Goal: Information Seeking & Learning: Learn about a topic

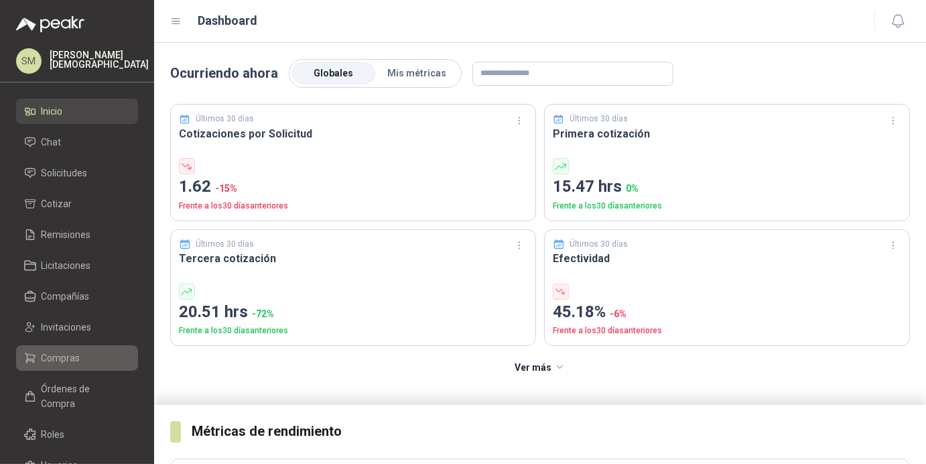
click at [70, 345] on link "Compras" at bounding box center [77, 357] width 122 height 25
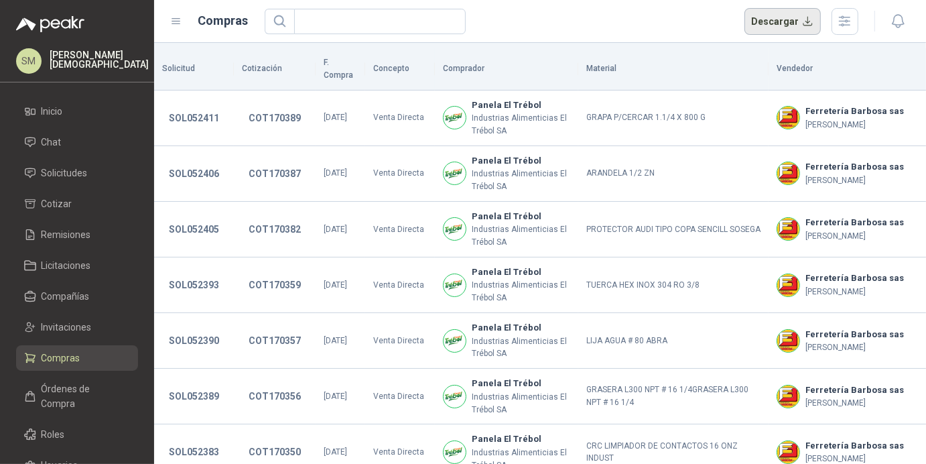
click at [783, 23] on button "Descargar" at bounding box center [783, 21] width 77 height 27
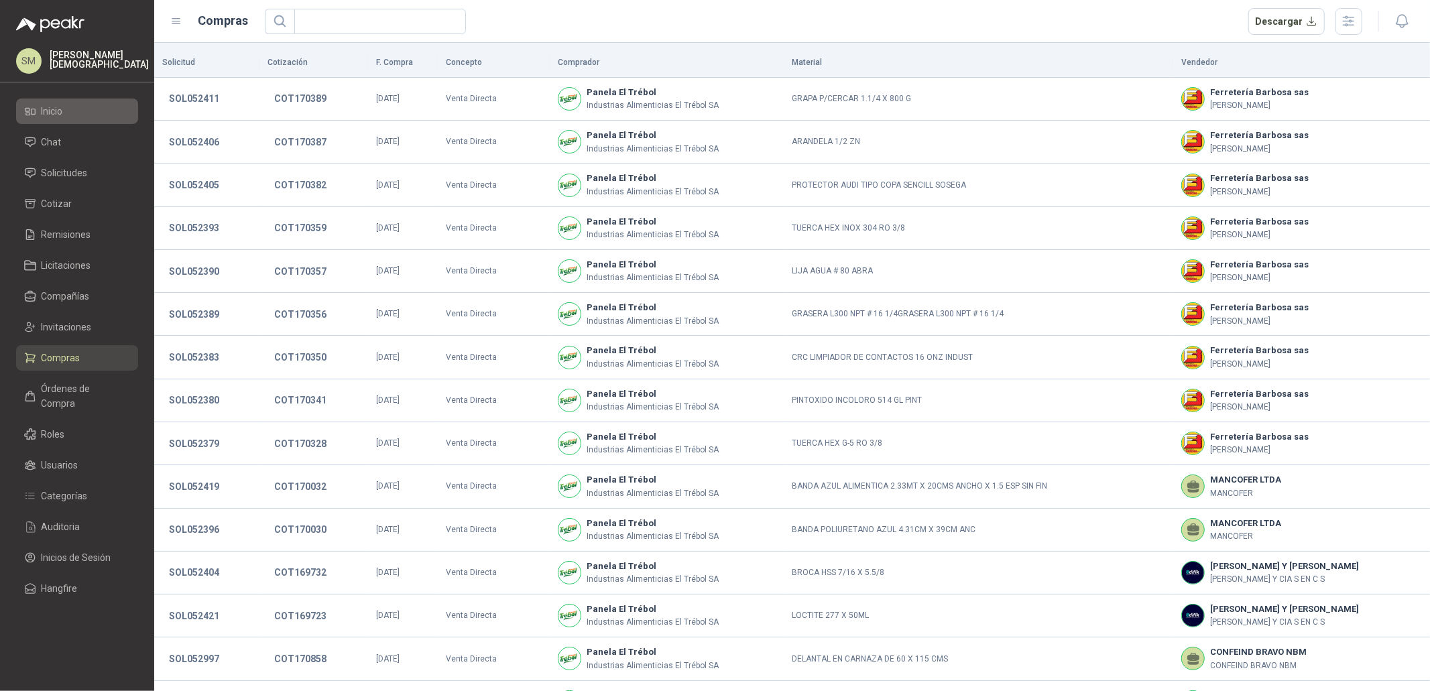
click at [56, 117] on span "Inicio" at bounding box center [52, 111] width 21 height 15
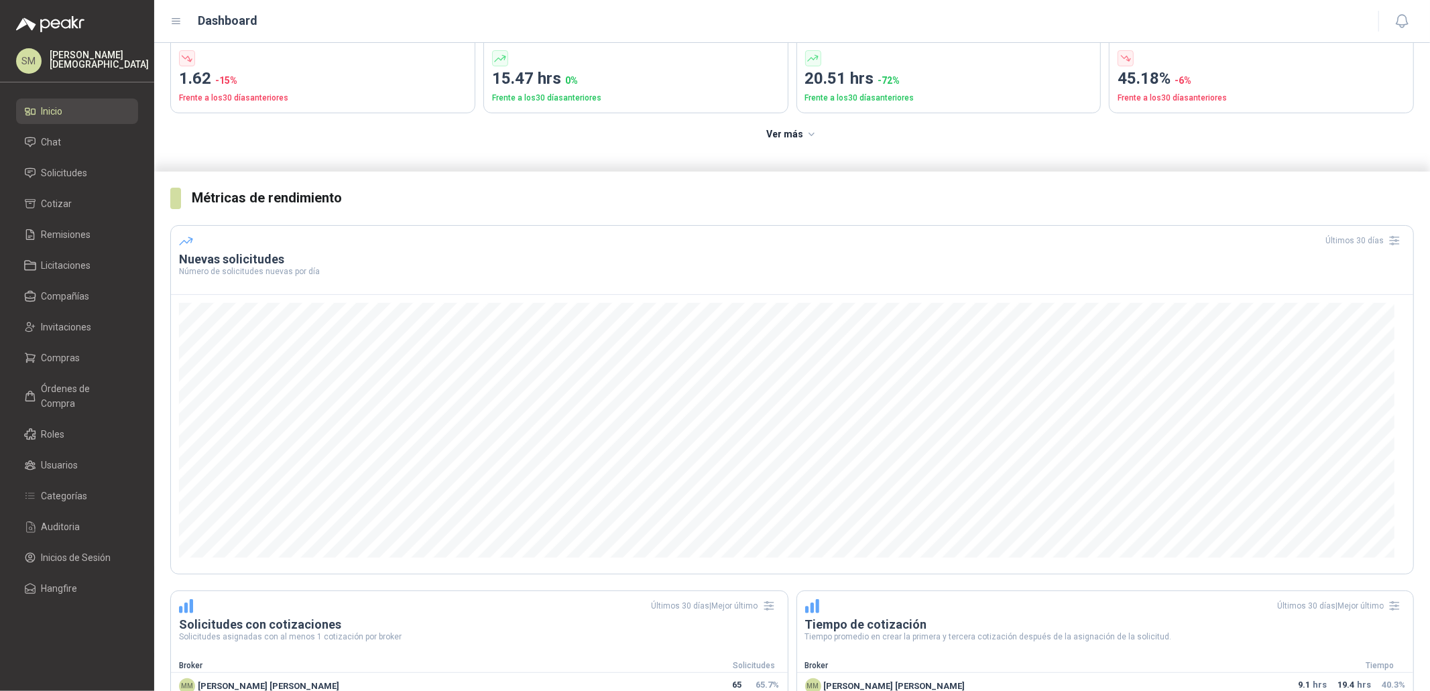
scroll to position [137, 0]
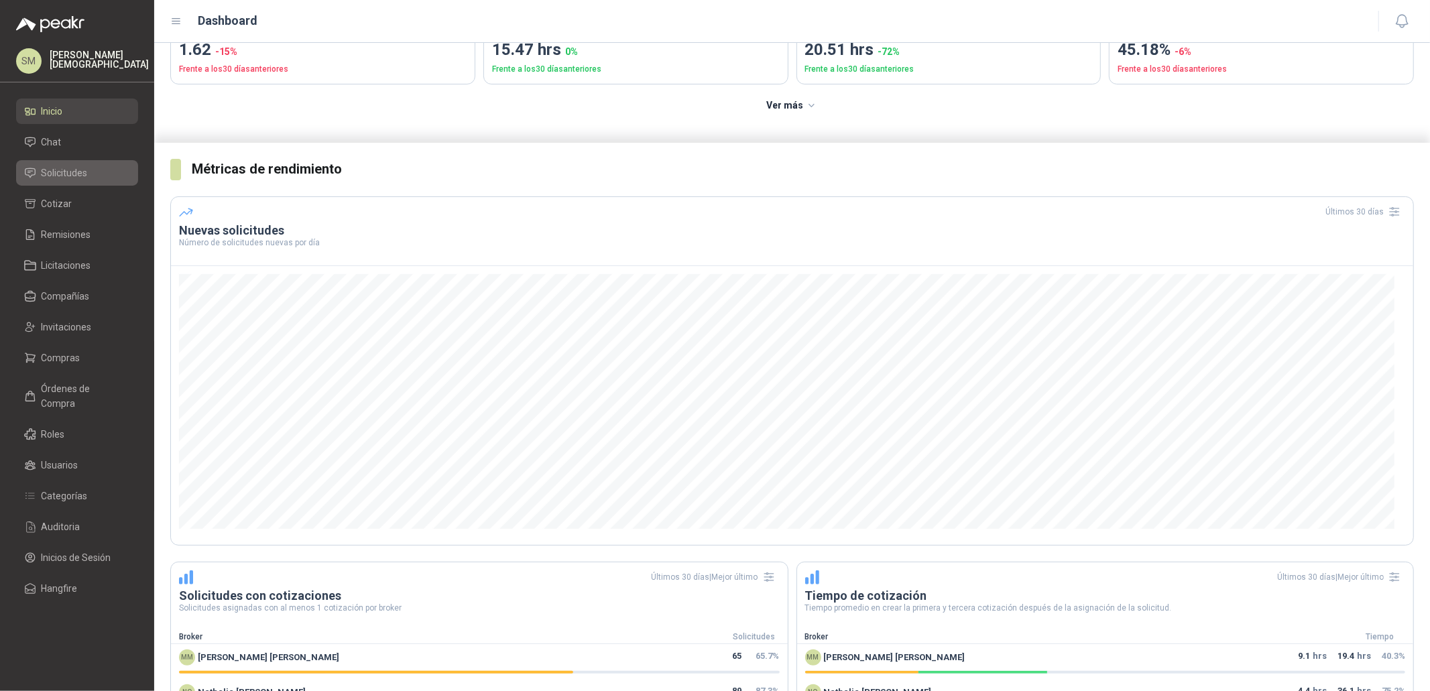
click at [65, 174] on span "Solicitudes" at bounding box center [65, 173] width 46 height 15
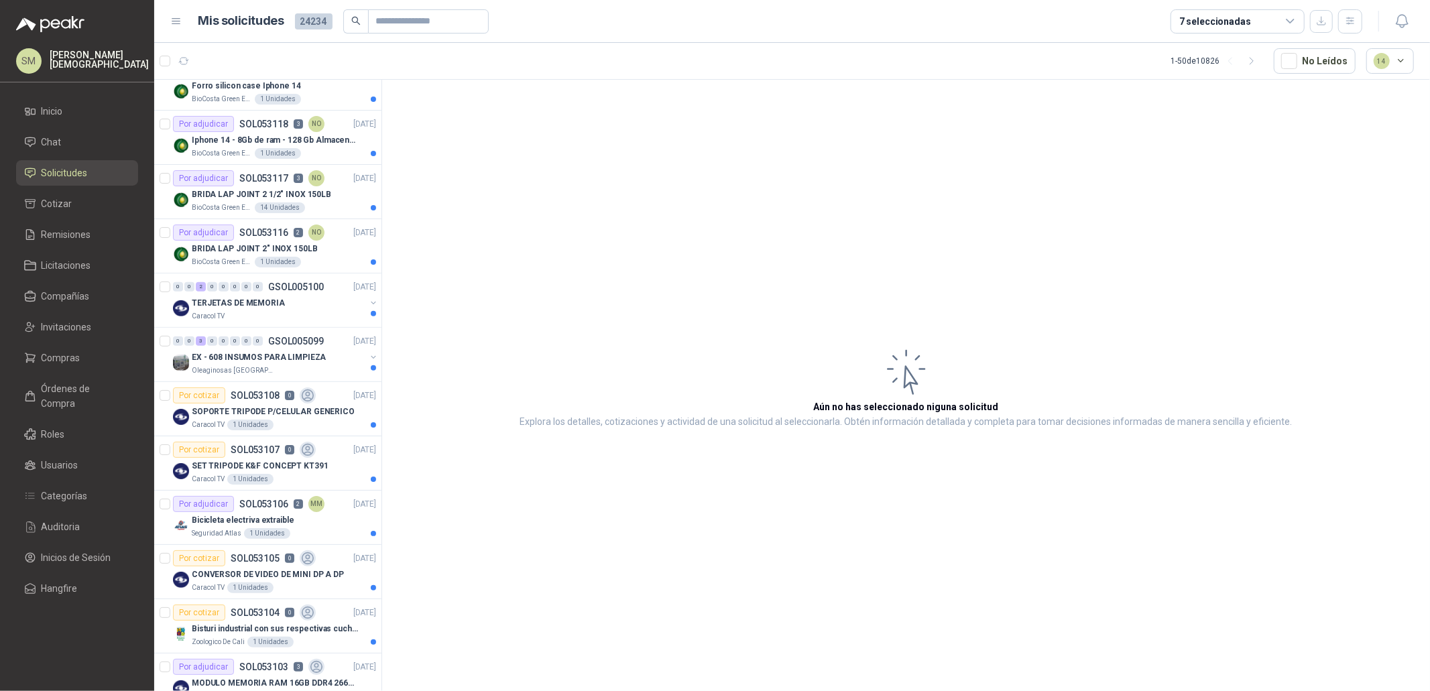
scroll to position [398, 0]
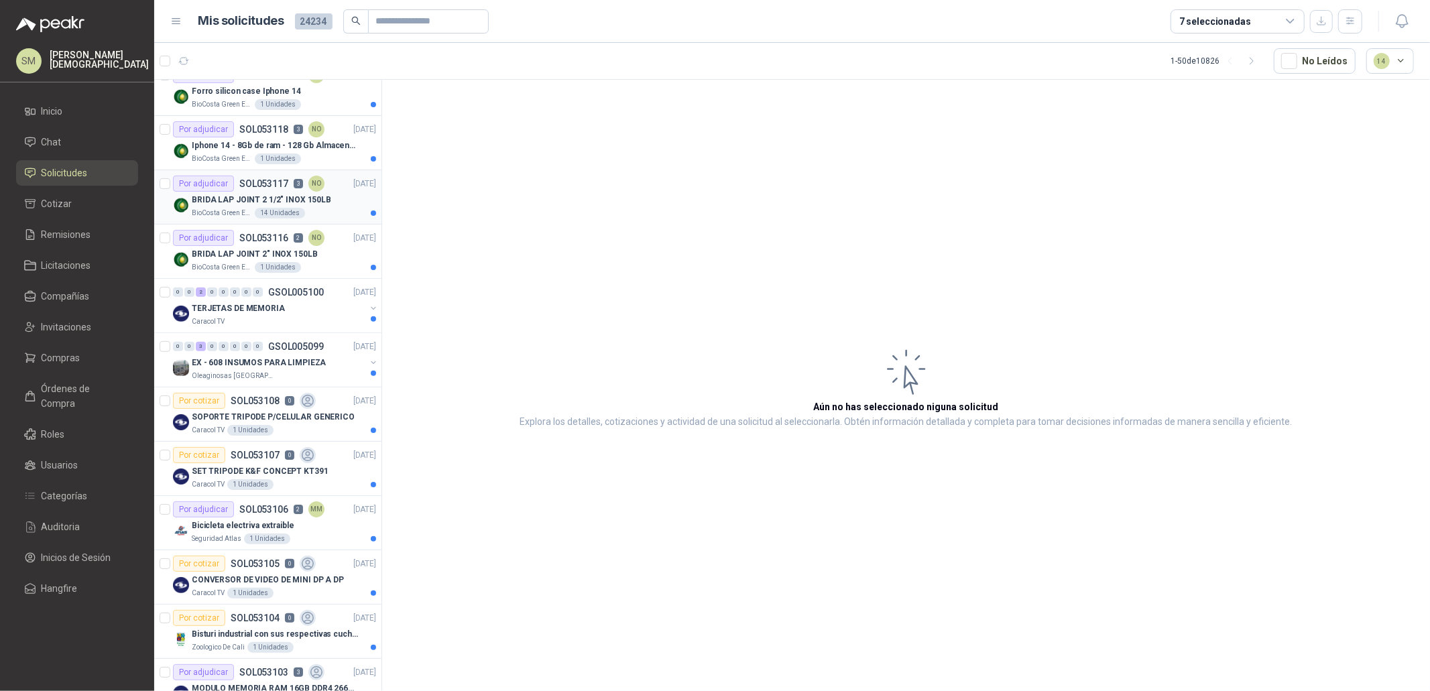
click at [295, 212] on div "14 Unidades" at bounding box center [280, 213] width 50 height 11
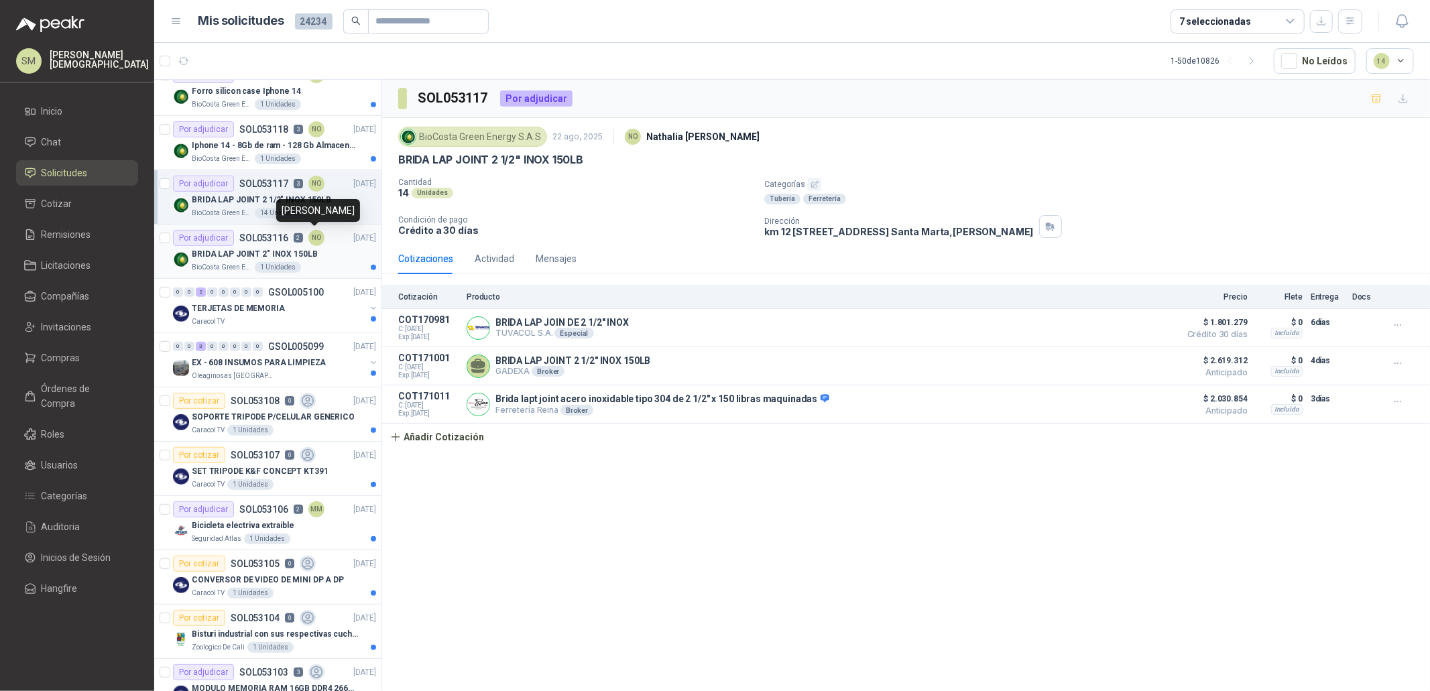
click at [319, 239] on div "NO" at bounding box center [316, 238] width 16 height 16
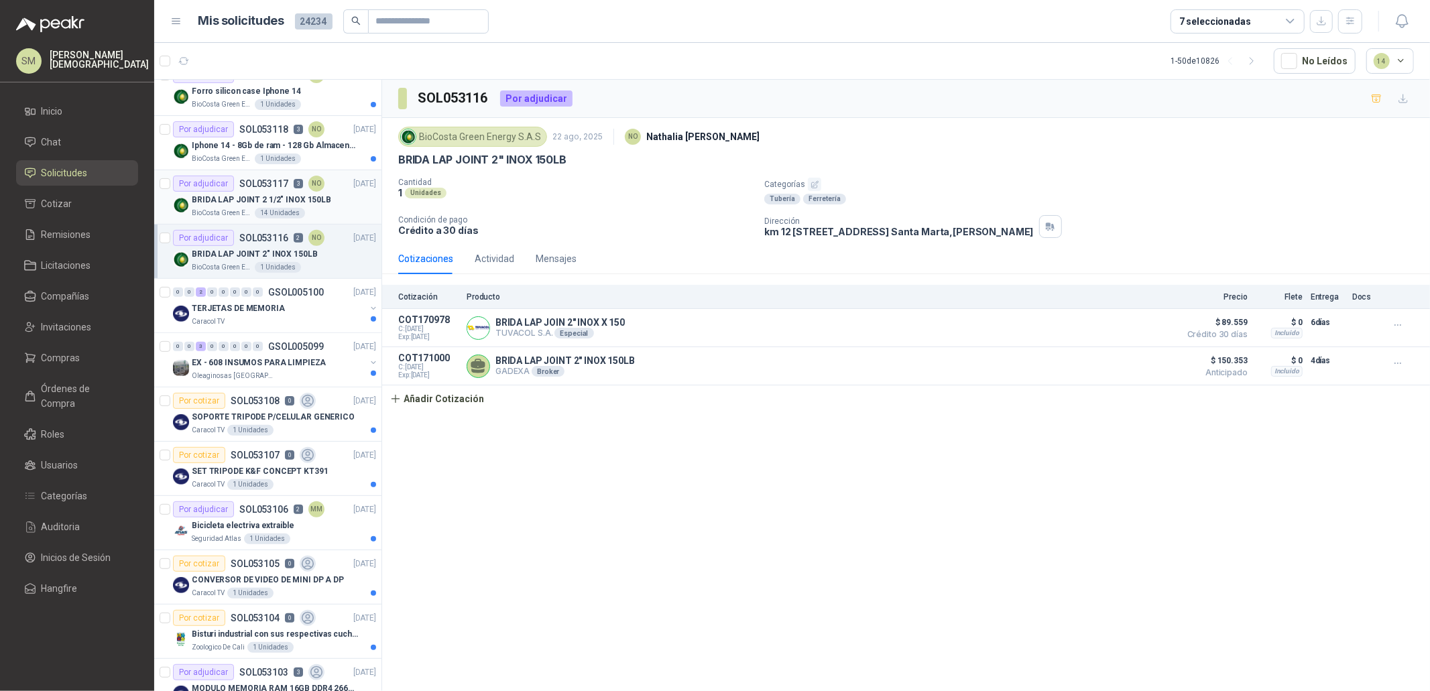
click at [312, 196] on p "BRIDA LAP JOINT 2 1/2" INOX 150LB" at bounding box center [261, 200] width 139 height 13
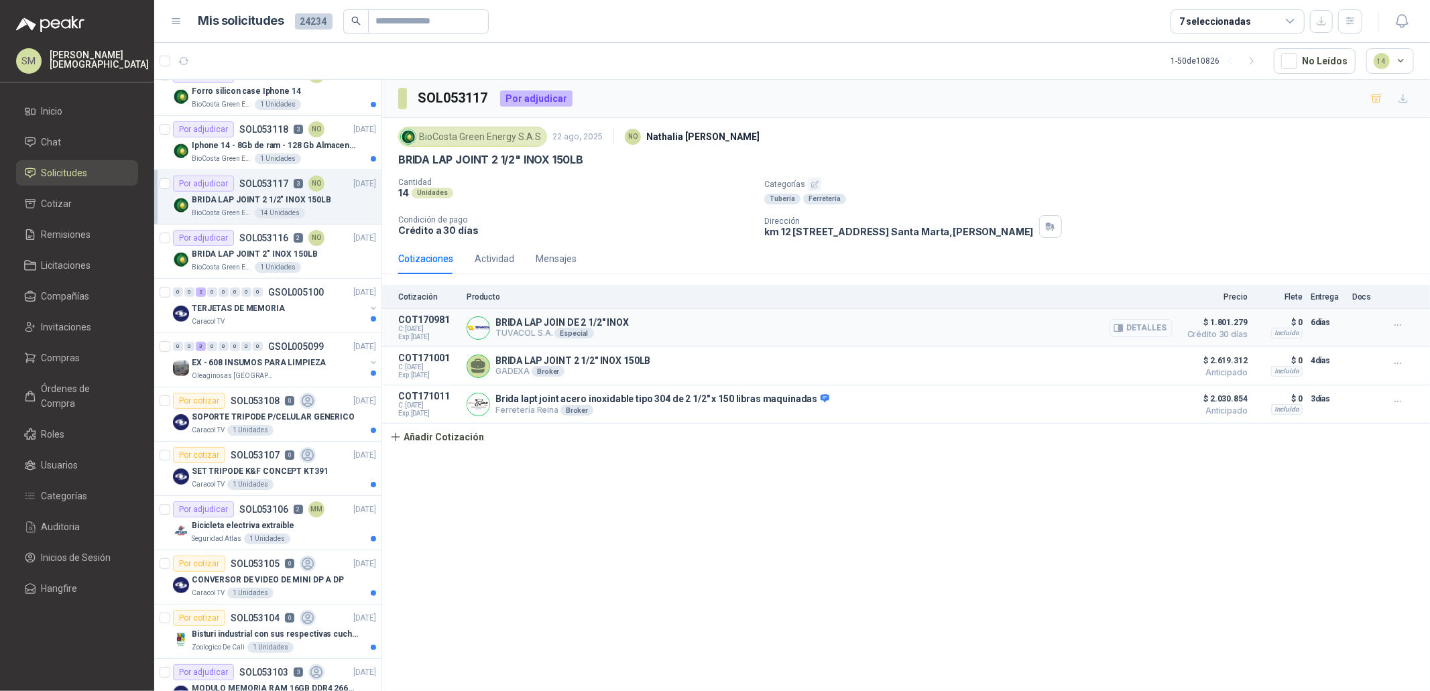
click at [926, 334] on button "Detalles" at bounding box center [1140, 328] width 63 height 18
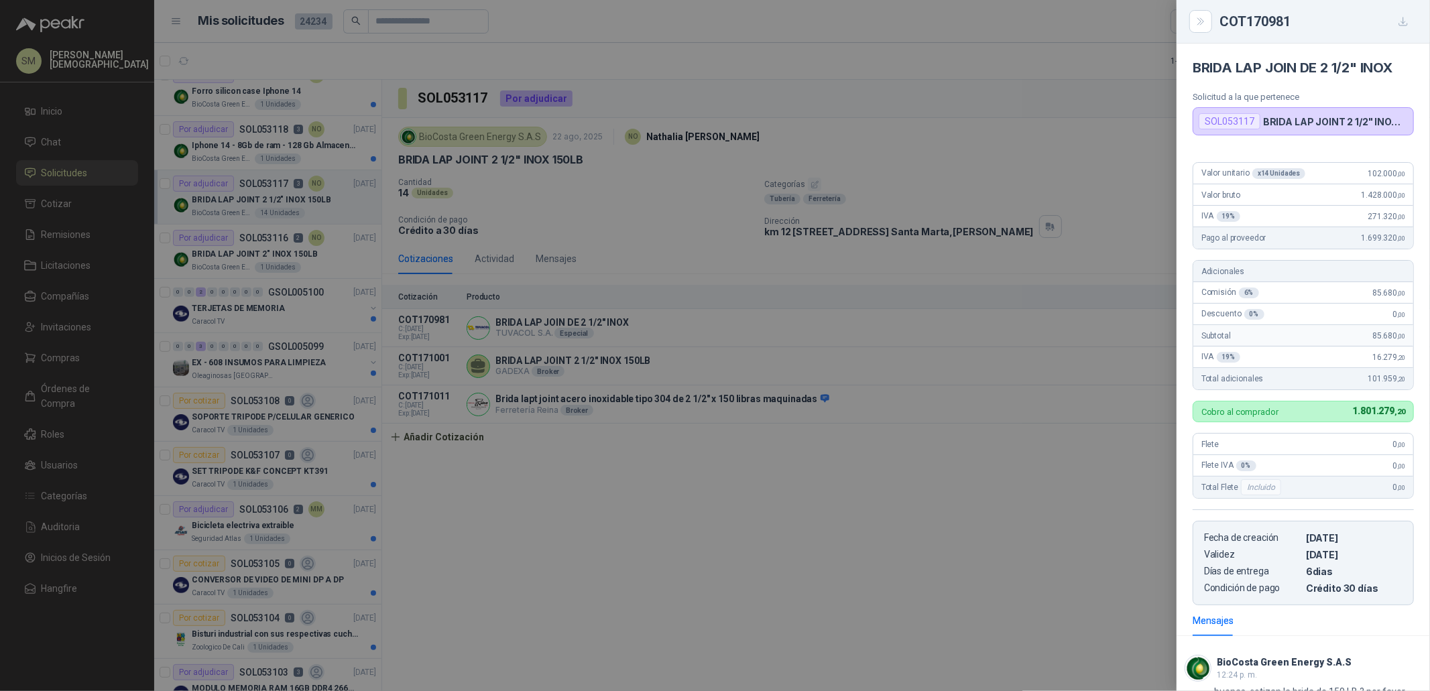
click at [926, 338] on div at bounding box center [715, 345] width 1430 height 691
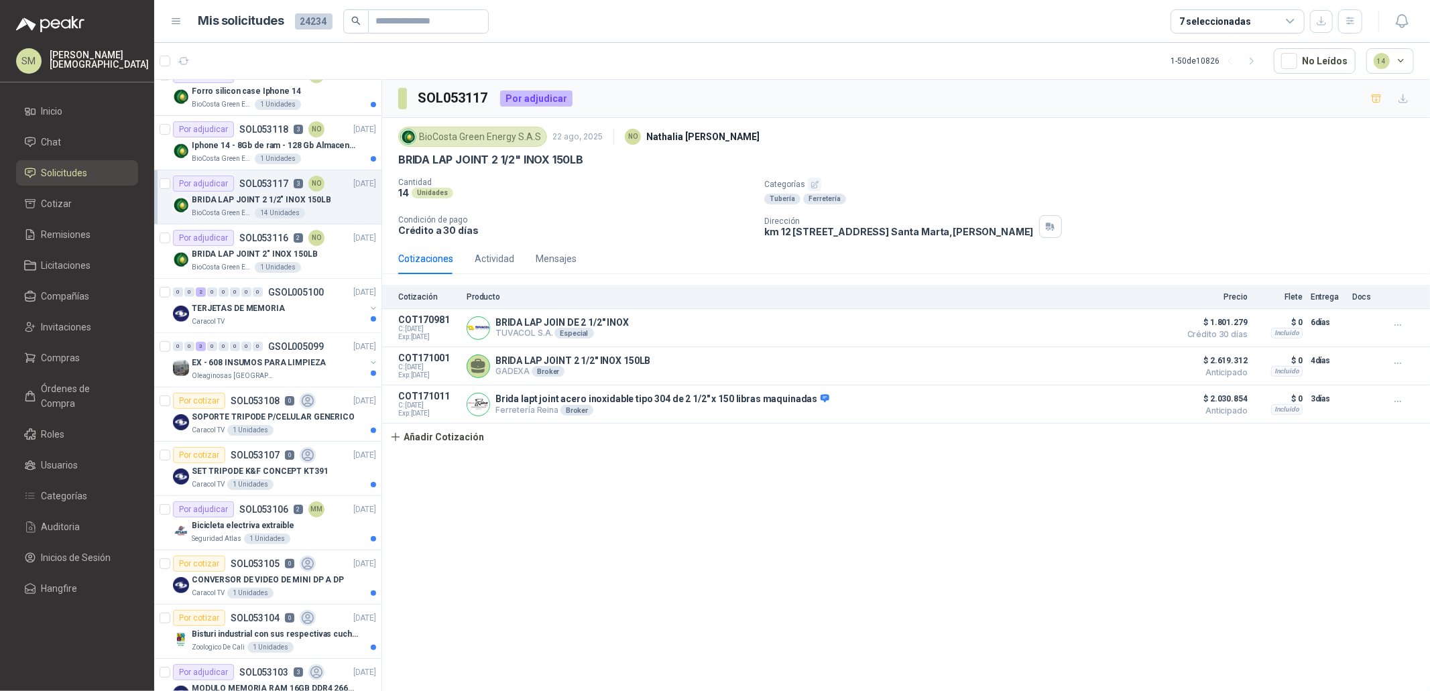
click at [110, 62] on p "Simón Mosquera" at bounding box center [99, 59] width 99 height 19
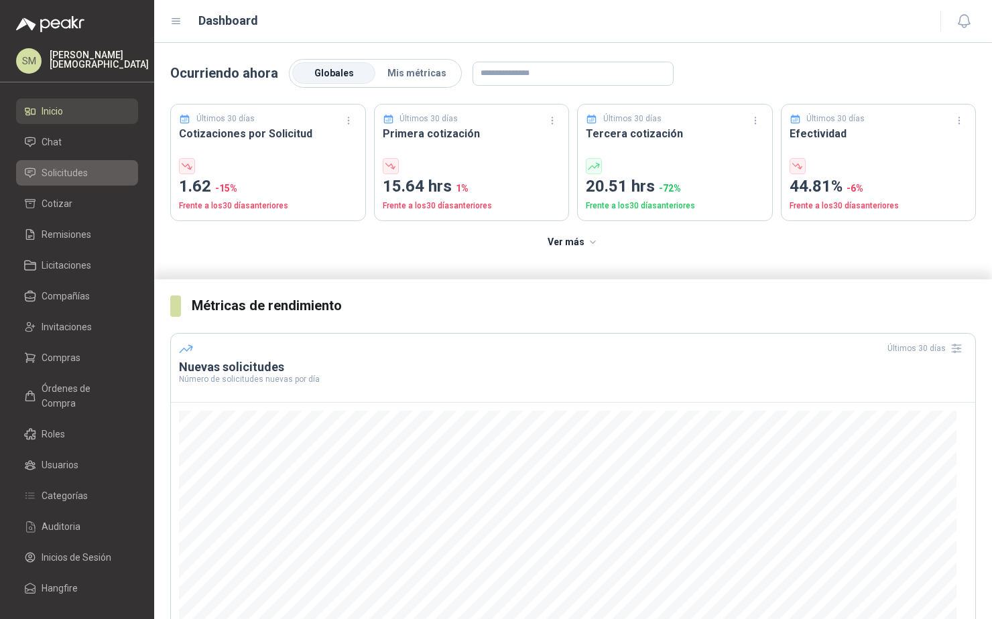
click at [114, 172] on li "Solicitudes" at bounding box center [77, 173] width 106 height 15
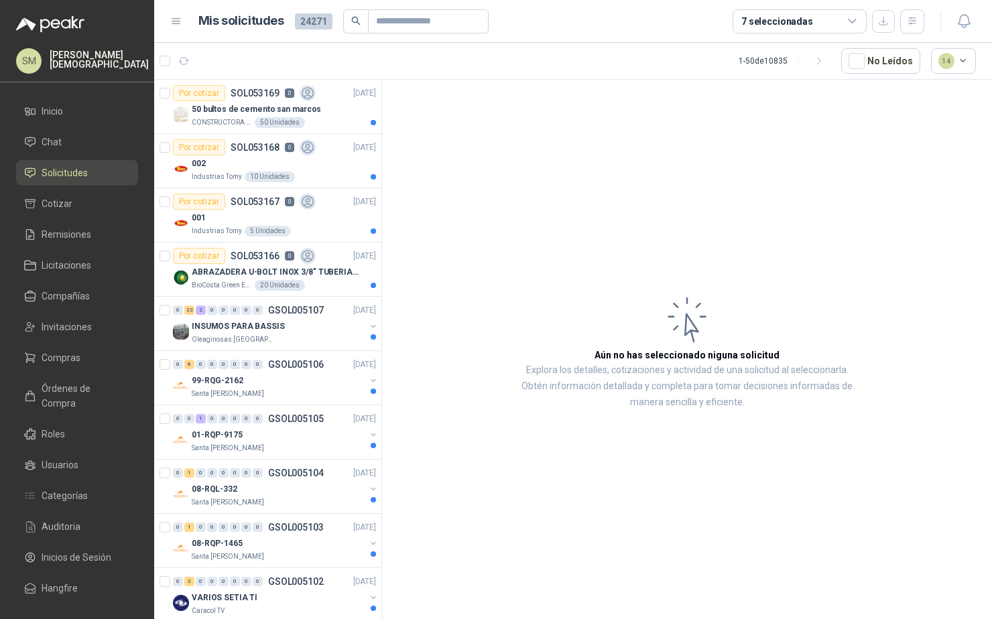
click at [854, 25] on icon at bounding box center [852, 21] width 12 height 12
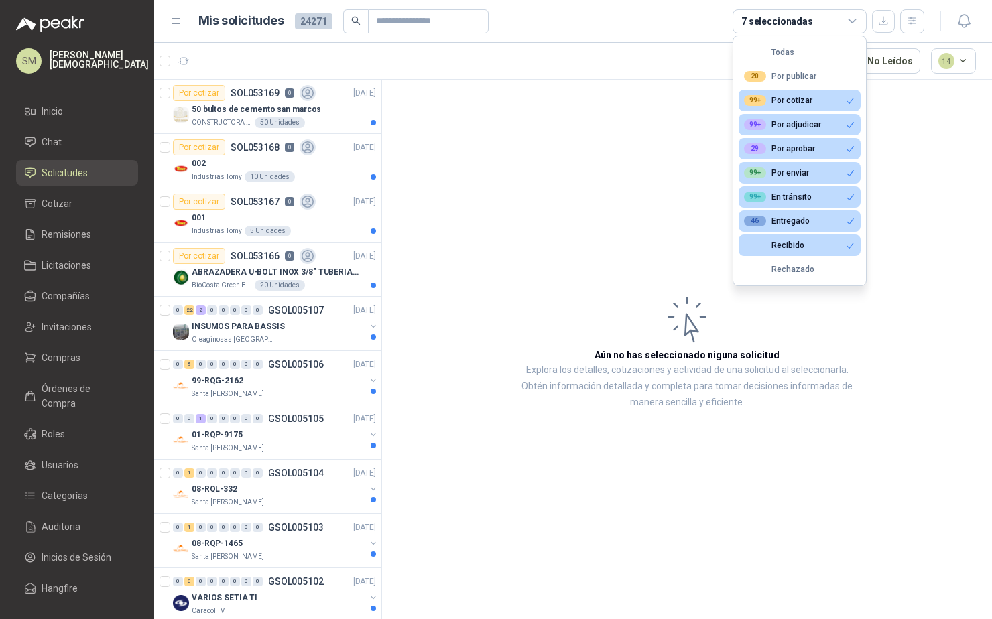
click at [854, 23] on icon at bounding box center [852, 21] width 12 height 12
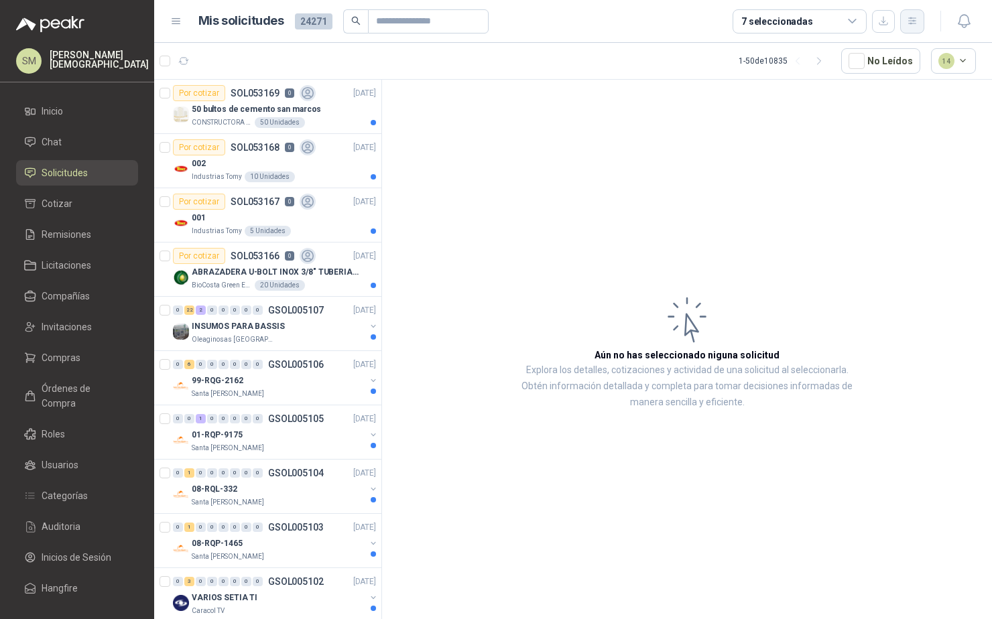
click at [913, 25] on icon "button" at bounding box center [912, 20] width 11 height 11
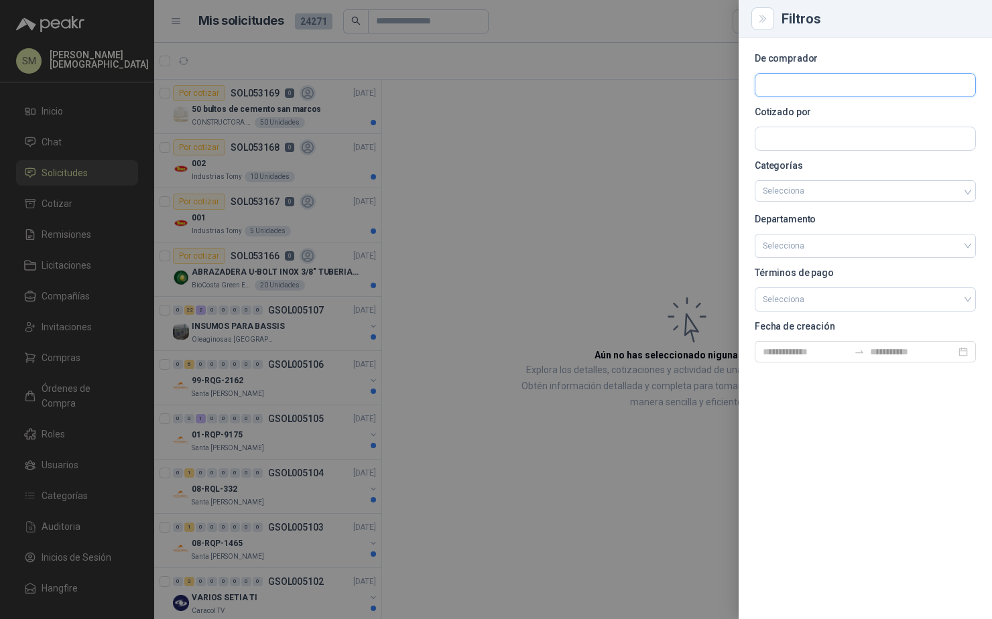
click at [840, 83] on input "text" at bounding box center [865, 85] width 220 height 23
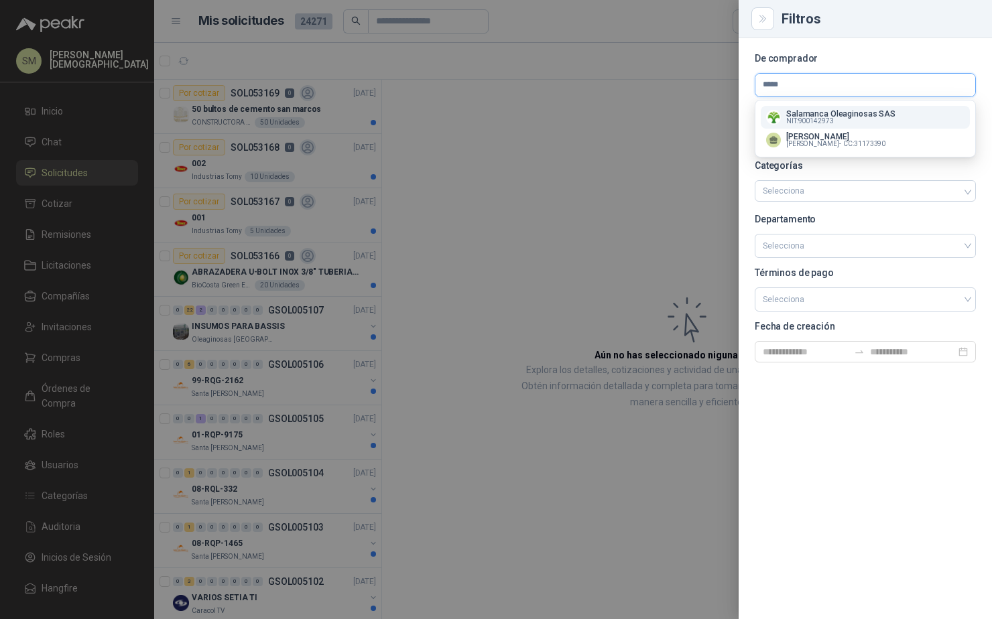
type input "*****"
click at [863, 123] on p "NIT : 900142973" at bounding box center [840, 121] width 109 height 7
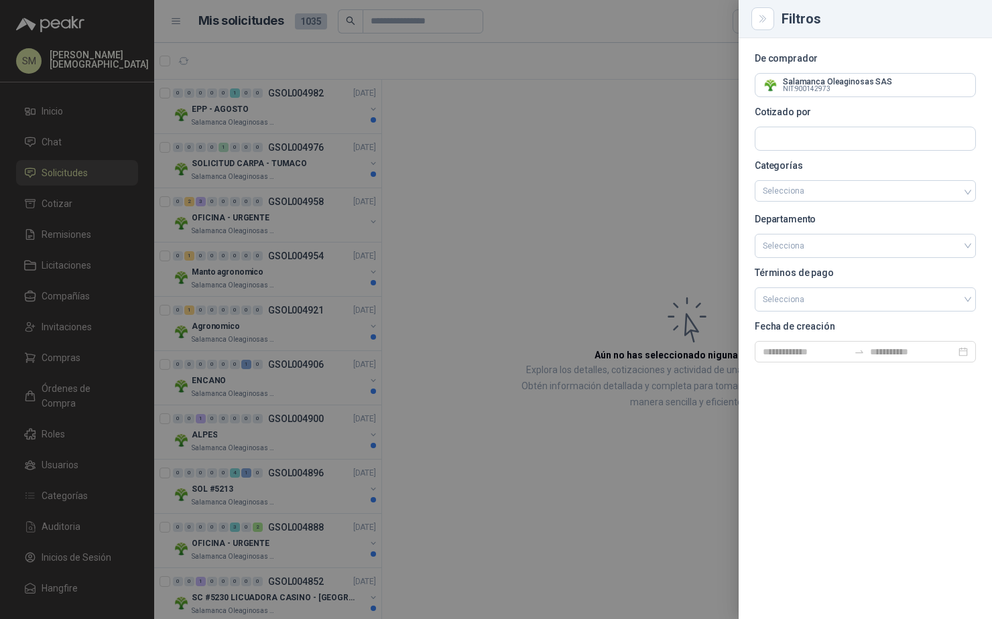
click at [655, 126] on div at bounding box center [496, 309] width 992 height 619
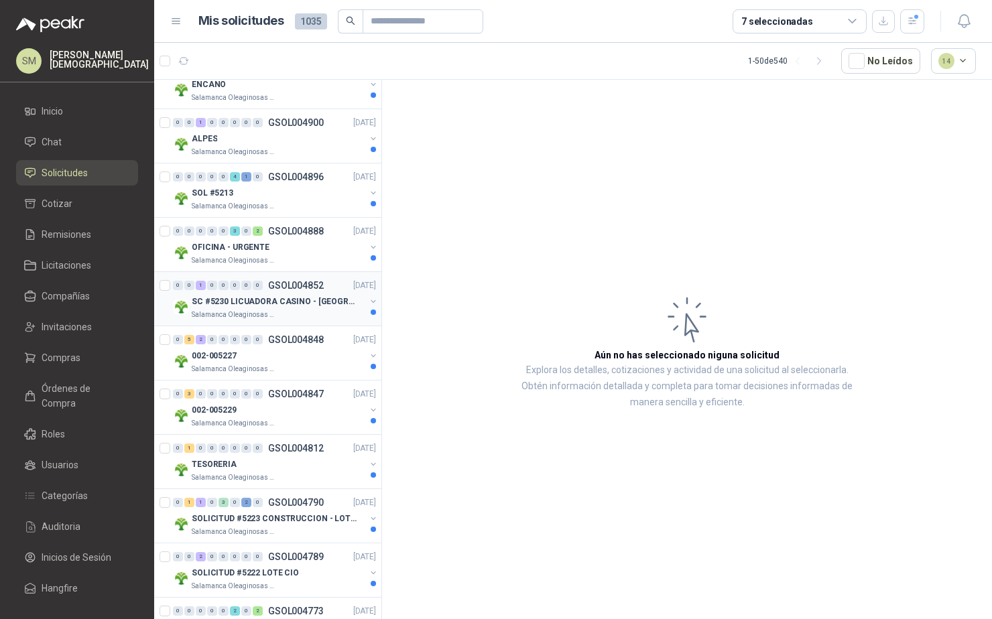
scroll to position [310, 0]
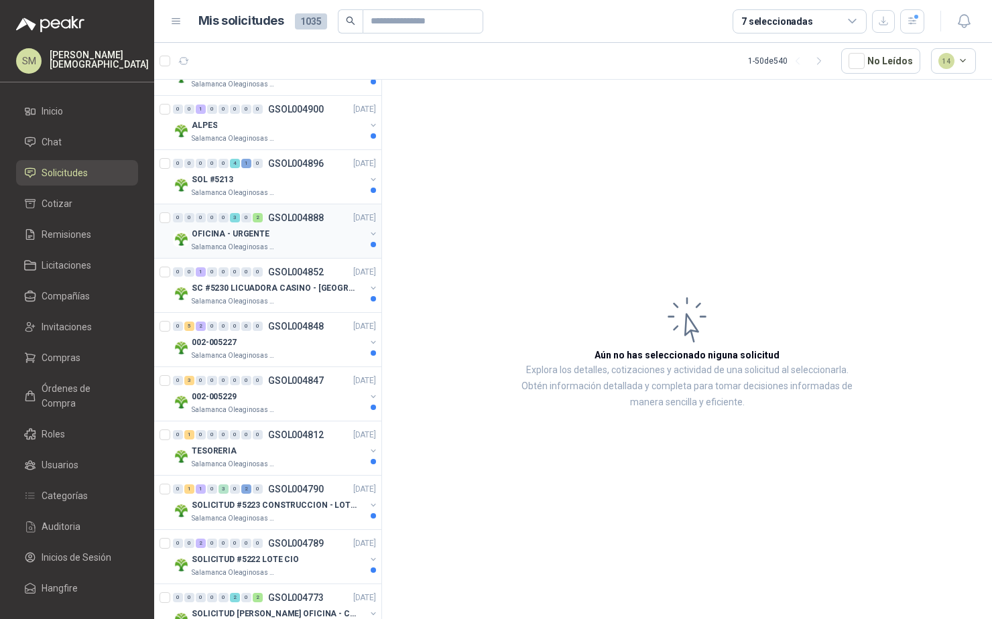
click at [279, 249] on div "Salamanca Oleaginosas SAS" at bounding box center [279, 247] width 174 height 11
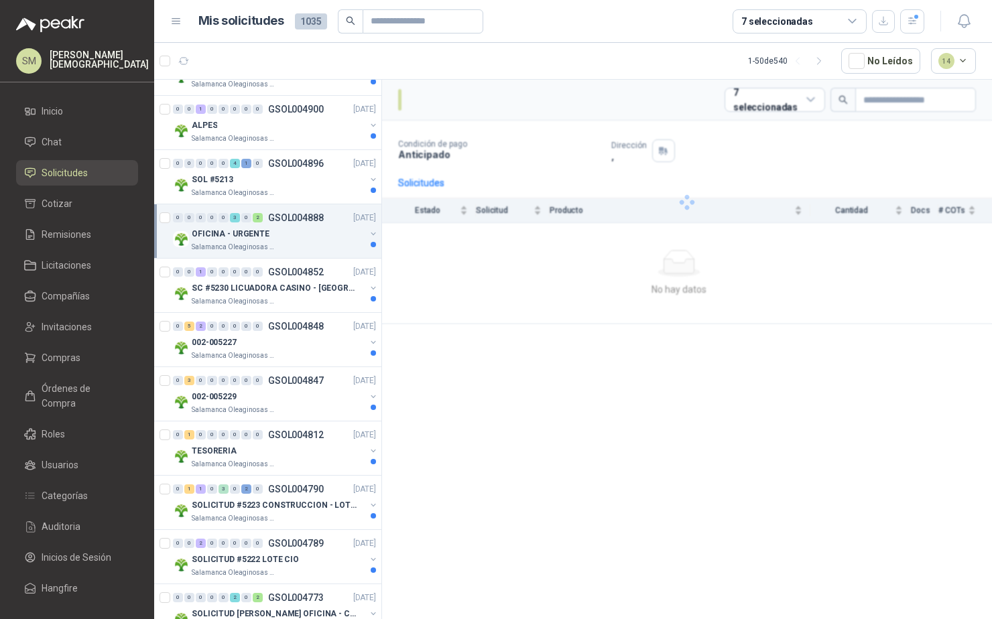
click at [275, 238] on div "OFICINA - URGENTE" at bounding box center [279, 234] width 174 height 16
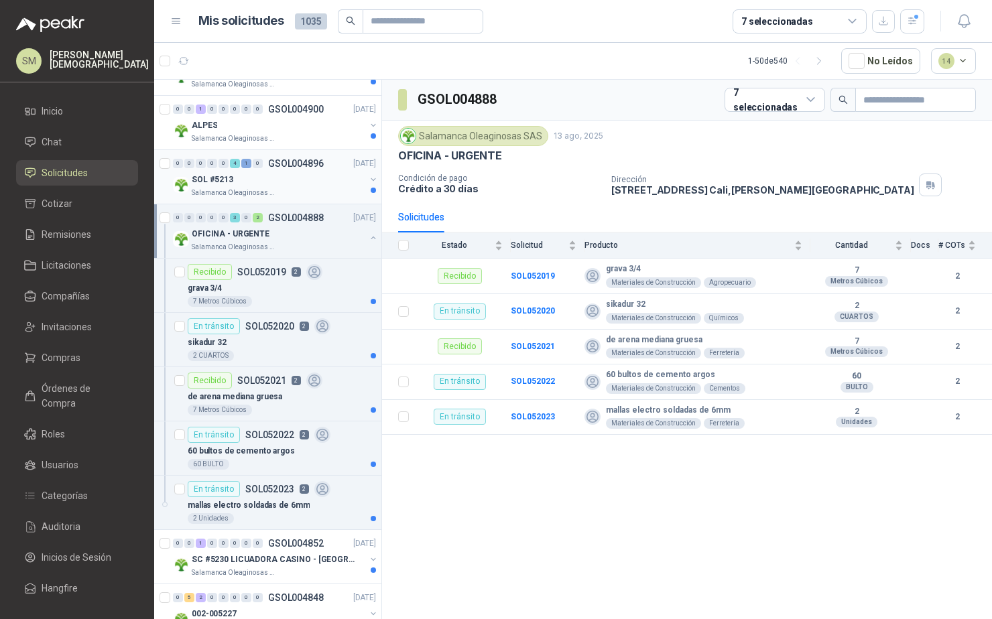
click at [279, 180] on div "SOL #5213" at bounding box center [279, 180] width 174 height 16
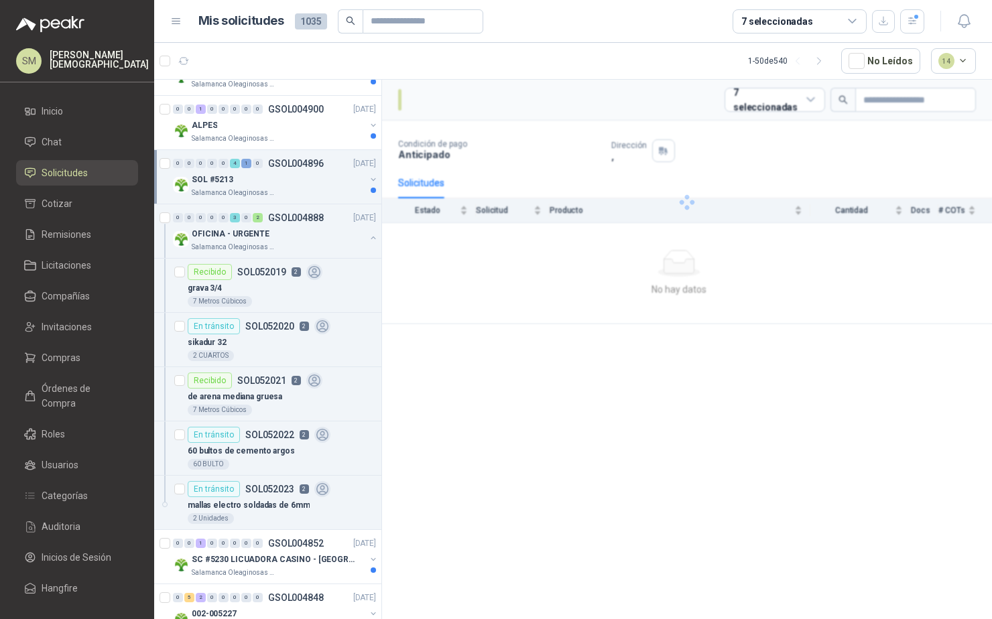
click at [279, 180] on div "SOL #5213" at bounding box center [279, 180] width 174 height 16
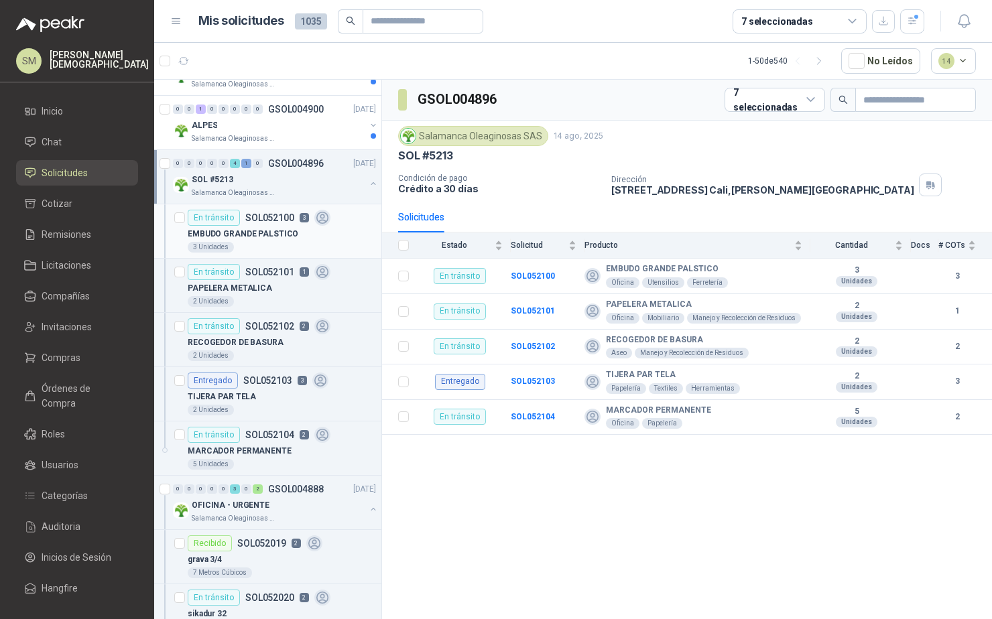
click at [279, 228] on p "EMBUDO GRANDE PALSTICO" at bounding box center [243, 234] width 111 height 13
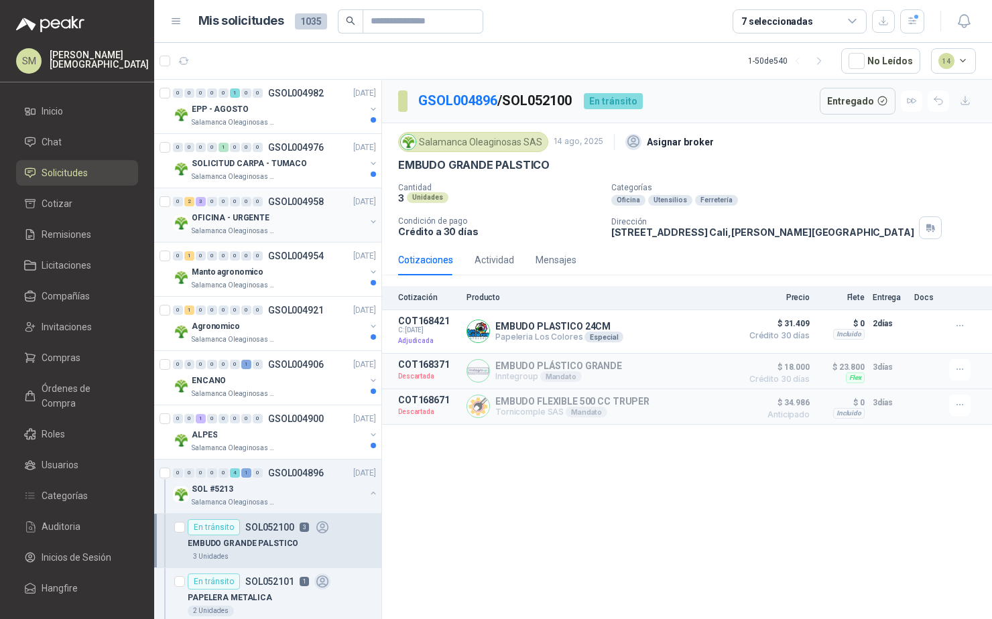
scroll to position [5, 0]
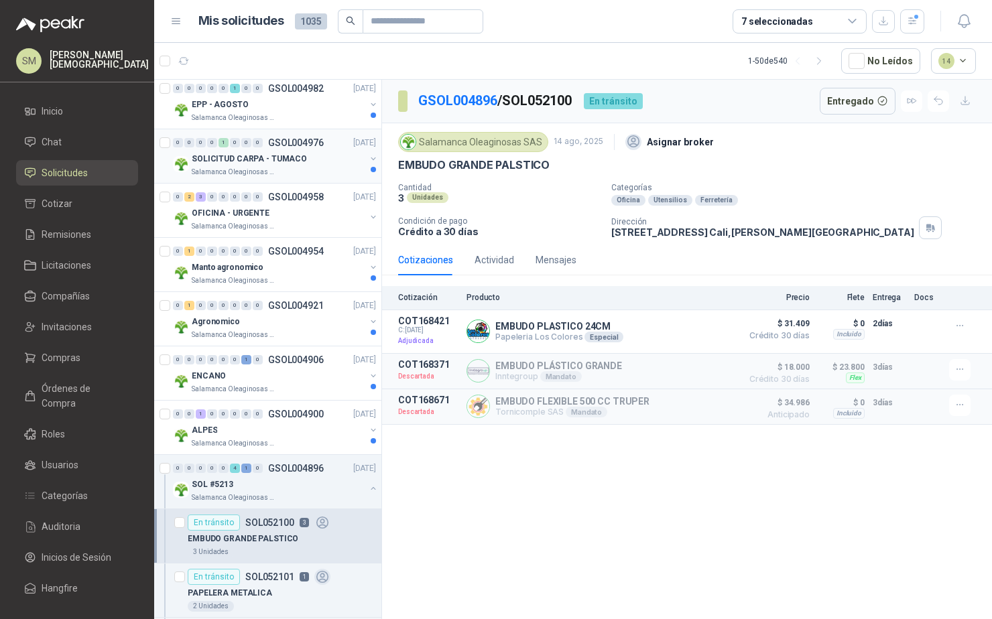
click at [261, 167] on p "Salamanca Oleaginosas SAS" at bounding box center [234, 172] width 84 height 11
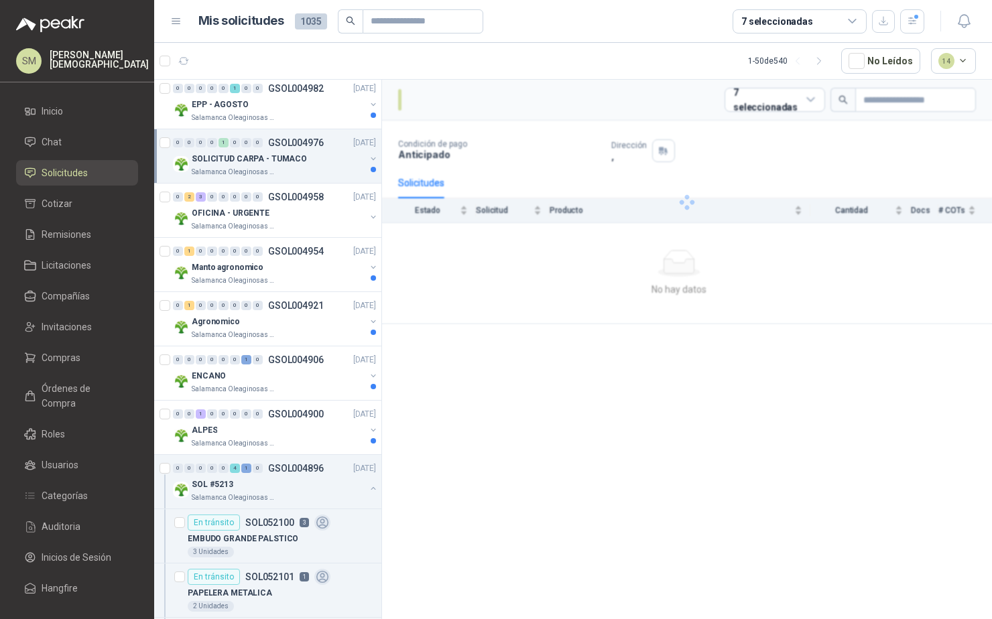
click at [279, 162] on p "SOLICITUD CARPA - TUMACO" at bounding box center [249, 159] width 115 height 13
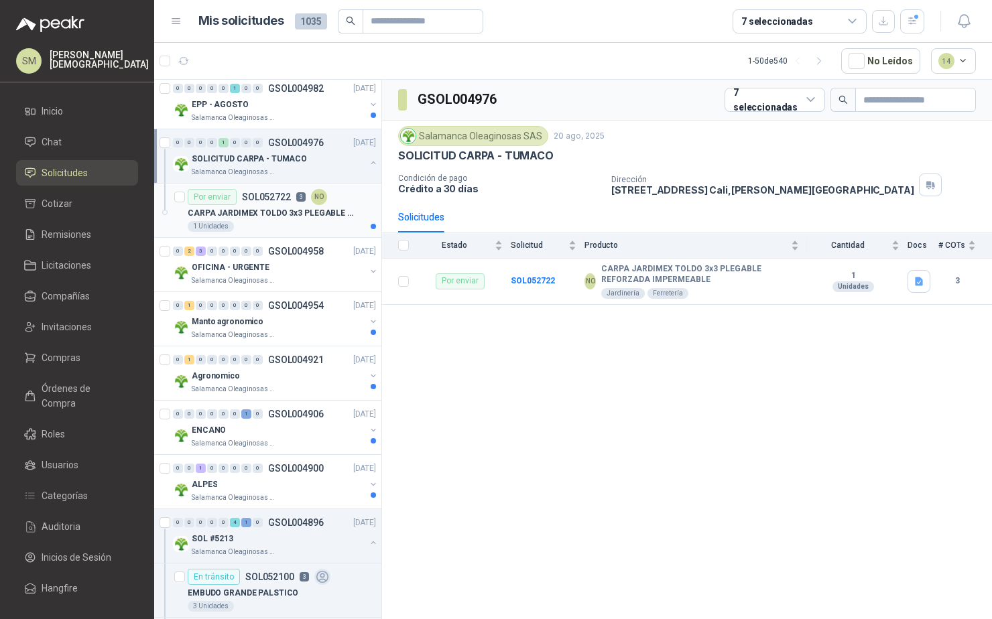
click at [263, 207] on p "CARPA JARDIMEX TOLDO 3x3 PLEGABLE REFORZADA IMPERMEABLE" at bounding box center [271, 213] width 167 height 13
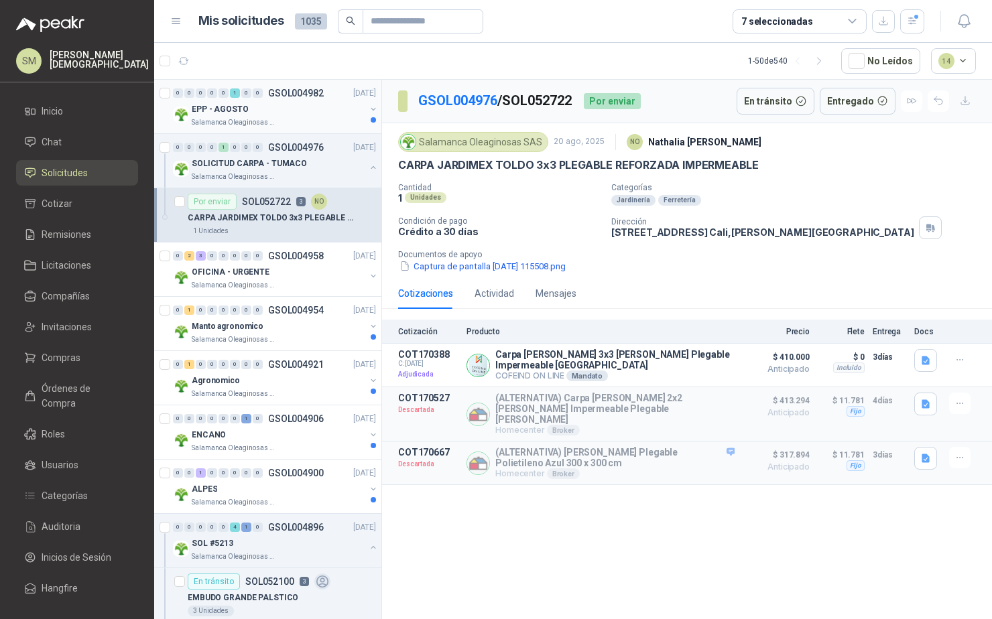
click at [299, 111] on div "EPP - AGOSTO" at bounding box center [279, 109] width 174 height 16
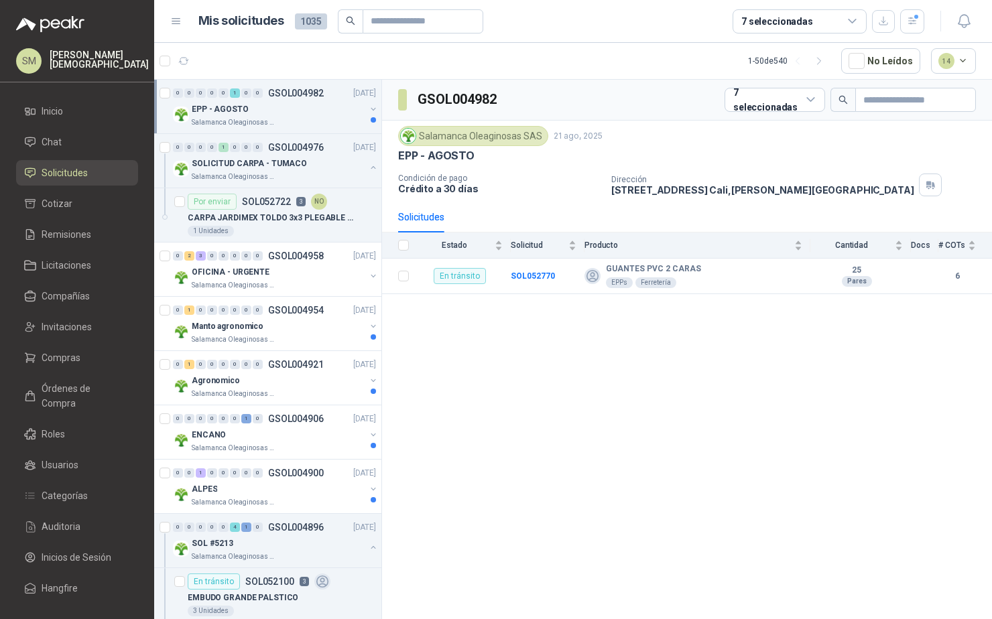
click at [287, 112] on div "EPP - AGOSTO" at bounding box center [279, 109] width 174 height 16
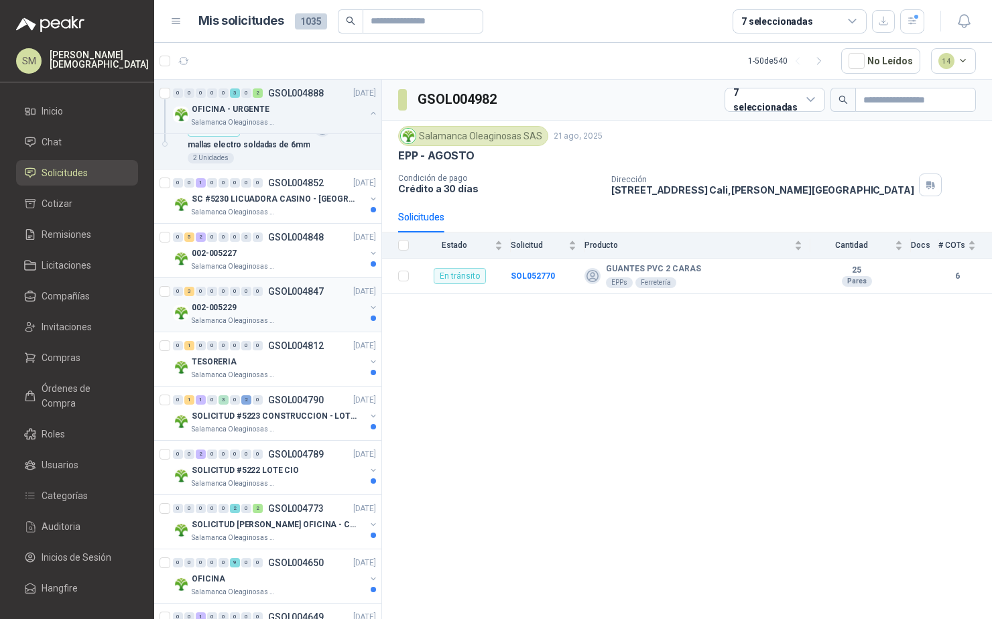
scroll to position [1113, 0]
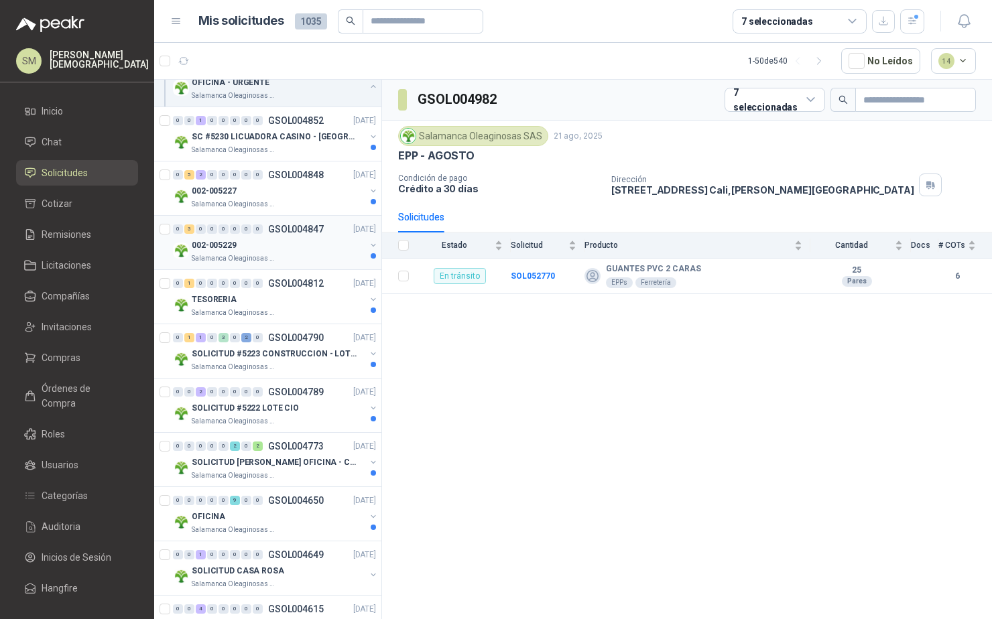
click at [271, 255] on div "Salamanca Oleaginosas SAS" at bounding box center [279, 258] width 174 height 11
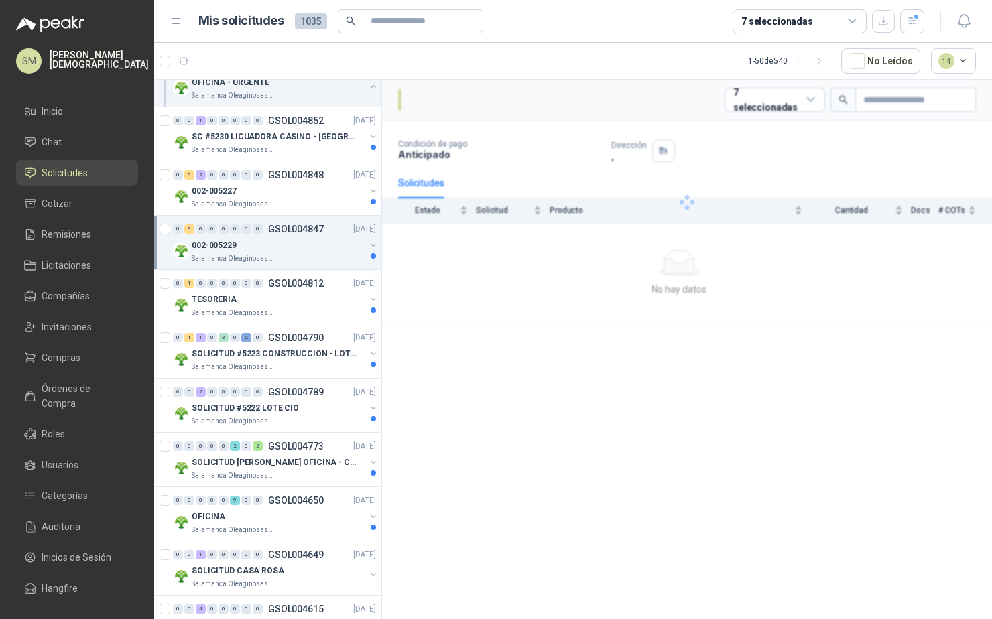
click at [268, 256] on p "Salamanca Oleaginosas SAS" at bounding box center [234, 258] width 84 height 11
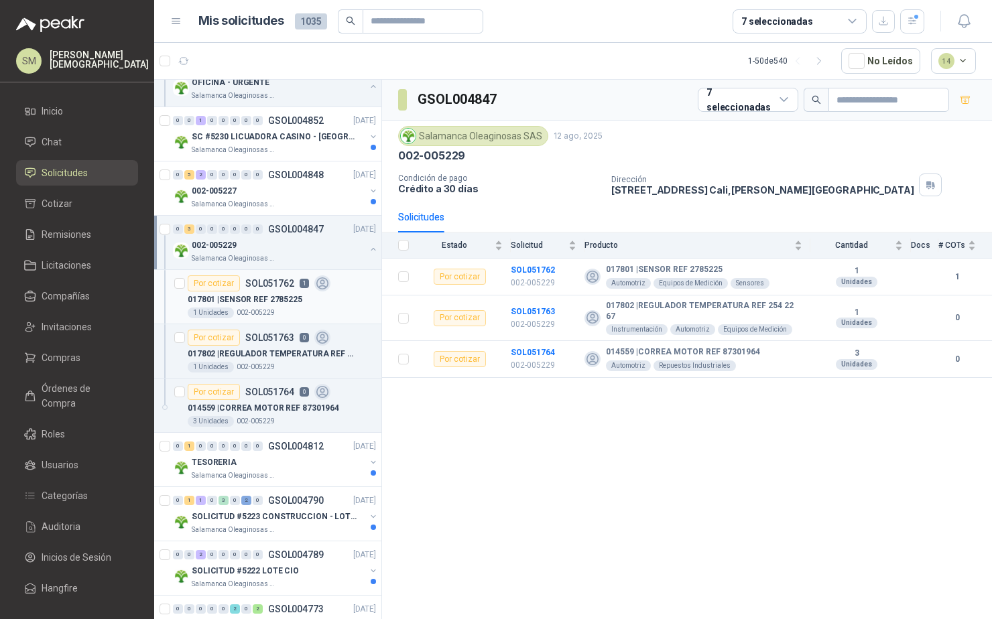
click at [271, 297] on p "017801 | SENSOR REF 2785225" at bounding box center [245, 300] width 115 height 13
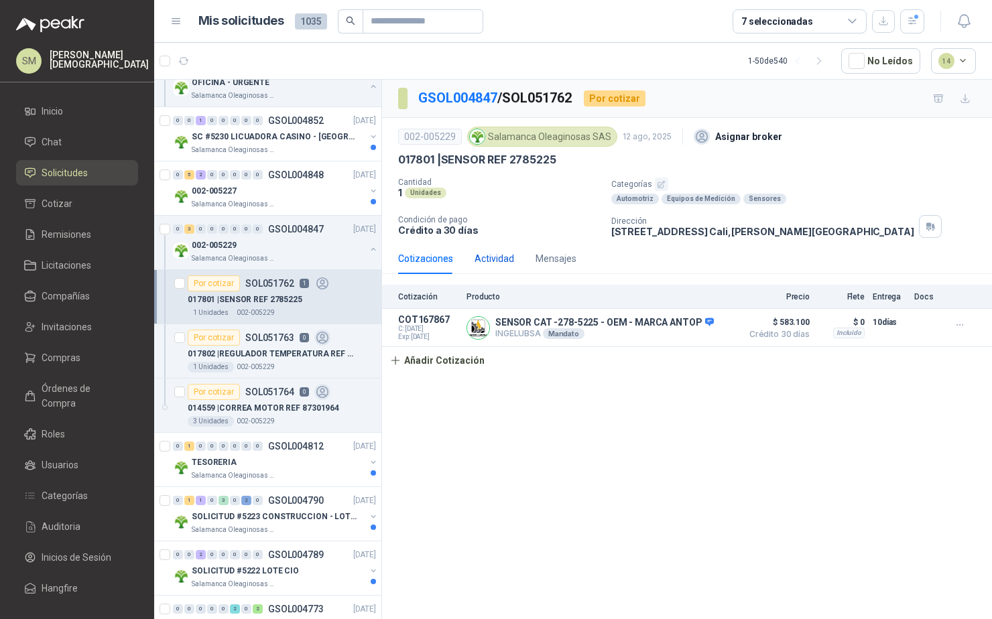
click at [496, 262] on div "Actividad" at bounding box center [494, 258] width 40 height 15
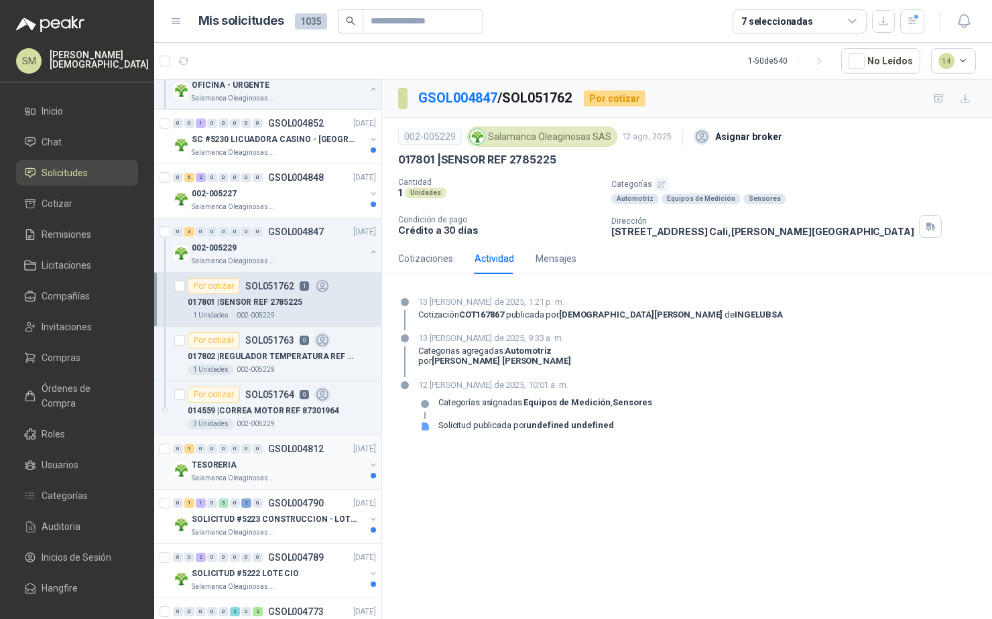
scroll to position [1099, 0]
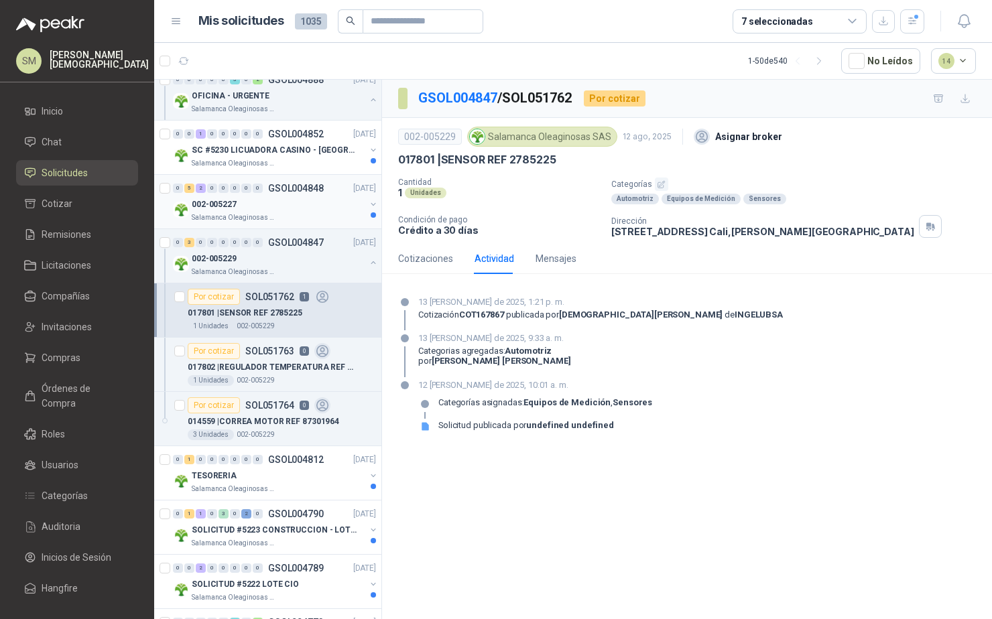
click at [275, 213] on div "Salamanca Oleaginosas SAS" at bounding box center [279, 217] width 174 height 11
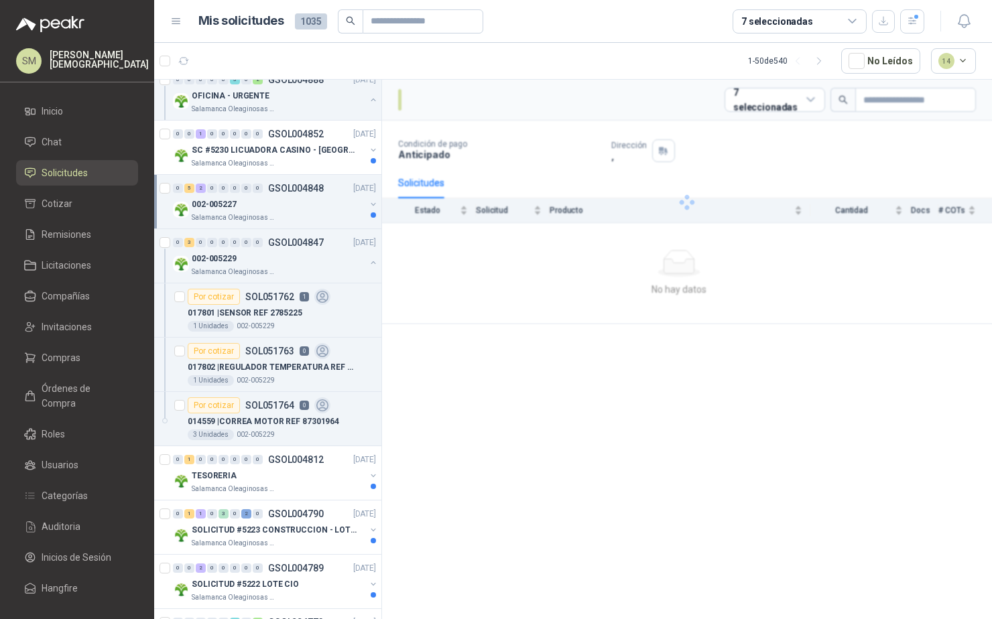
click at [273, 212] on div "002-005227" at bounding box center [279, 204] width 174 height 16
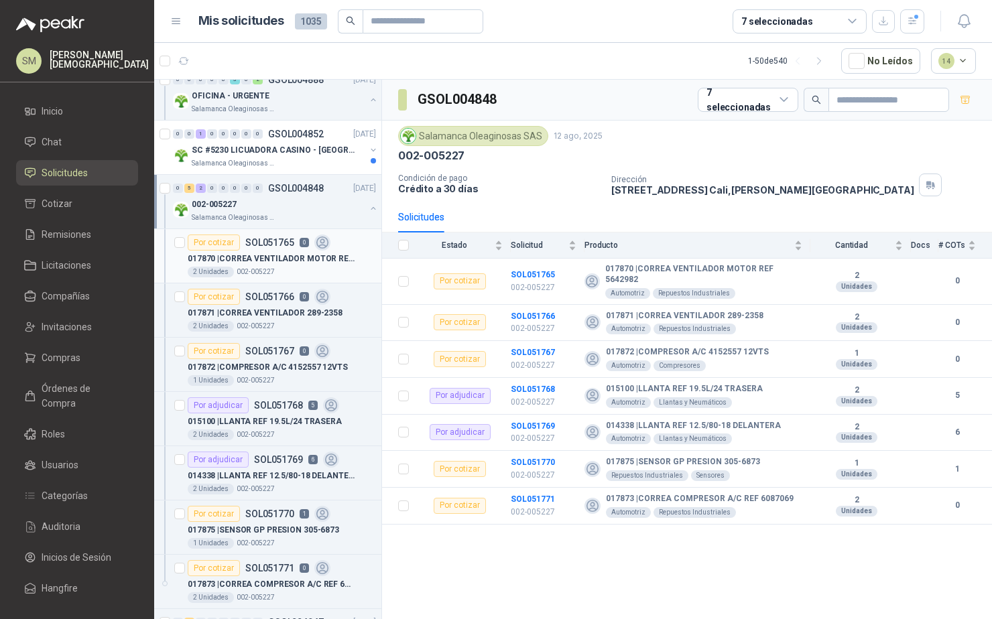
click at [268, 264] on p "017870 | [PERSON_NAME] VENTILADOR MOTOR REF 5642982" at bounding box center [271, 259] width 167 height 13
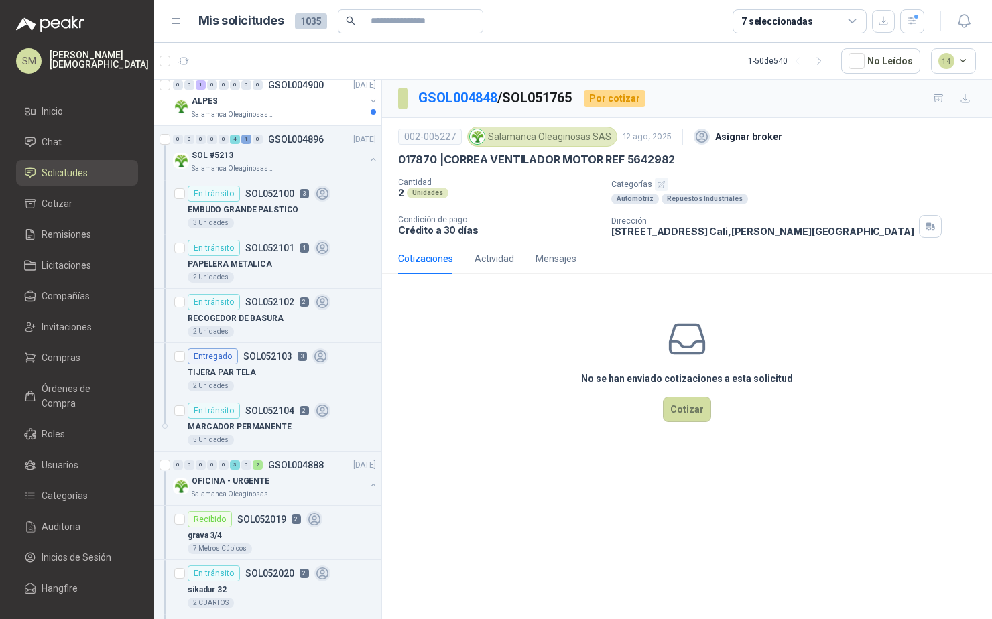
scroll to position [363, 0]
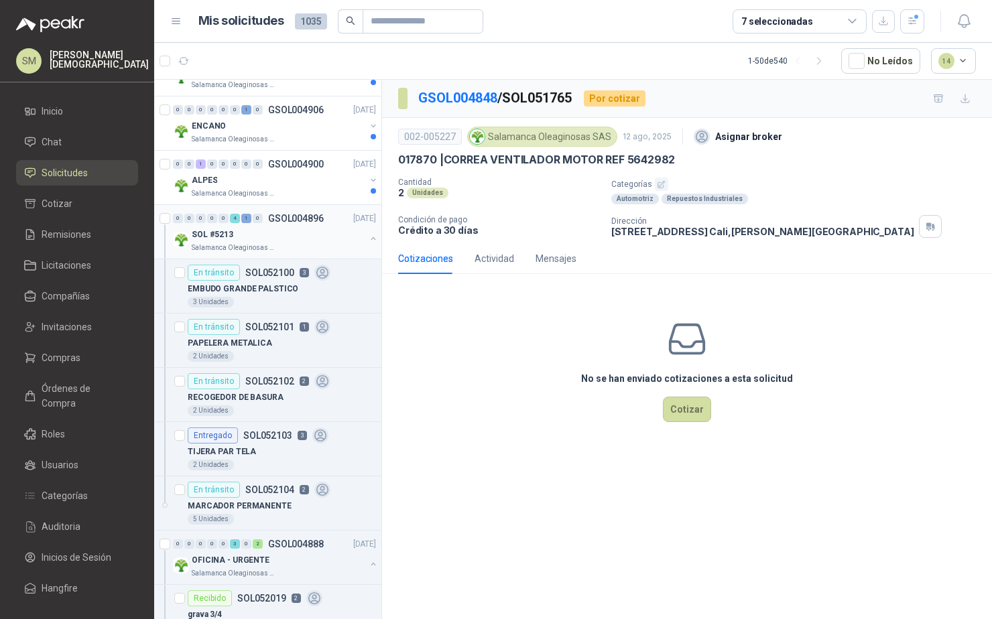
click at [283, 227] on div "SOL #5213" at bounding box center [279, 235] width 174 height 16
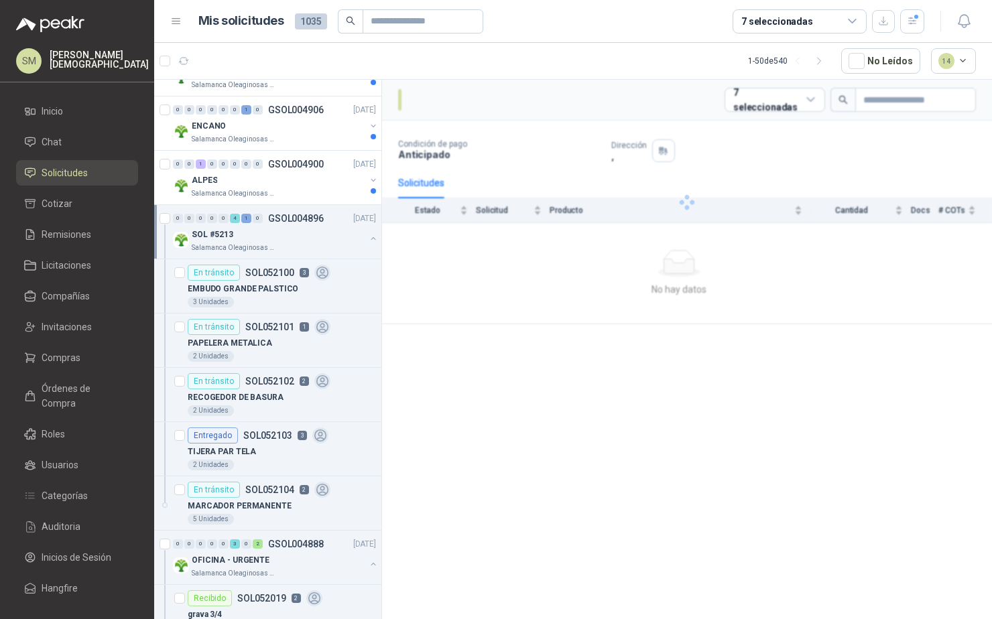
click at [285, 227] on div "SOL #5213" at bounding box center [279, 235] width 174 height 16
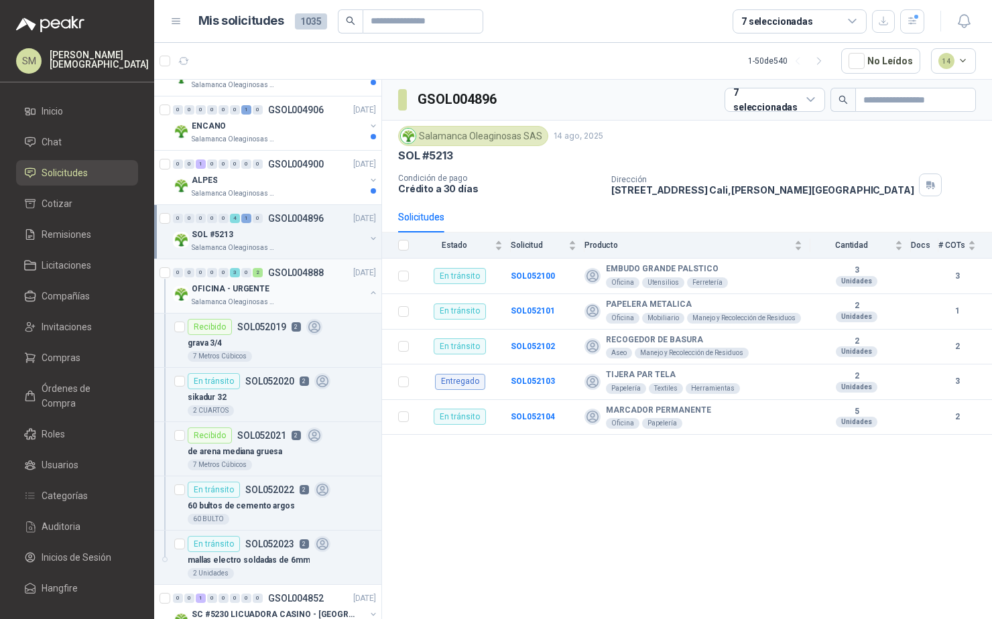
click at [277, 284] on div "OFICINA - URGENTE" at bounding box center [279, 289] width 174 height 16
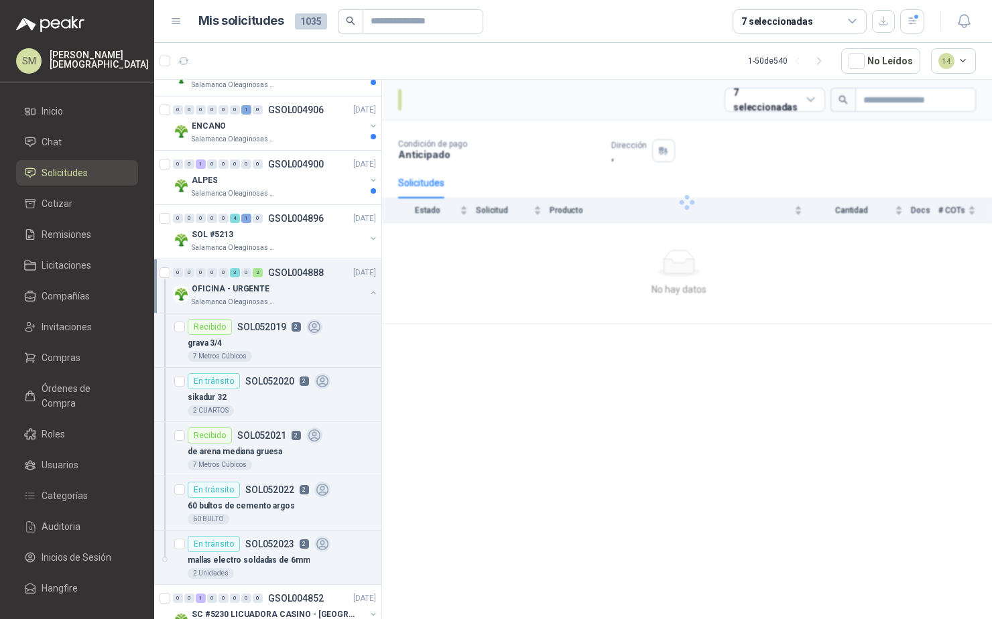
click at [281, 288] on div "OFICINA - URGENTE" at bounding box center [279, 289] width 174 height 16
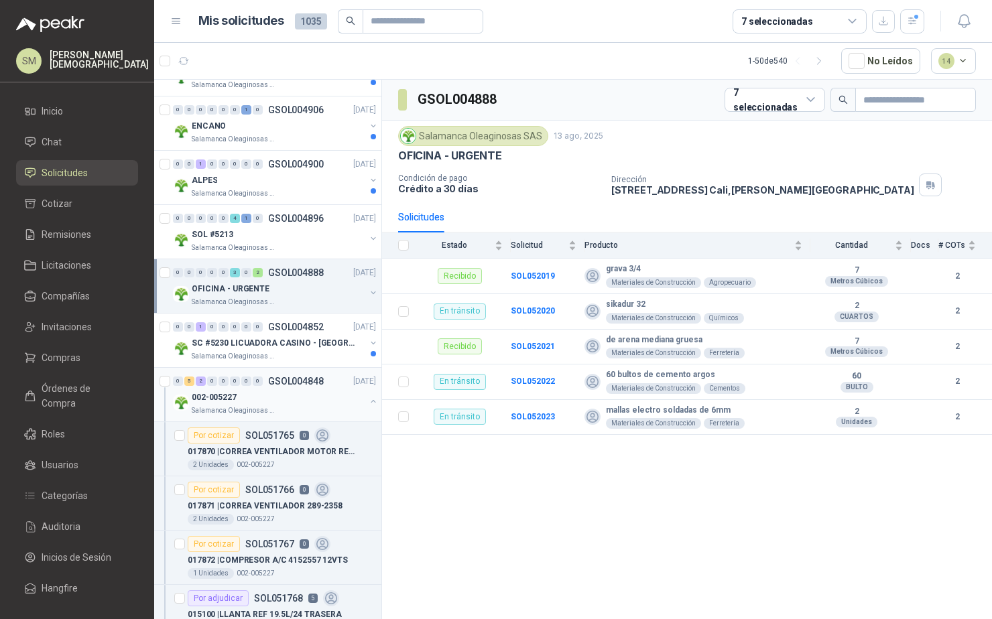
click at [276, 393] on div "002-005227" at bounding box center [279, 397] width 174 height 16
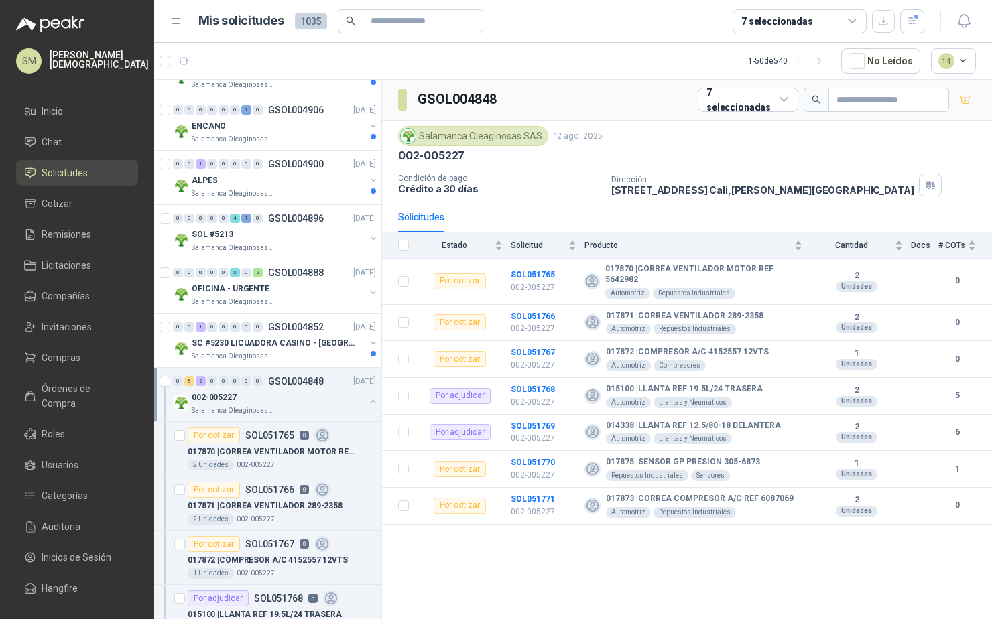
click at [271, 400] on div "002-005227" at bounding box center [279, 397] width 174 height 16
click at [280, 454] on div "002-005229" at bounding box center [279, 452] width 174 height 16
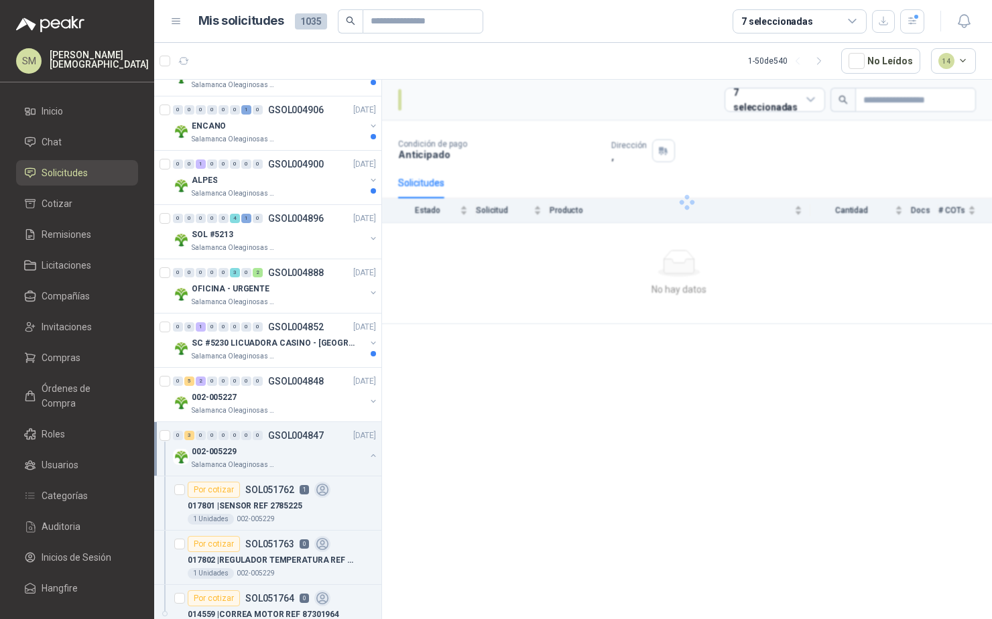
click at [275, 457] on div "002-005229" at bounding box center [279, 452] width 174 height 16
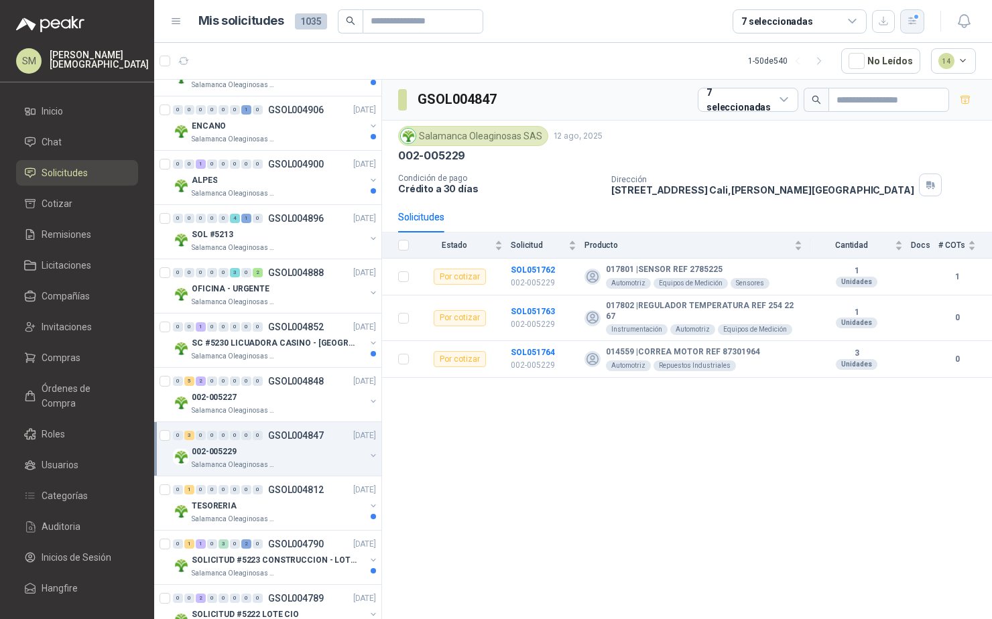
click at [918, 25] on button "button" at bounding box center [912, 21] width 24 height 24
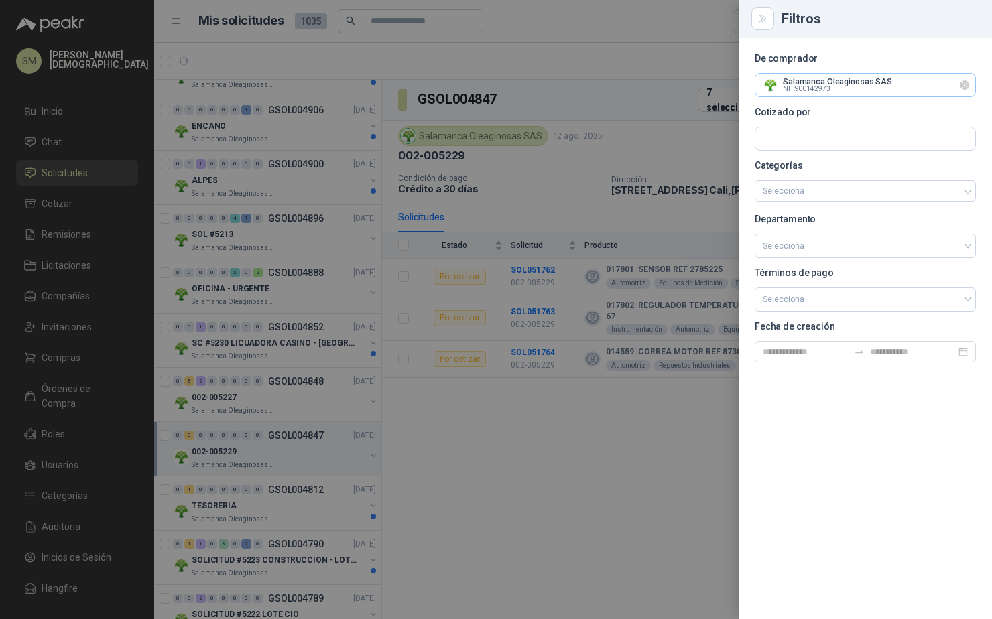
drag, startPoint x: 966, startPoint y: 86, endPoint x: 913, endPoint y: 88, distance: 53.6
click at [966, 86] on icon "Limpiar" at bounding box center [964, 85] width 11 height 11
click at [894, 85] on input "text" at bounding box center [865, 85] width 220 height 23
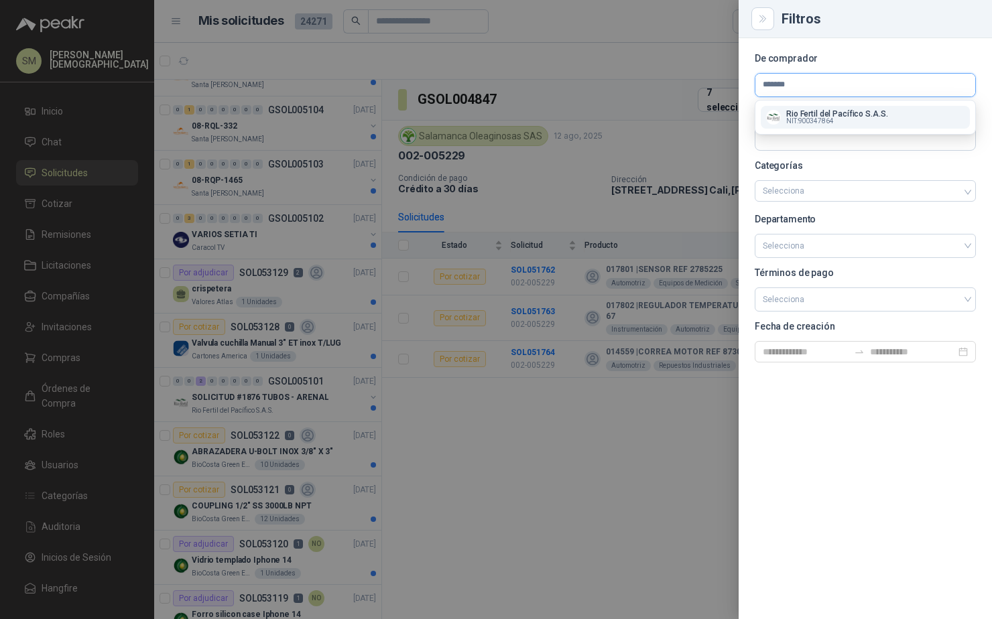
type input "*******"
click at [853, 121] on p "NIT : 900347864" at bounding box center [836, 121] width 101 height 7
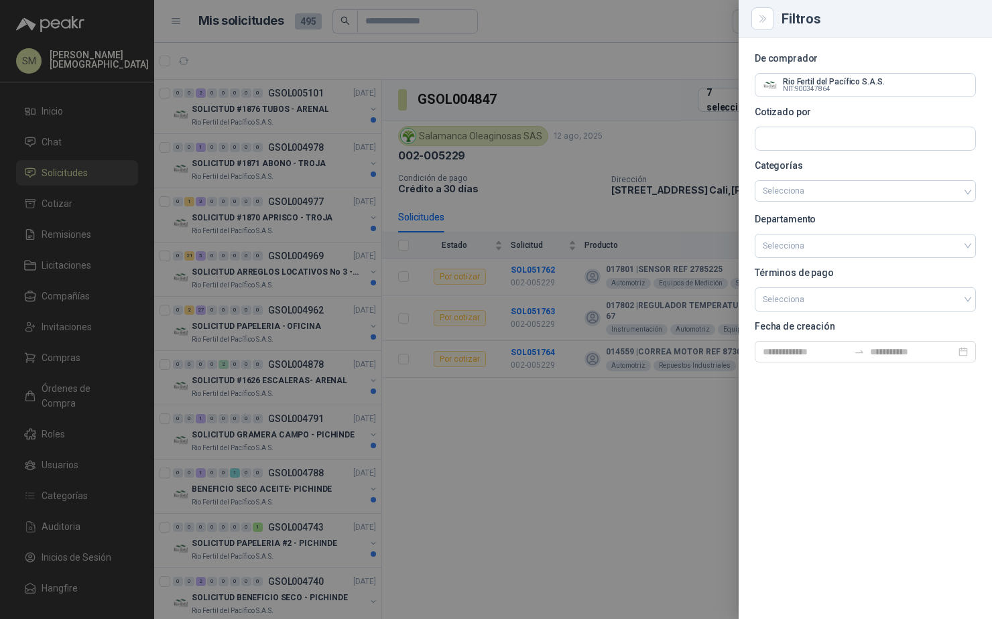
click at [297, 116] on div at bounding box center [496, 309] width 992 height 619
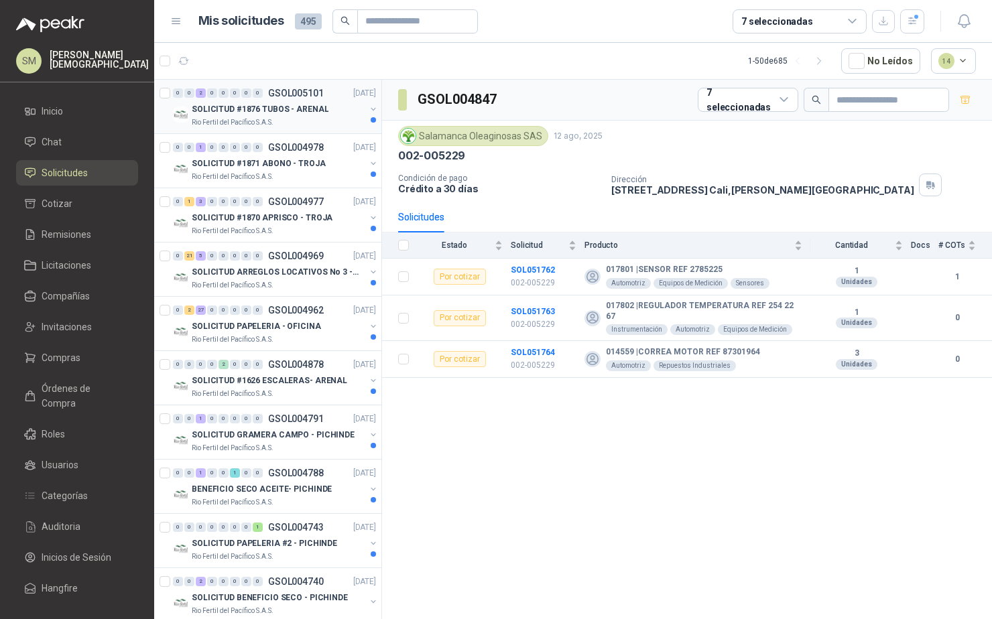
click at [279, 114] on p "SOLICITUD #1876 TUBOS - ARENAL" at bounding box center [260, 109] width 137 height 13
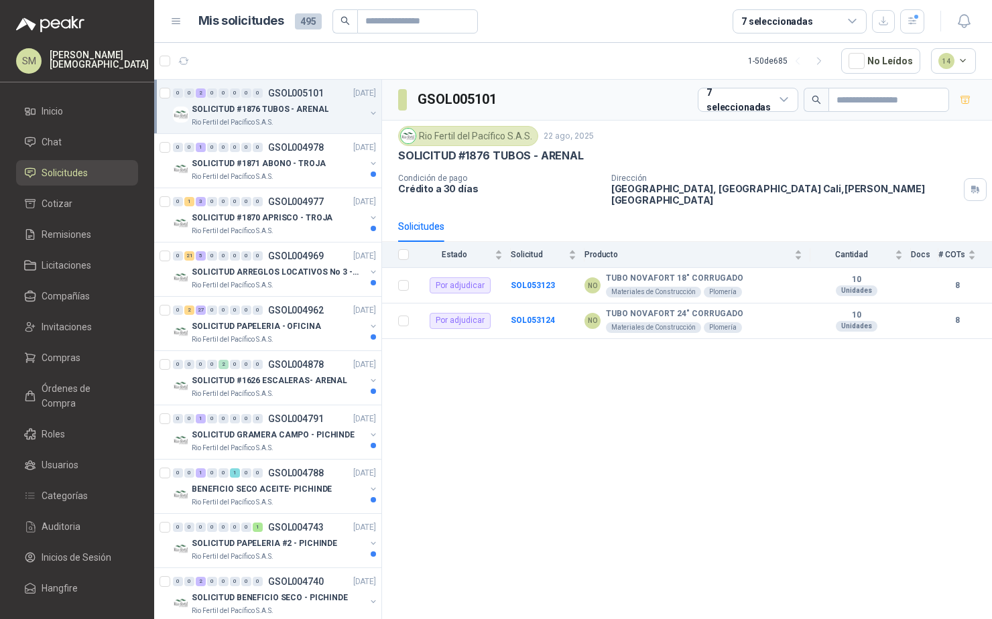
click at [283, 117] on div "SOLICITUD #1876 TUBOS - ARENAL" at bounding box center [279, 109] width 174 height 16
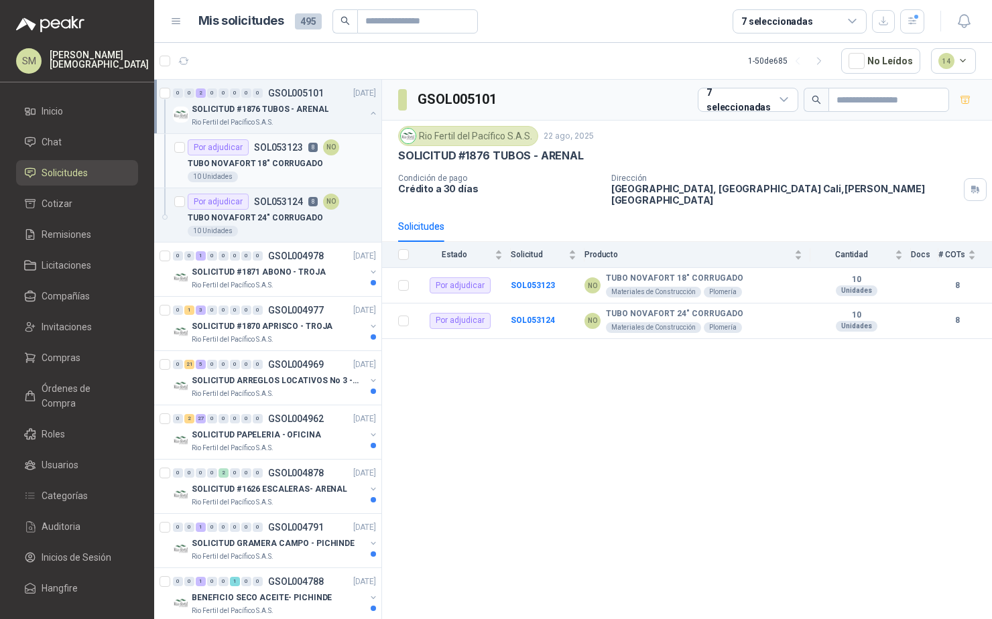
click at [273, 150] on p "SOL053123" at bounding box center [278, 147] width 49 height 9
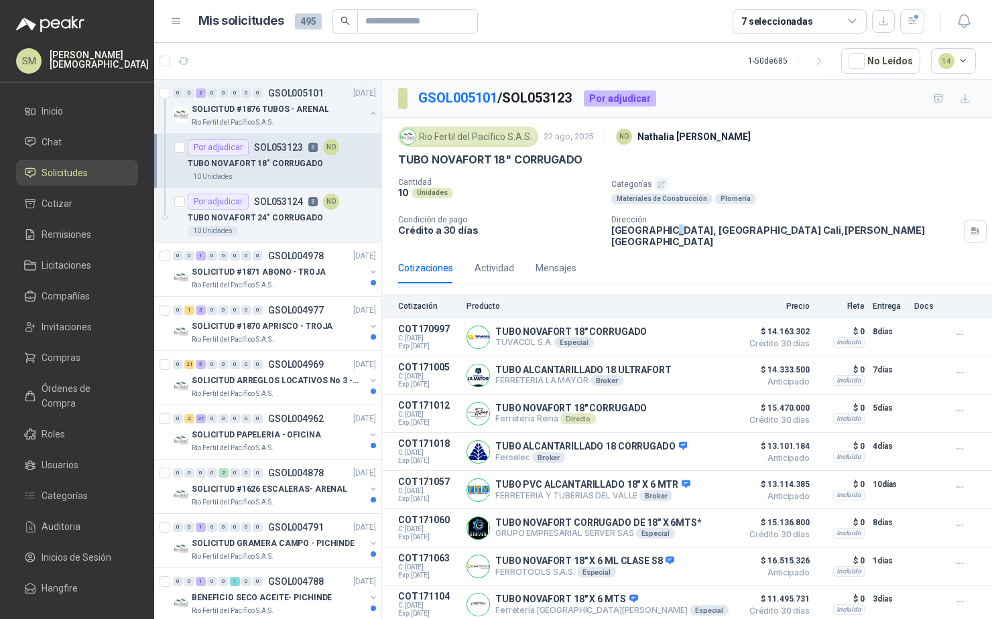
click at [670, 235] on p "[GEOGRAPHIC_DATA], [GEOGRAPHIC_DATA] [GEOGRAPHIC_DATA] , [PERSON_NAME][GEOGRAPH…" at bounding box center [784, 236] width 347 height 23
click at [678, 253] on div "Cotizaciones Actividad Mensajes" at bounding box center [687, 268] width 578 height 31
drag, startPoint x: 483, startPoint y: 232, endPoint x: 398, endPoint y: 229, distance: 85.2
click at [398, 229] on p "Crédito a 30 días" at bounding box center [499, 230] width 202 height 11
click at [528, 203] on div "Cantidad 10 Unidades" at bounding box center [499, 191] width 202 height 27
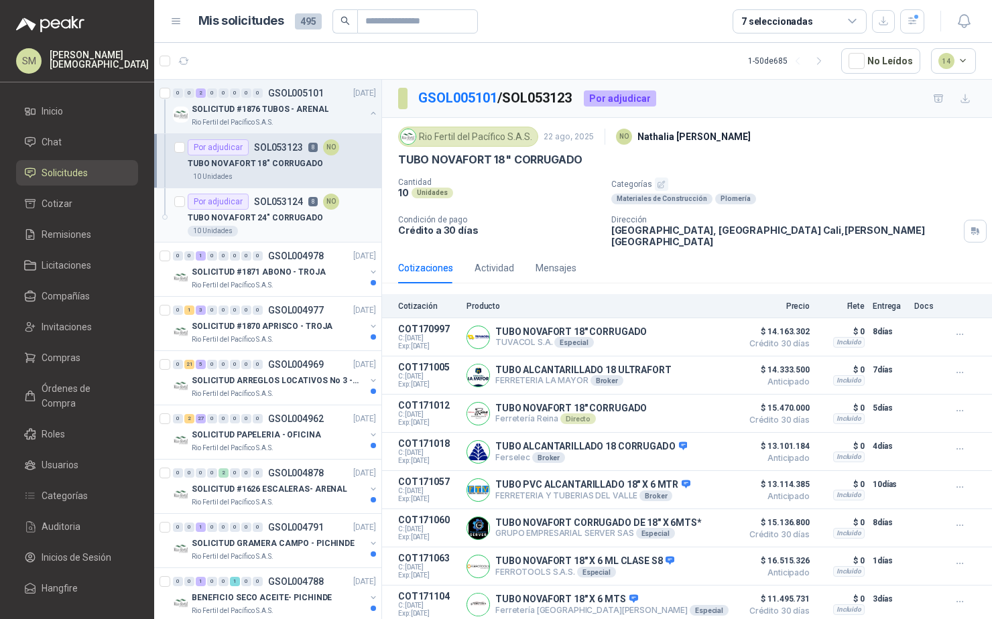
click at [292, 220] on p "TUBO NOVAFORT 24" CORRUGADO" at bounding box center [255, 218] width 135 height 13
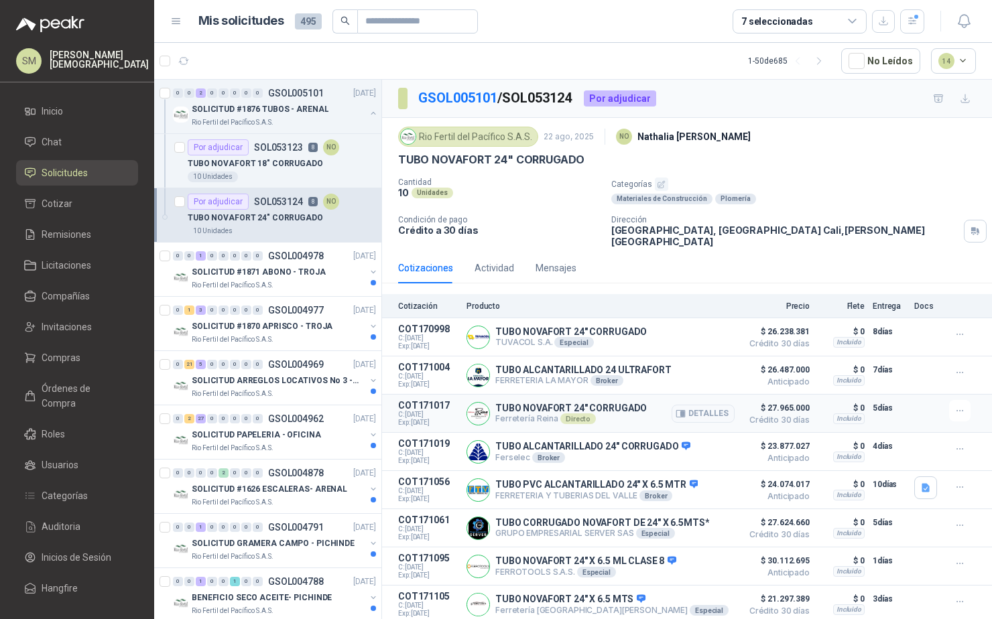
scroll to position [21, 0]
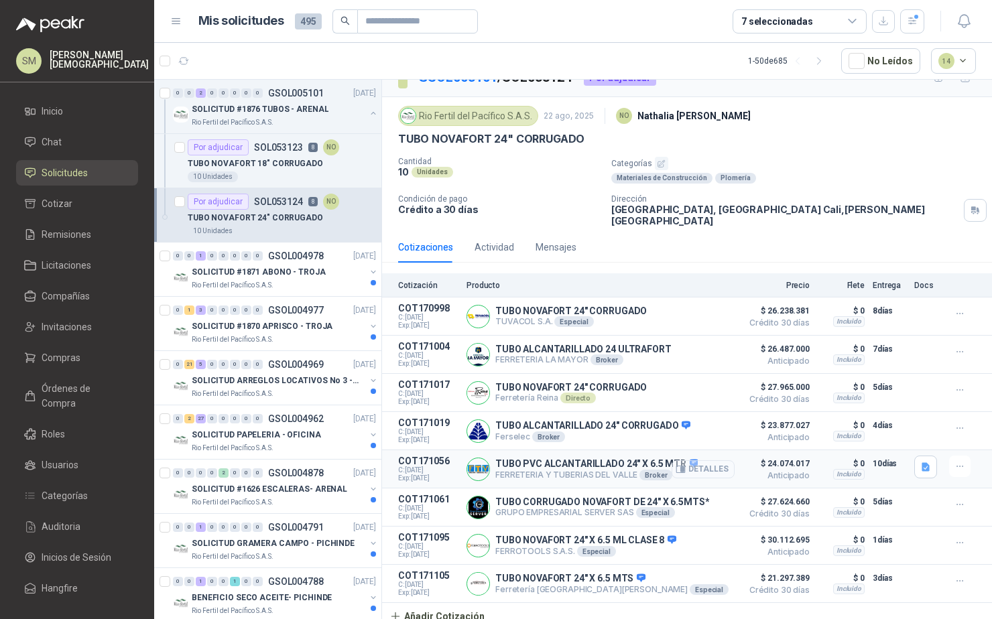
click at [695, 461] on button "Detalles" at bounding box center [703, 469] width 63 height 18
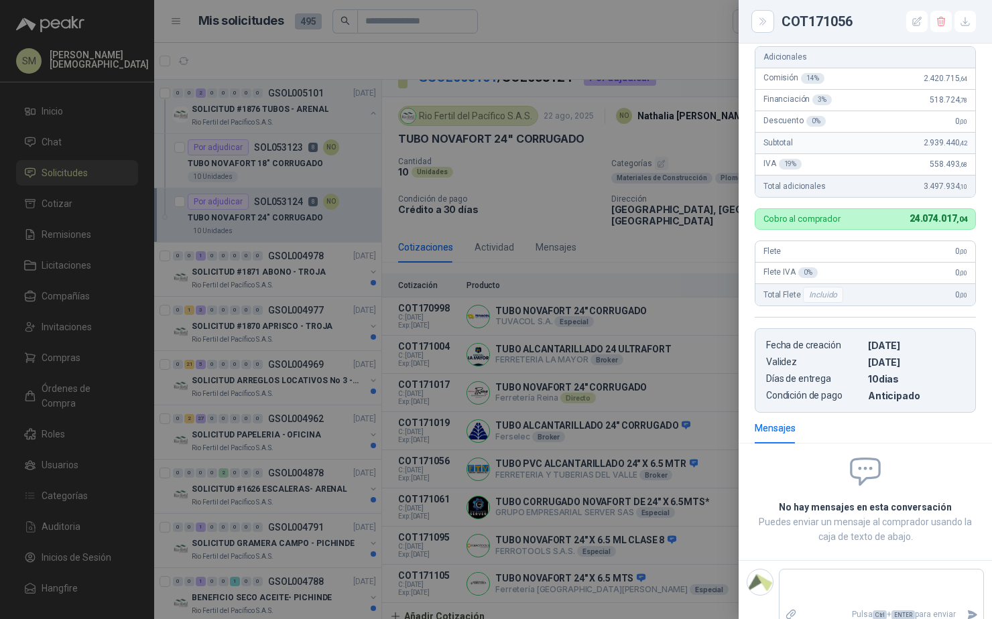
scroll to position [246, 0]
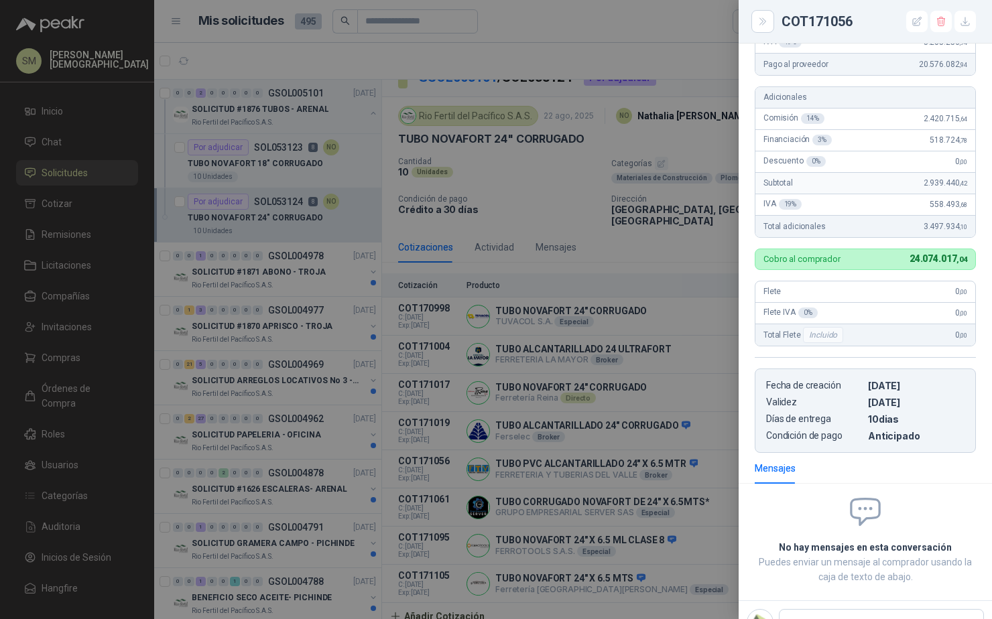
click at [704, 423] on div at bounding box center [496, 309] width 992 height 619
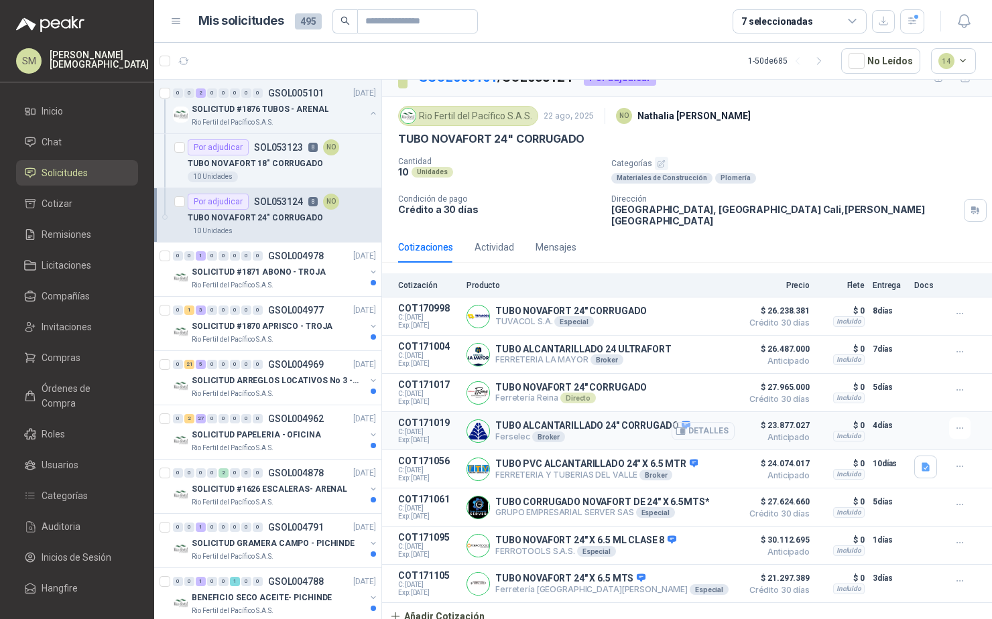
click at [678, 422] on button "Detalles" at bounding box center [703, 431] width 63 height 18
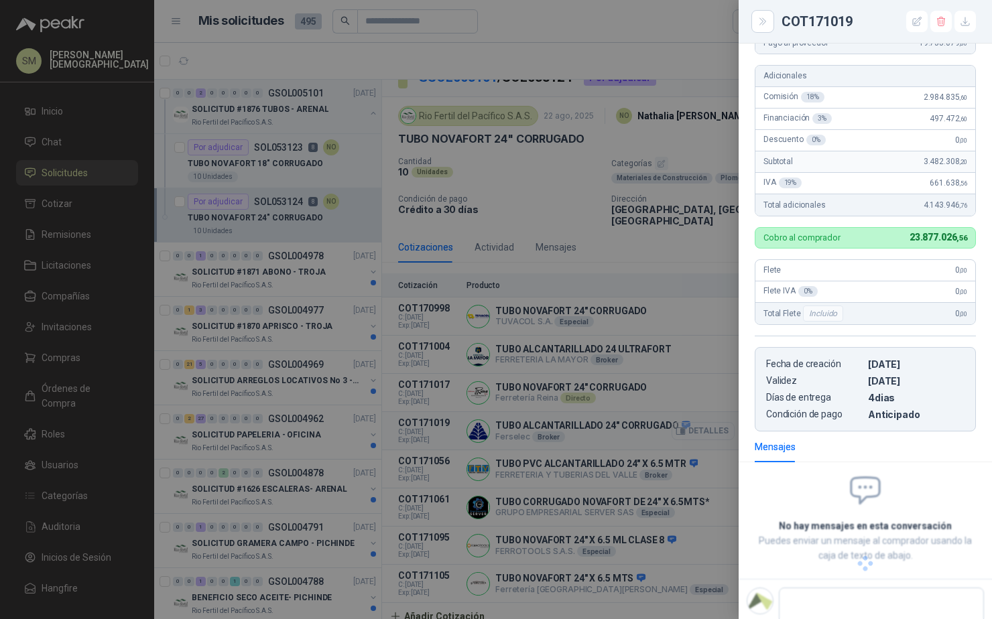
scroll to position [239, 0]
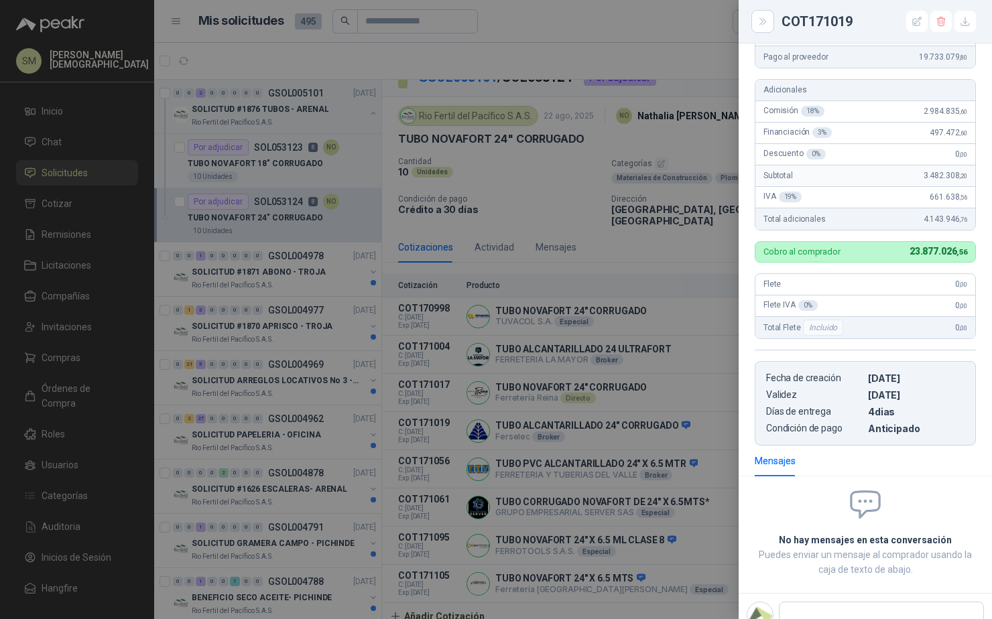
click at [622, 404] on div at bounding box center [496, 309] width 992 height 619
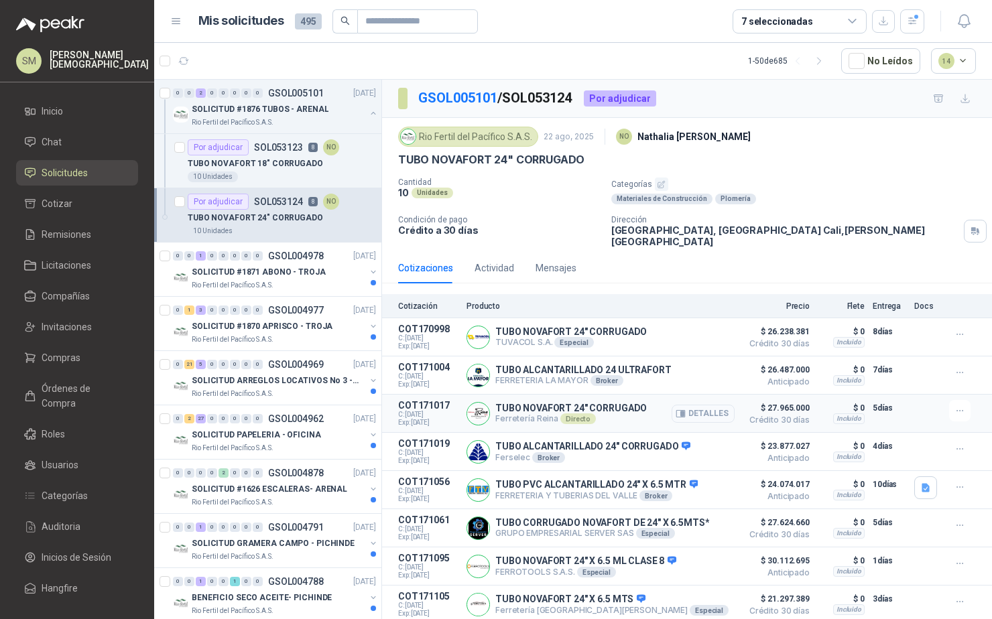
scroll to position [21, 0]
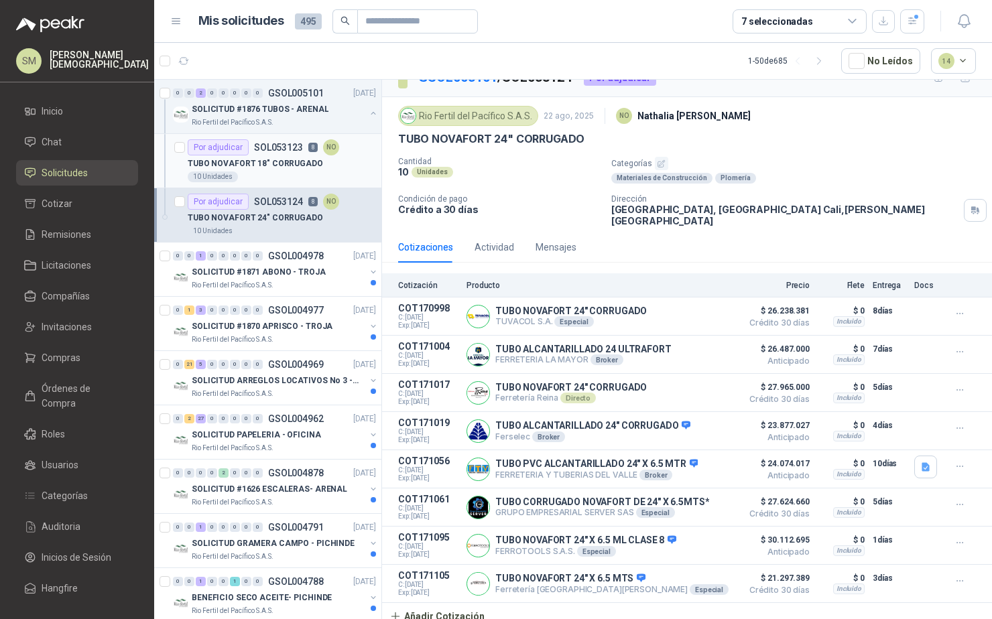
click at [313, 164] on p "TUBO NOVAFORT 18" CORRUGADO" at bounding box center [255, 163] width 135 height 13
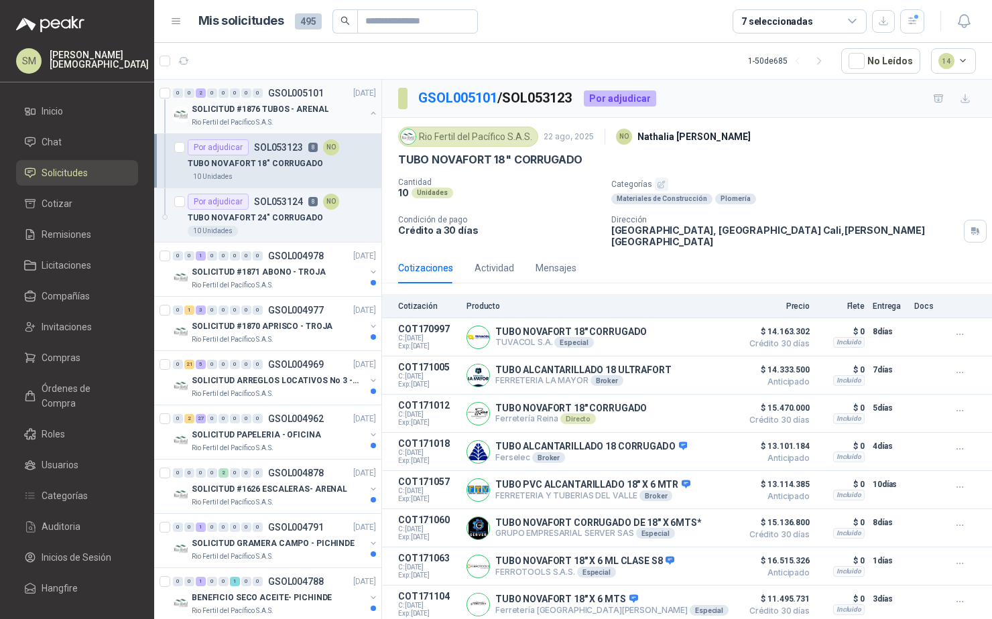
click at [322, 109] on div "SOLICITUD #1876 TUBOS - ARENAL" at bounding box center [279, 109] width 174 height 16
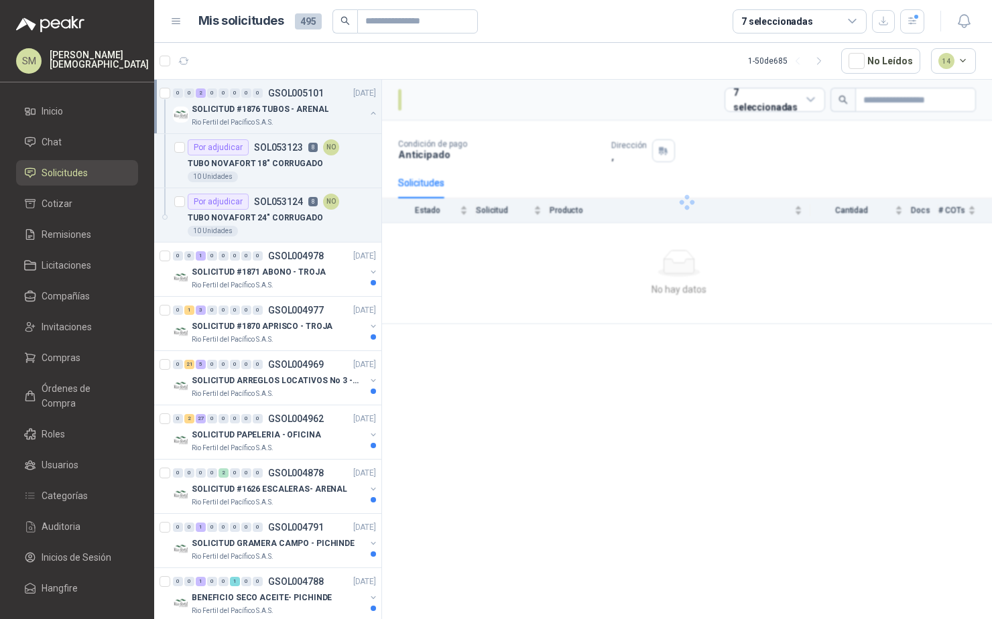
click at [313, 117] on div "Rio Fertil del Pacífico S.A.S." at bounding box center [279, 122] width 174 height 11
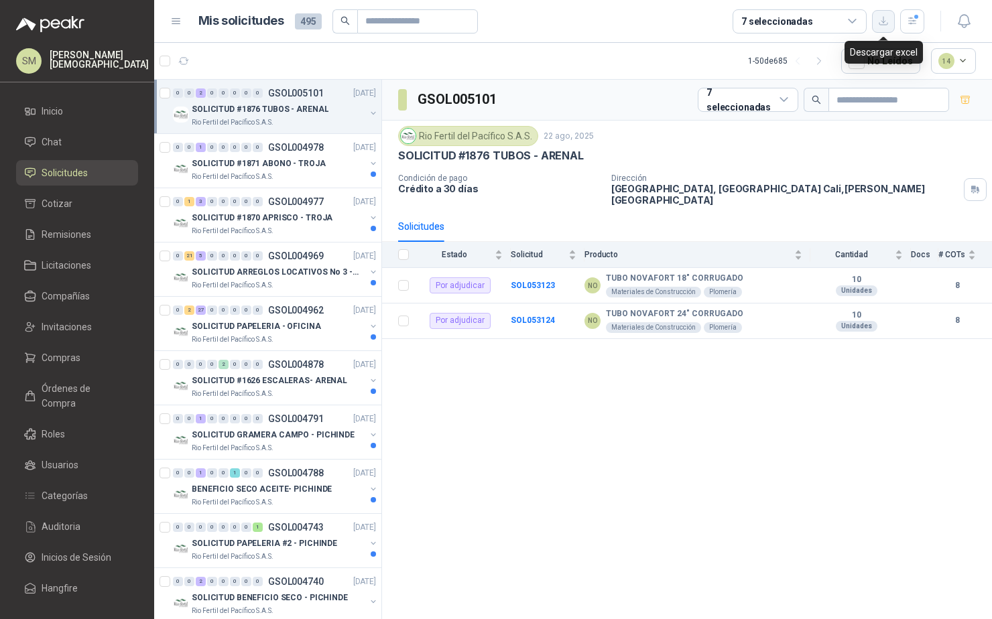
click at [879, 24] on icon "button" at bounding box center [883, 20] width 11 height 11
click at [913, 24] on icon "button" at bounding box center [912, 20] width 11 height 11
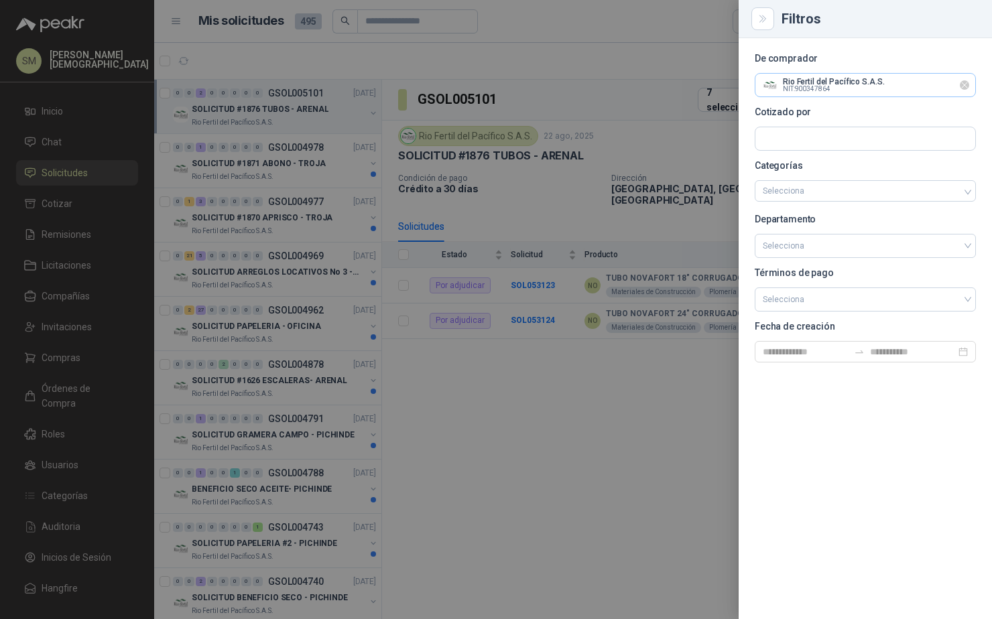
drag, startPoint x: 966, startPoint y: 86, endPoint x: 944, endPoint y: 89, distance: 22.4
click at [966, 86] on icon "Limpiar" at bounding box center [964, 85] width 11 height 11
click at [916, 86] on input "text" at bounding box center [865, 85] width 220 height 23
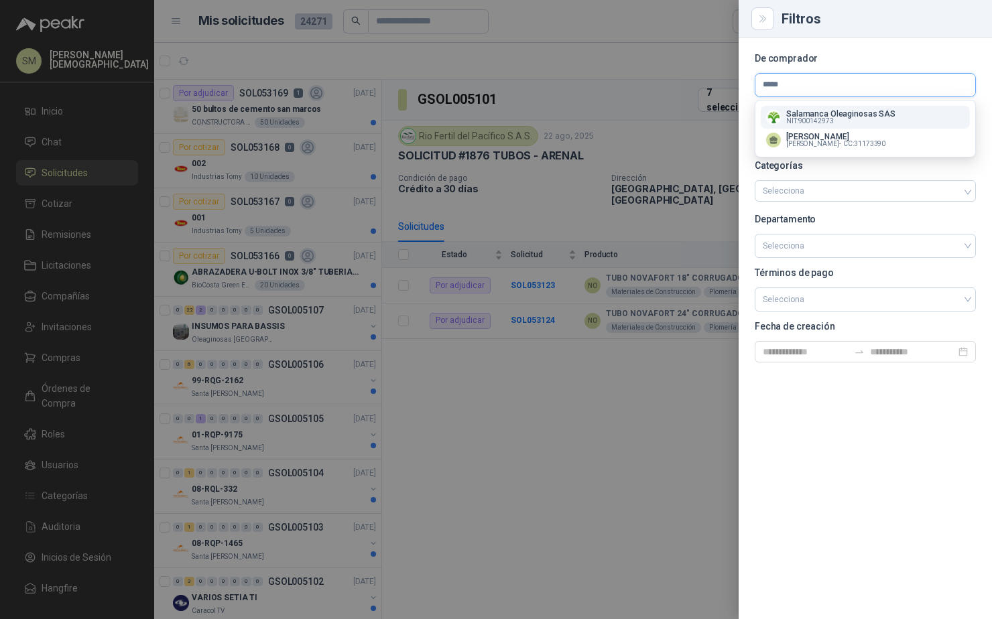
type input "*****"
click at [901, 112] on div "Salamanca Oleaginosas SAS NIT : 900142973" at bounding box center [865, 117] width 198 height 15
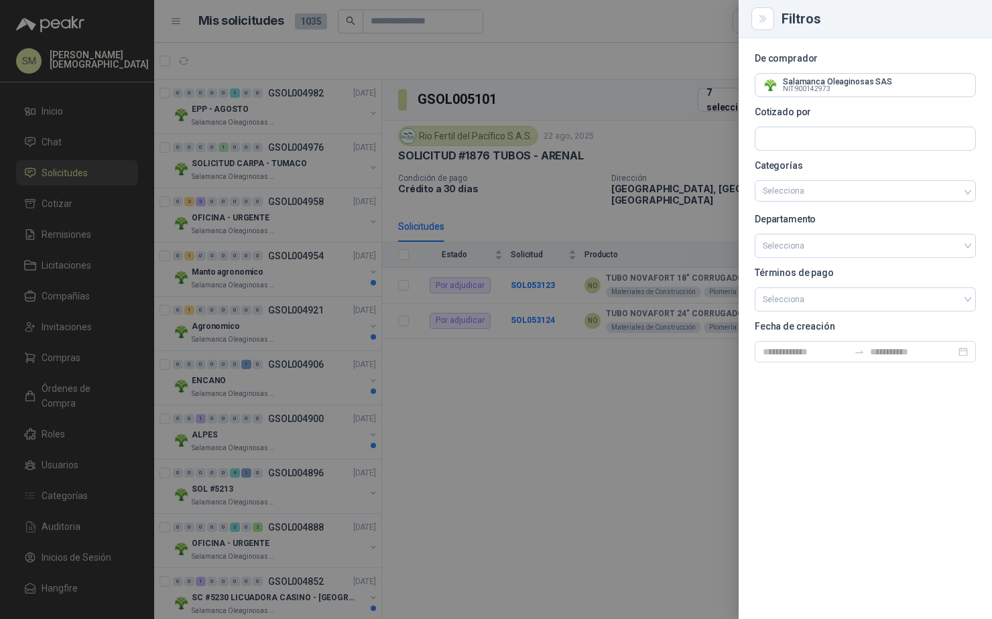
click at [682, 44] on div at bounding box center [496, 309] width 992 height 619
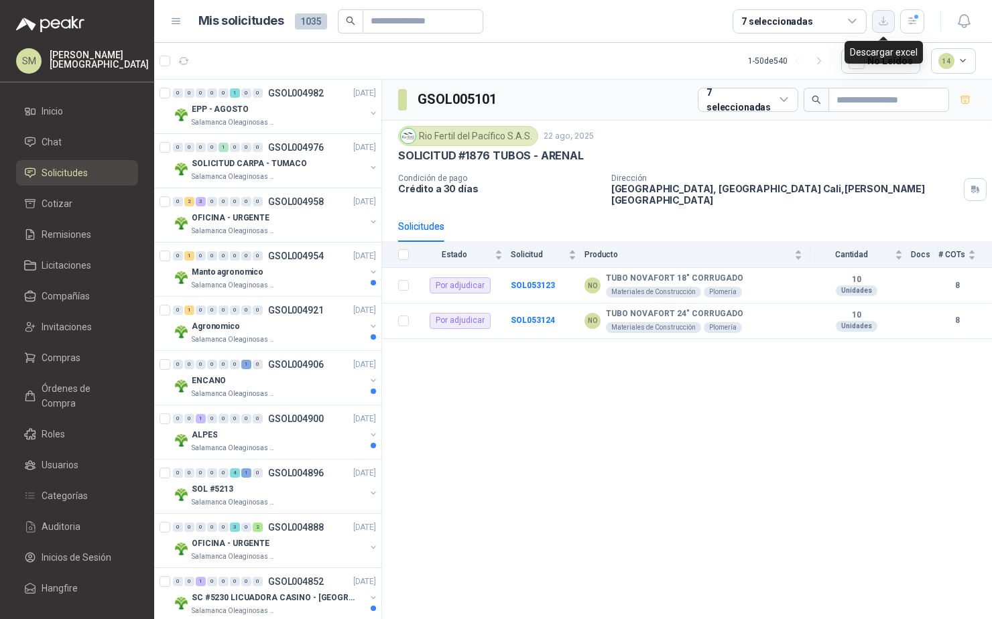
click at [885, 23] on icon "button" at bounding box center [883, 20] width 11 height 11
drag, startPoint x: 931, startPoint y: 25, endPoint x: 921, endPoint y: 27, distance: 10.1
click at [929, 26] on div at bounding box center [950, 21] width 52 height 21
click at [917, 26] on icon "button" at bounding box center [912, 20] width 11 height 11
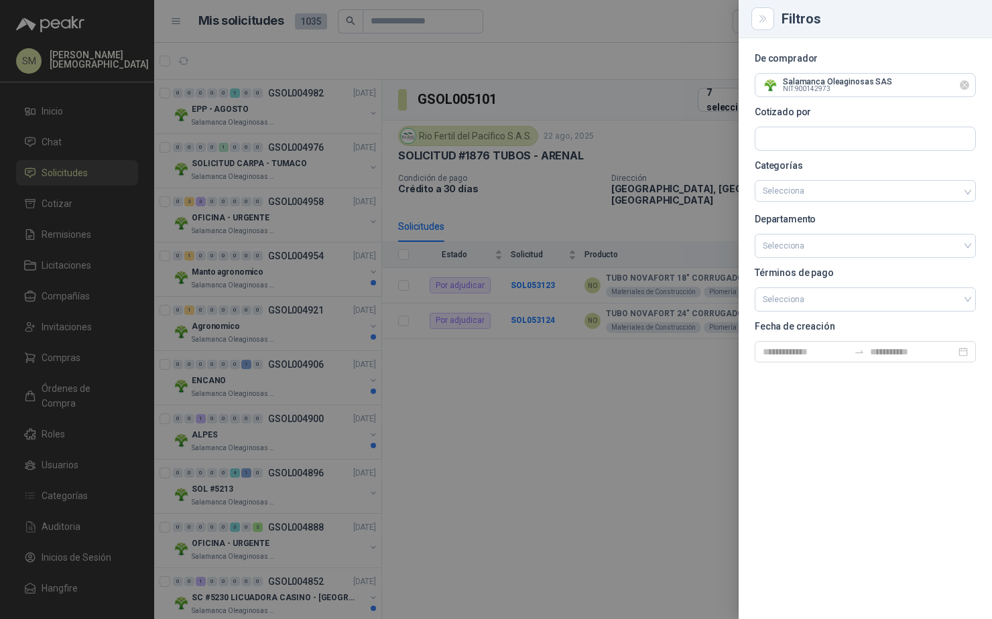
click at [966, 86] on icon "Limpiar" at bounding box center [964, 85] width 11 height 11
click at [917, 89] on input "text" at bounding box center [865, 85] width 220 height 23
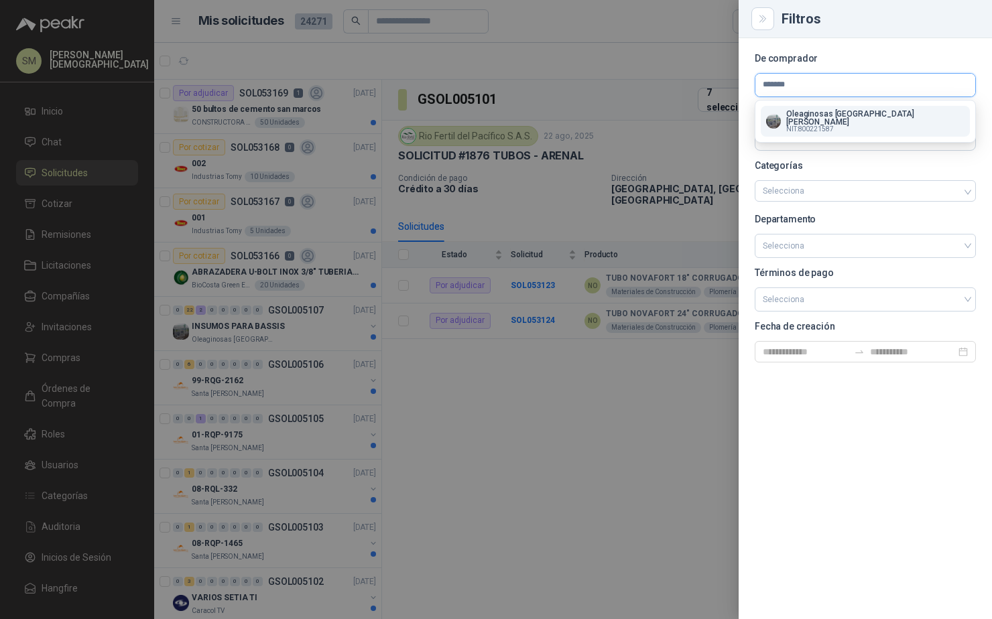
type input "*******"
click at [898, 114] on div "Oleaginosas [GEOGRAPHIC_DATA][PERSON_NAME] NIT : 800221587" at bounding box center [865, 121] width 198 height 23
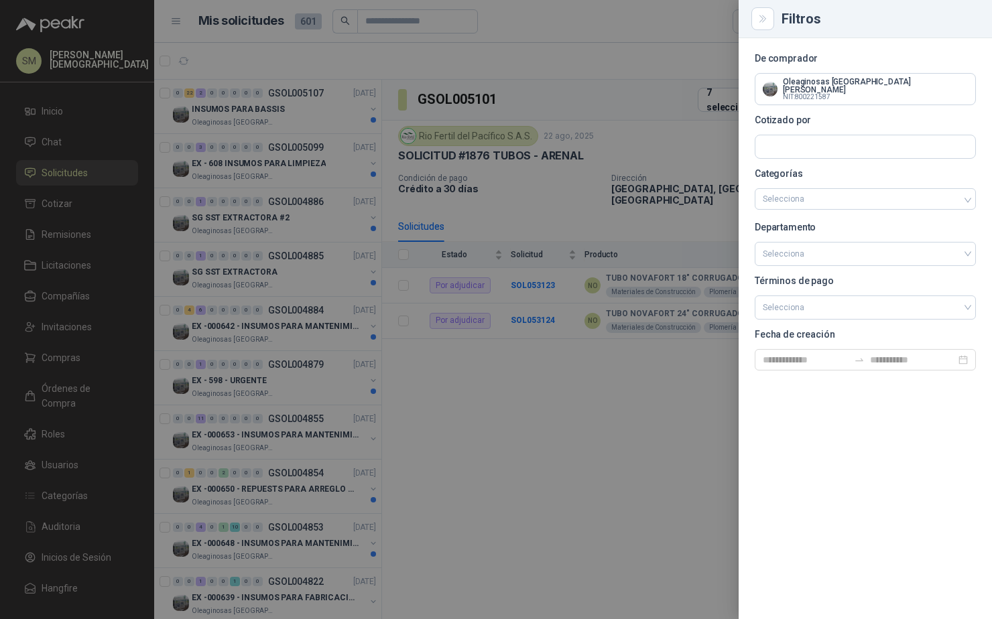
click at [627, 75] on div at bounding box center [496, 309] width 992 height 619
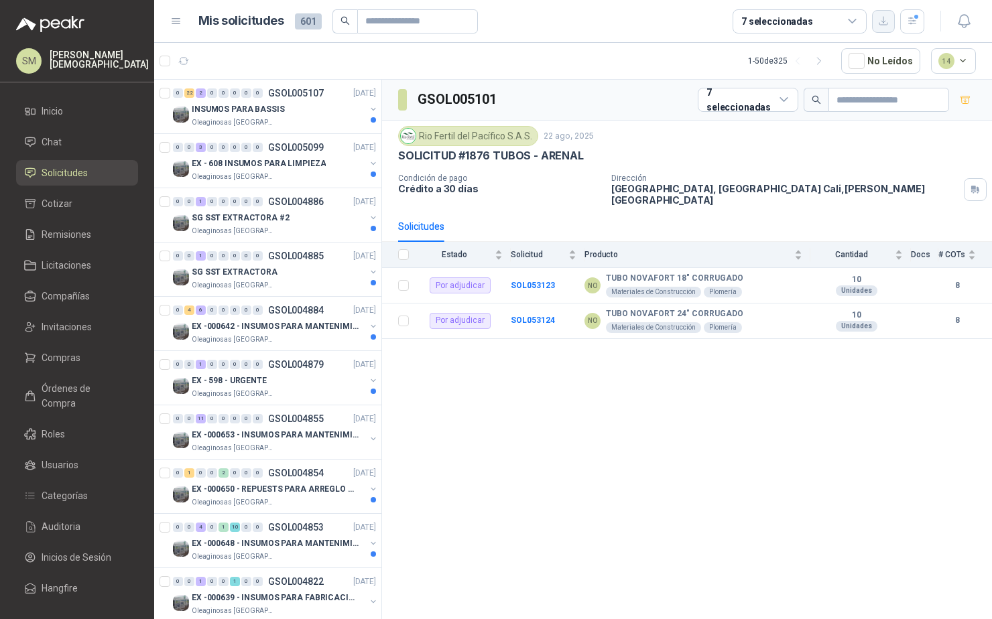
click at [882, 21] on icon "button" at bounding box center [883, 20] width 11 height 11
click at [854, 21] on icon at bounding box center [852, 21] width 12 height 12
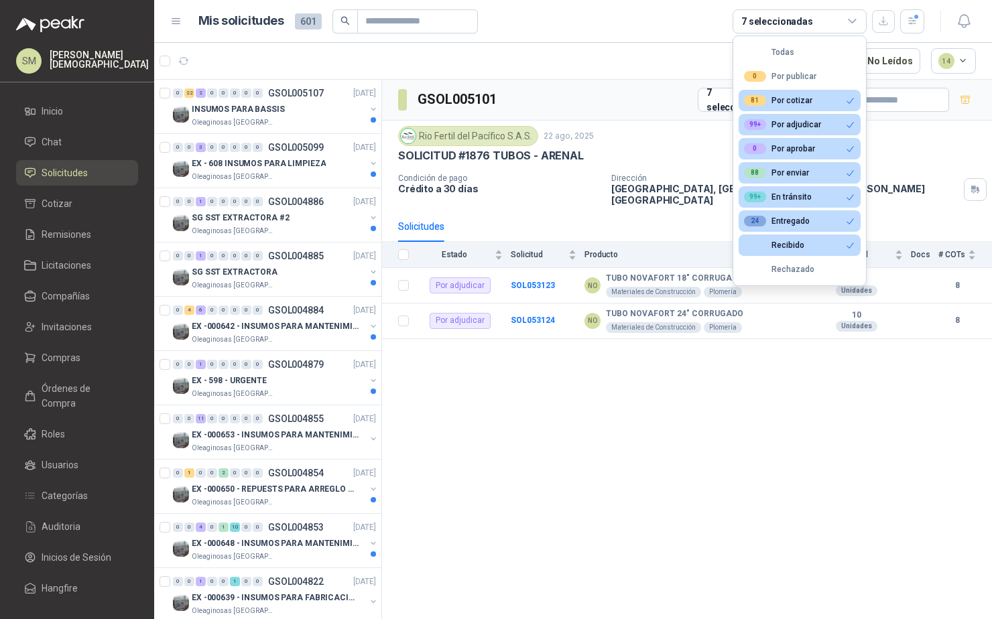
click at [850, 21] on icon at bounding box center [852, 21] width 12 height 12
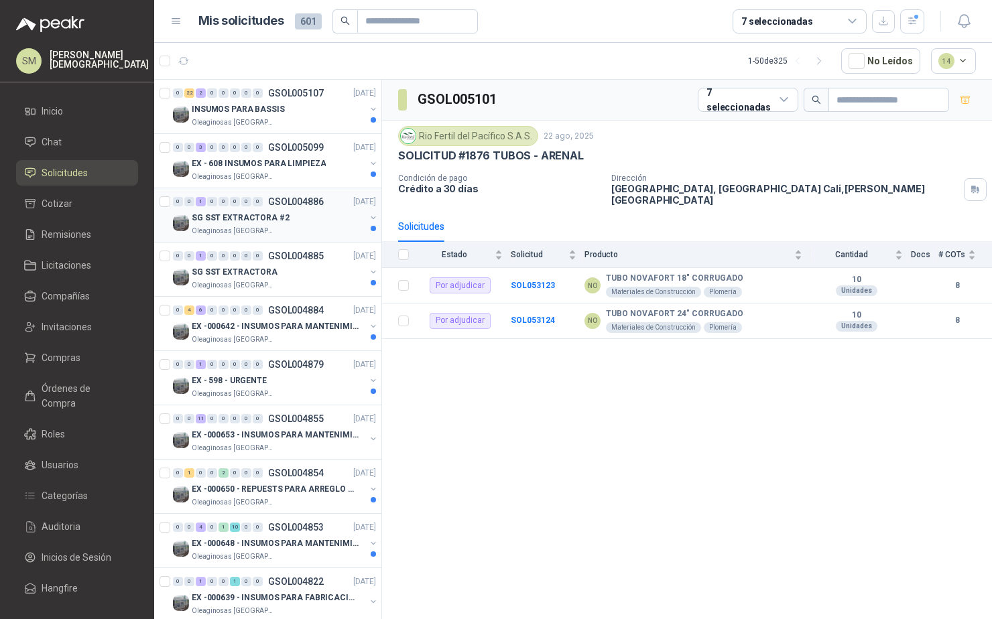
click at [330, 218] on div "SG SST EXTRACTORA #2" at bounding box center [279, 218] width 174 height 16
click at [322, 223] on div "SG SST EXTRACTORA #2" at bounding box center [279, 218] width 174 height 16
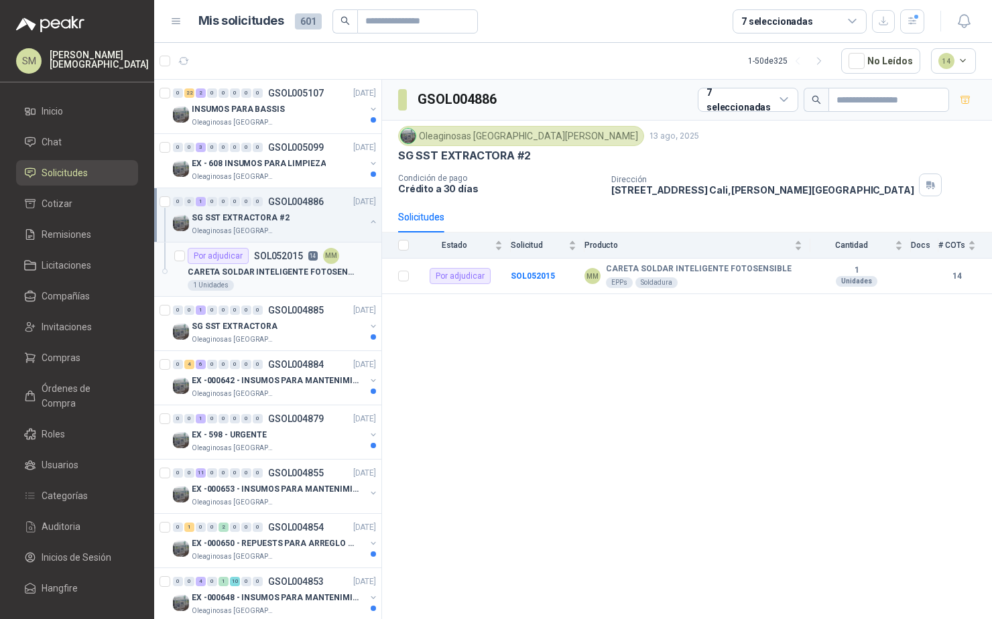
click at [302, 267] on p "CARETA SOLDAR INTELIGENTE FOTOSENSIBLE" at bounding box center [271, 272] width 167 height 13
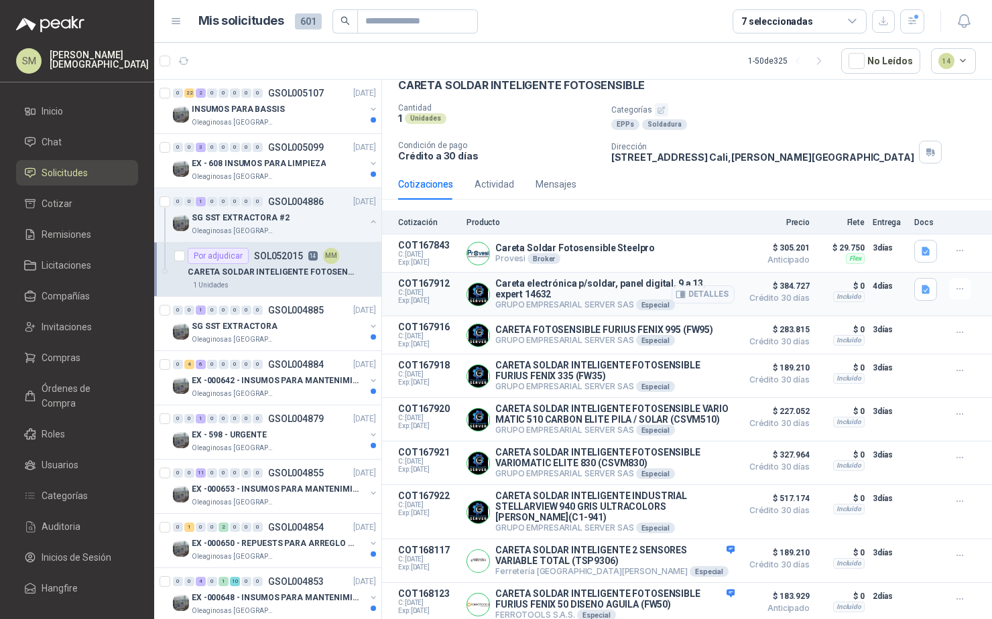
scroll to position [316, 0]
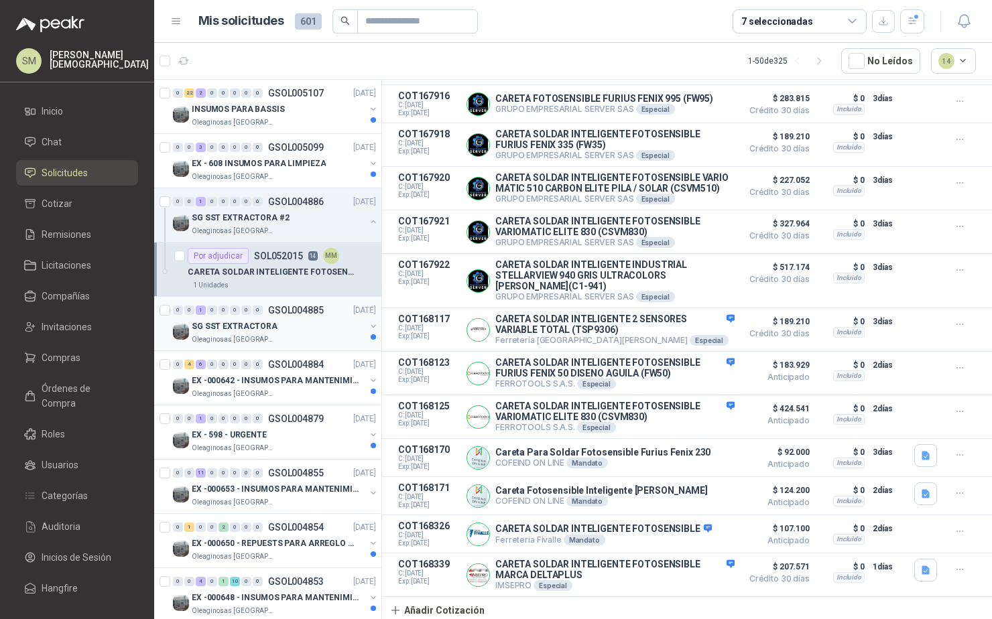
click at [284, 330] on div "SG SST EXTRACTORA" at bounding box center [279, 326] width 174 height 16
click at [308, 330] on div "SG SST EXTRACTORA" at bounding box center [279, 326] width 174 height 16
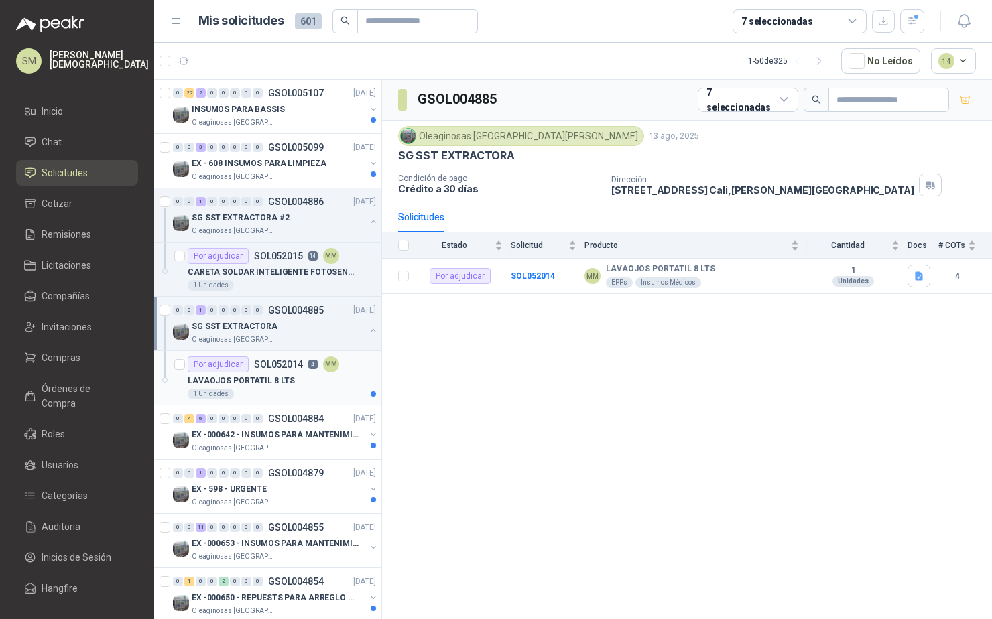
click at [302, 383] on div "LAVAOJOS PORTATIL 8 LTS" at bounding box center [282, 381] width 188 height 16
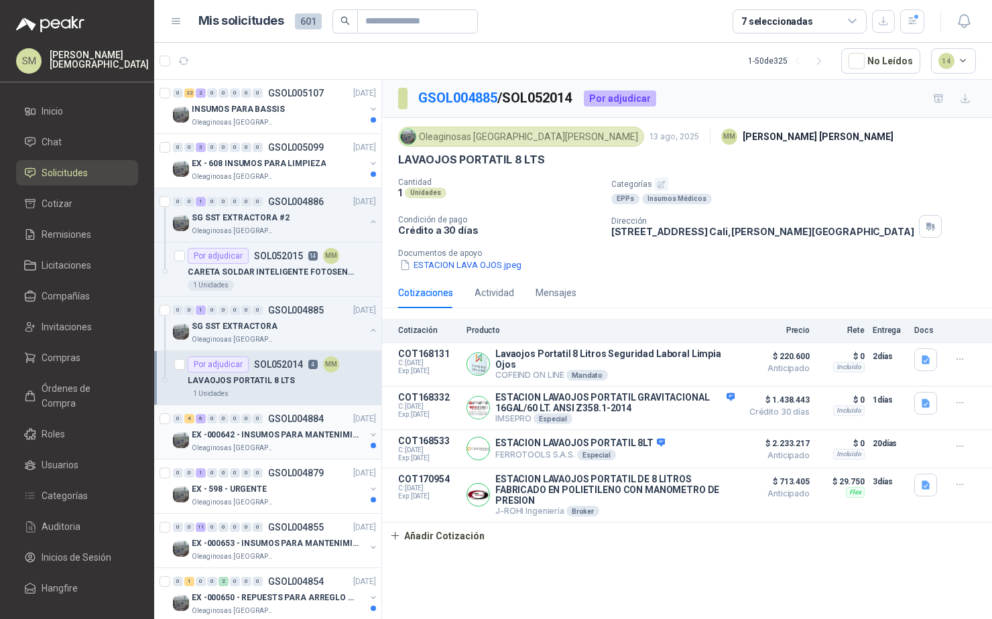
click at [275, 429] on p "EX -000642 - INSUMOS PARA MANTENIMIENTO PREVENTIVO" at bounding box center [275, 435] width 167 height 13
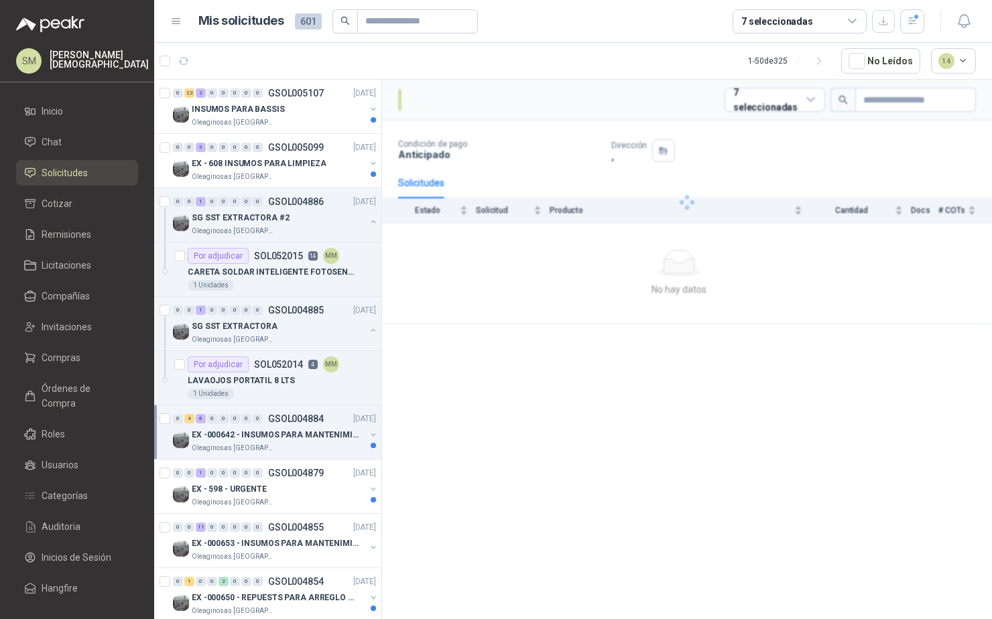
click at [300, 432] on p "EX -000642 - INSUMOS PARA MANTENIMIENTO PREVENTIVO" at bounding box center [275, 435] width 167 height 13
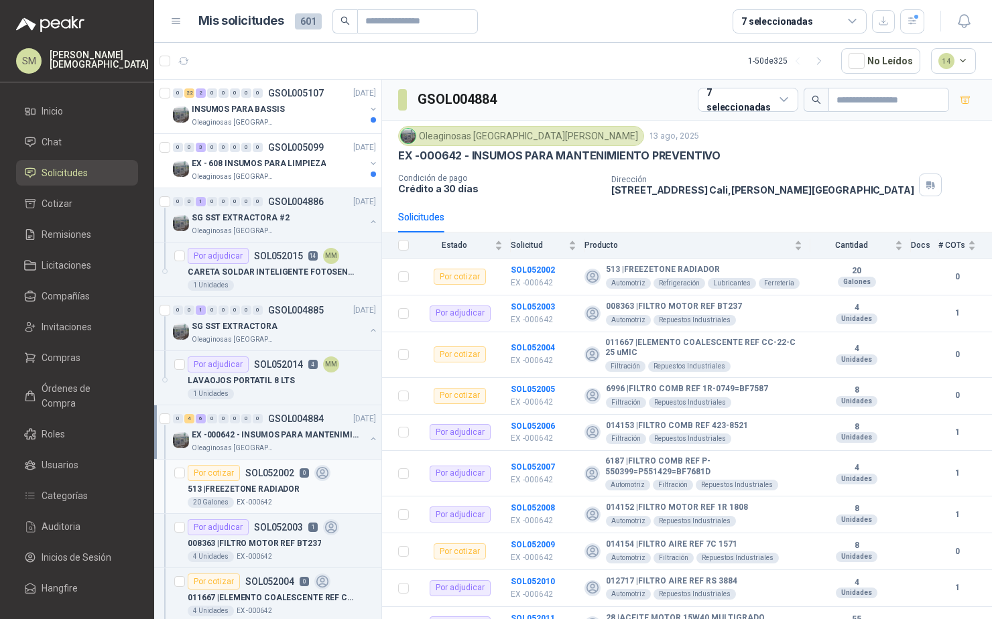
scroll to position [118, 0]
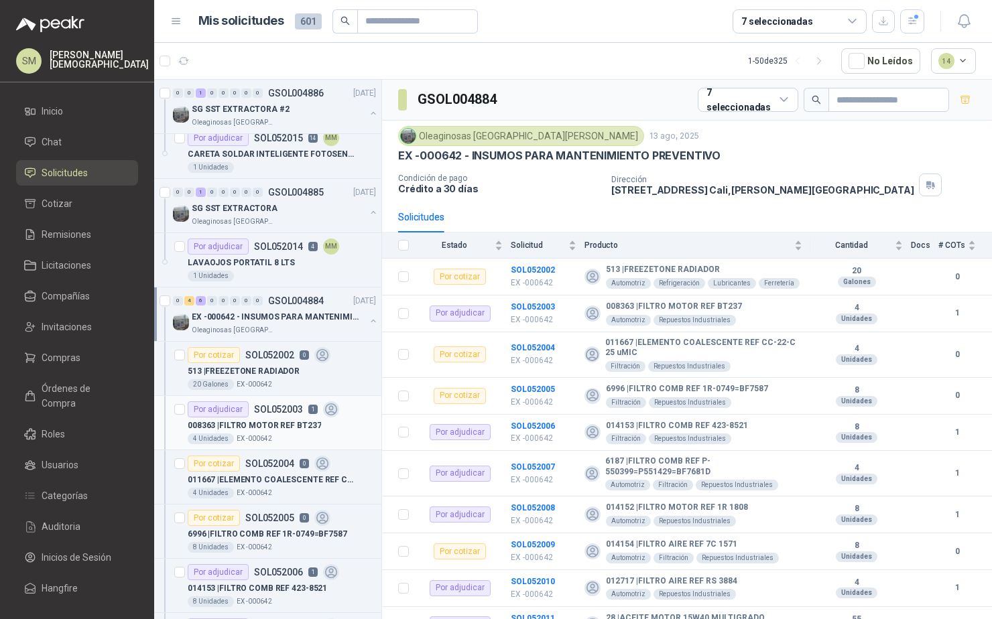
click at [277, 407] on p "SOL052003" at bounding box center [278, 409] width 49 height 9
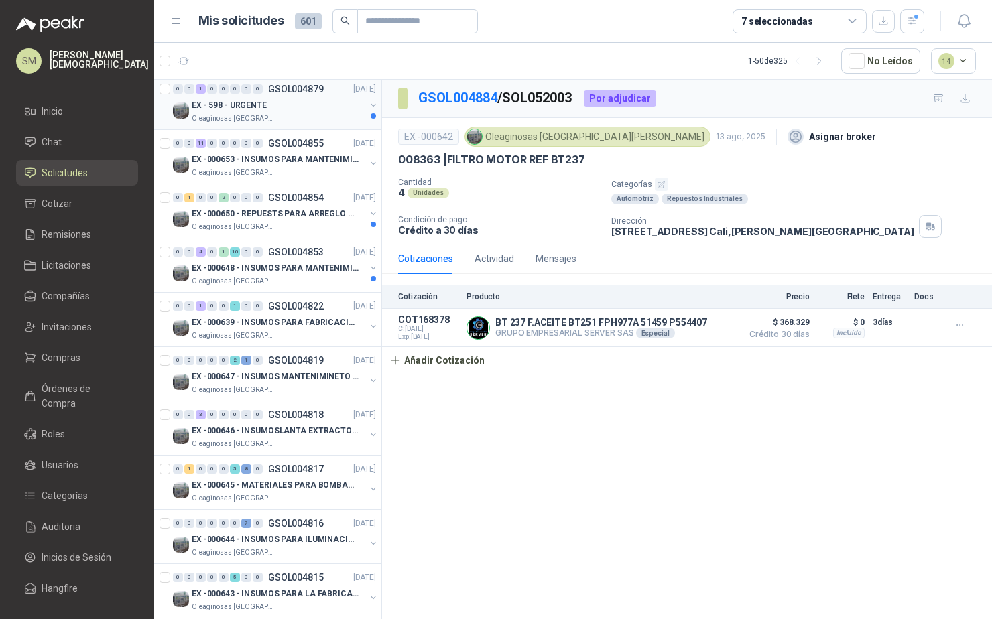
scroll to position [789, 0]
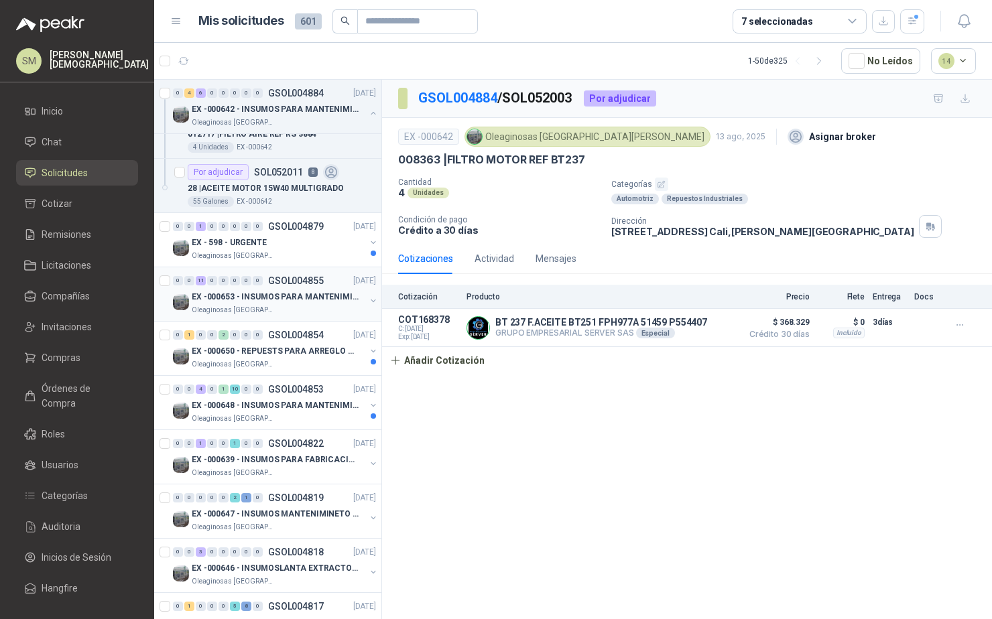
click at [281, 292] on p "EX -000653 - INSUMOS PARA MANTENIMIENTO A CADENAS" at bounding box center [275, 297] width 167 height 13
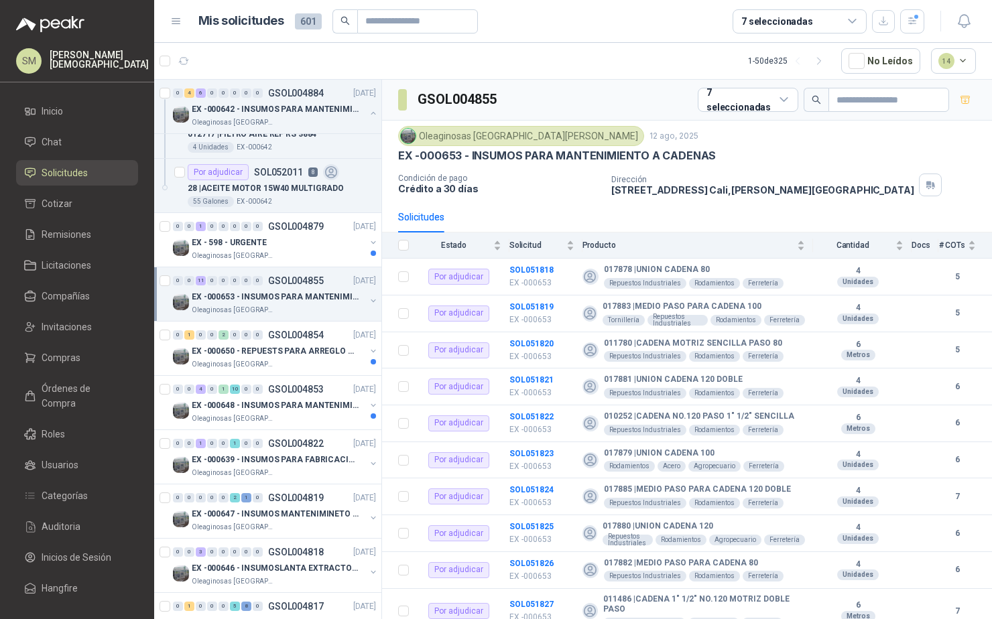
click at [298, 294] on p "EX -000653 - INSUMOS PARA MANTENIMIENTO A CADENAS" at bounding box center [275, 297] width 167 height 13
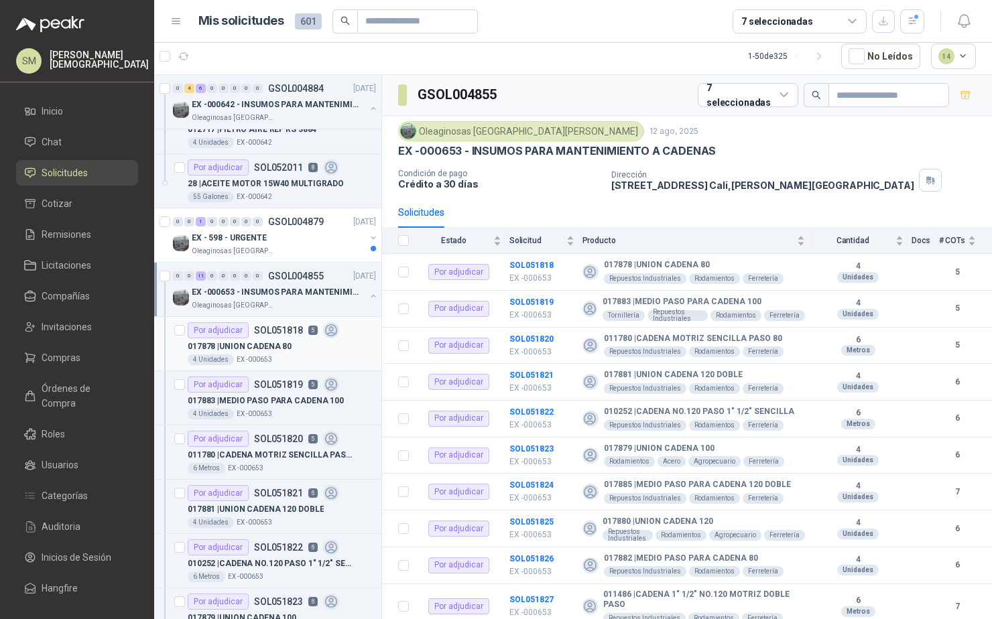
click at [303, 335] on div "Por adjudicar SOL051818 5" at bounding box center [263, 330] width 151 height 16
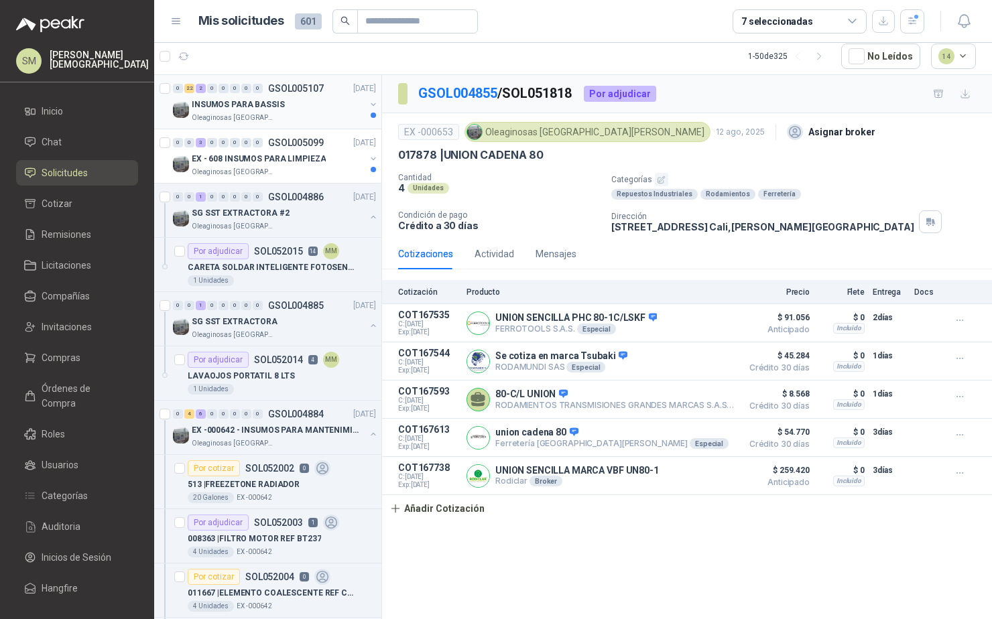
click at [286, 106] on div "INSUMOS PARA BASSIS" at bounding box center [279, 105] width 174 height 16
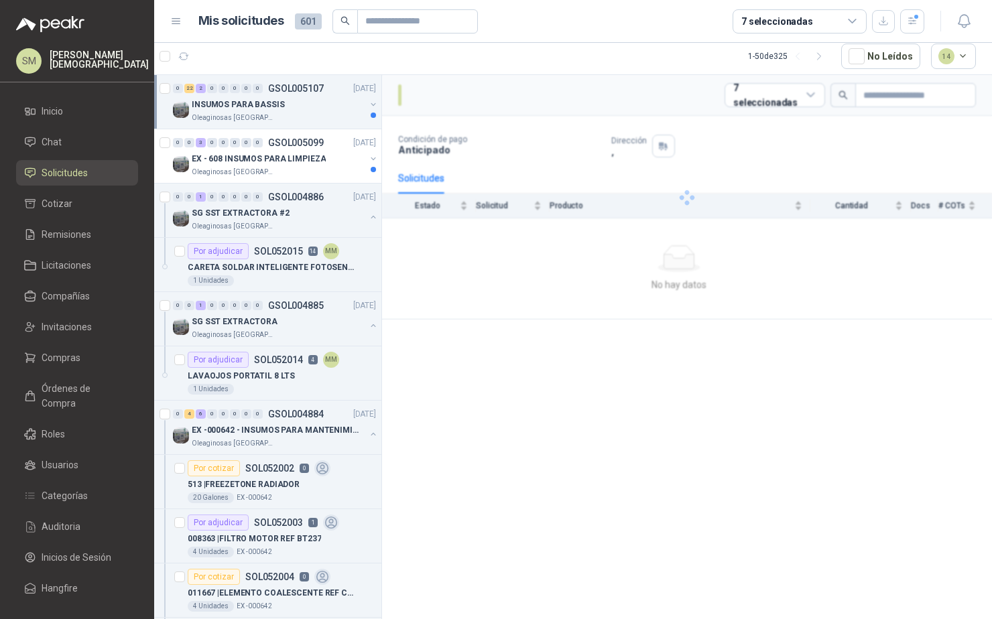
click at [287, 103] on div "INSUMOS PARA BASSIS" at bounding box center [279, 105] width 174 height 16
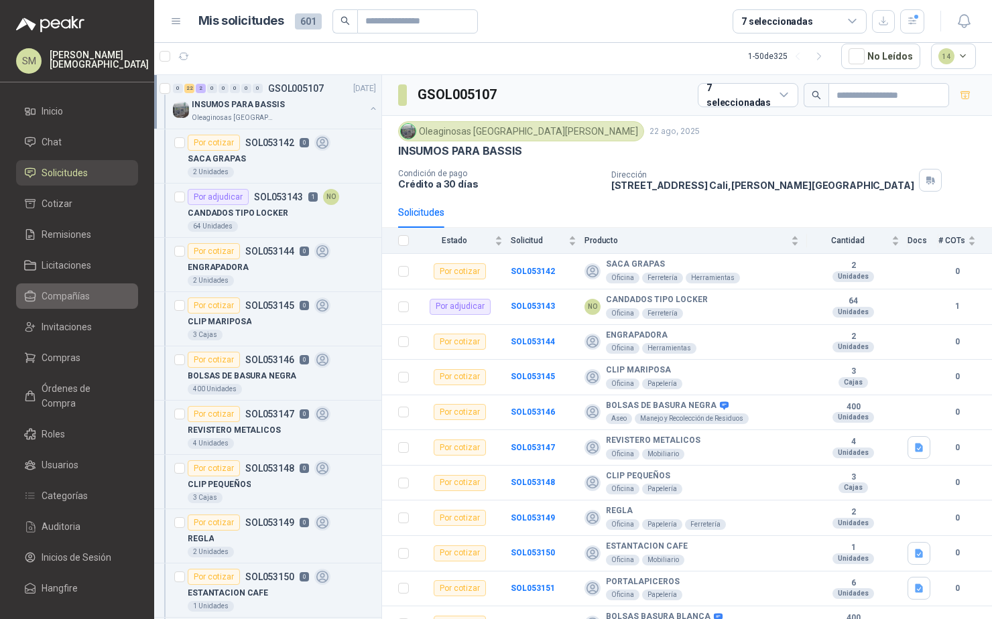
click at [82, 297] on span "Compañías" at bounding box center [66, 296] width 48 height 15
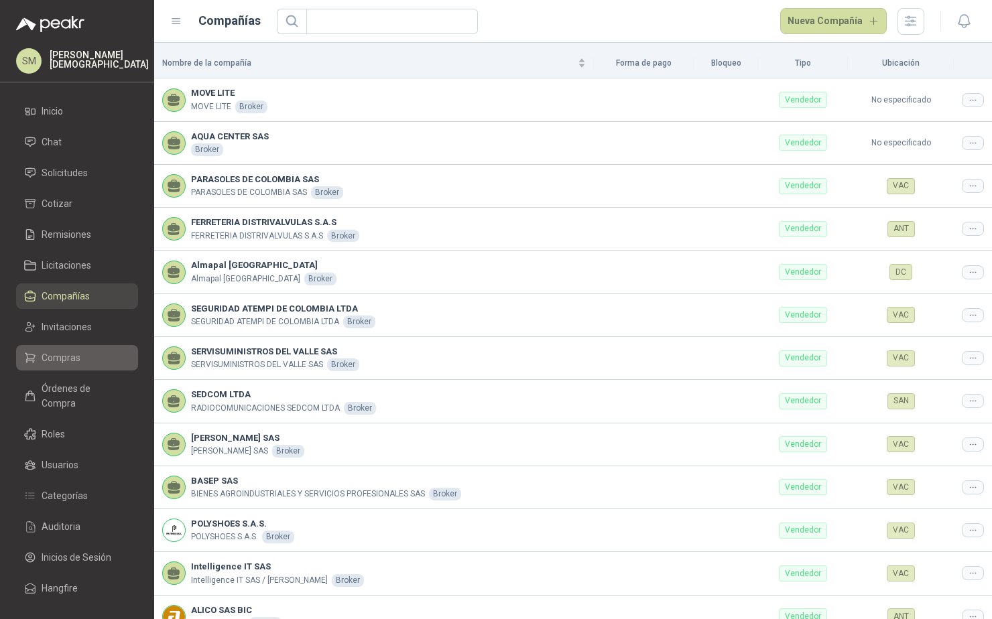
click at [76, 362] on span "Compras" at bounding box center [61, 358] width 39 height 15
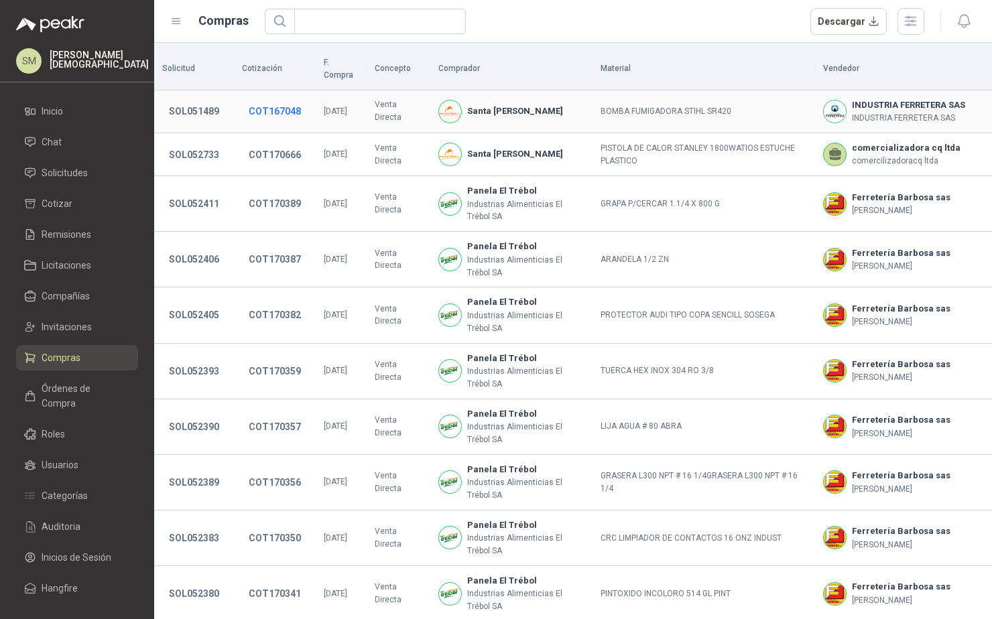
click at [286, 100] on button "COT167048" at bounding box center [275, 111] width 66 height 24
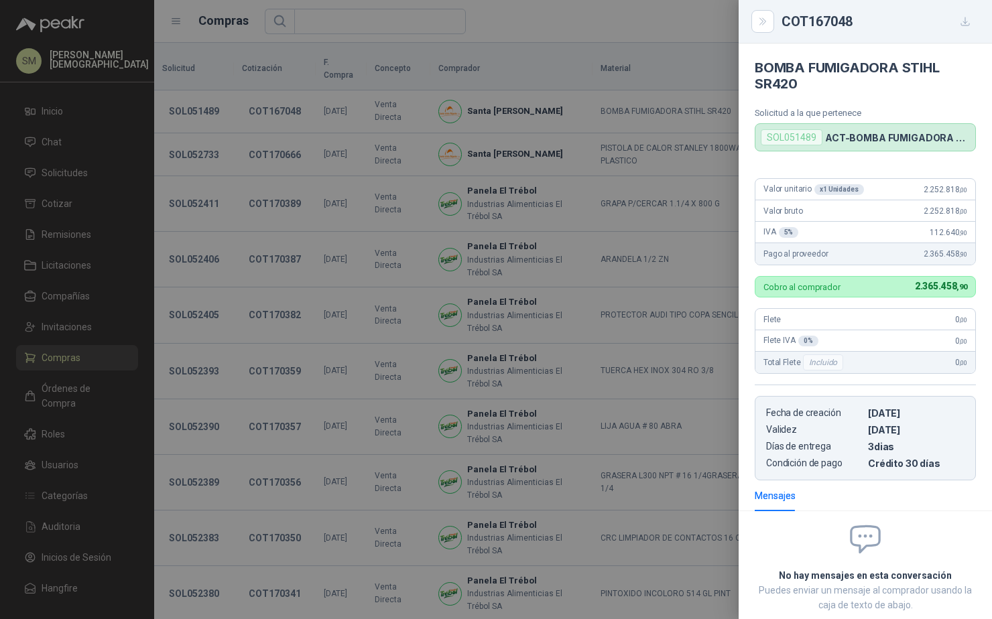
click at [268, 101] on div at bounding box center [496, 309] width 992 height 619
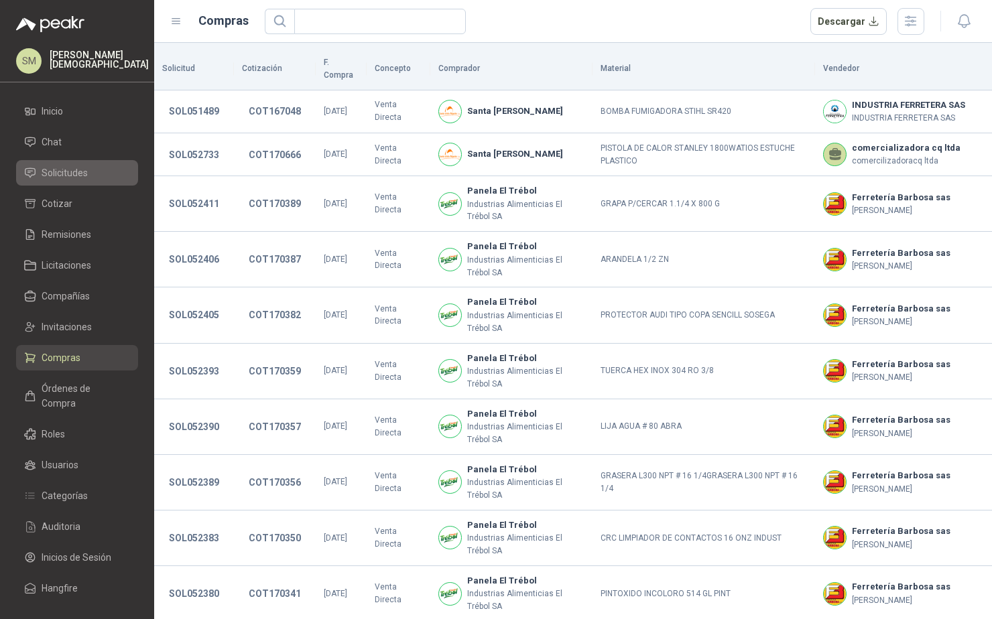
click at [104, 166] on li "Solicitudes" at bounding box center [77, 173] width 106 height 15
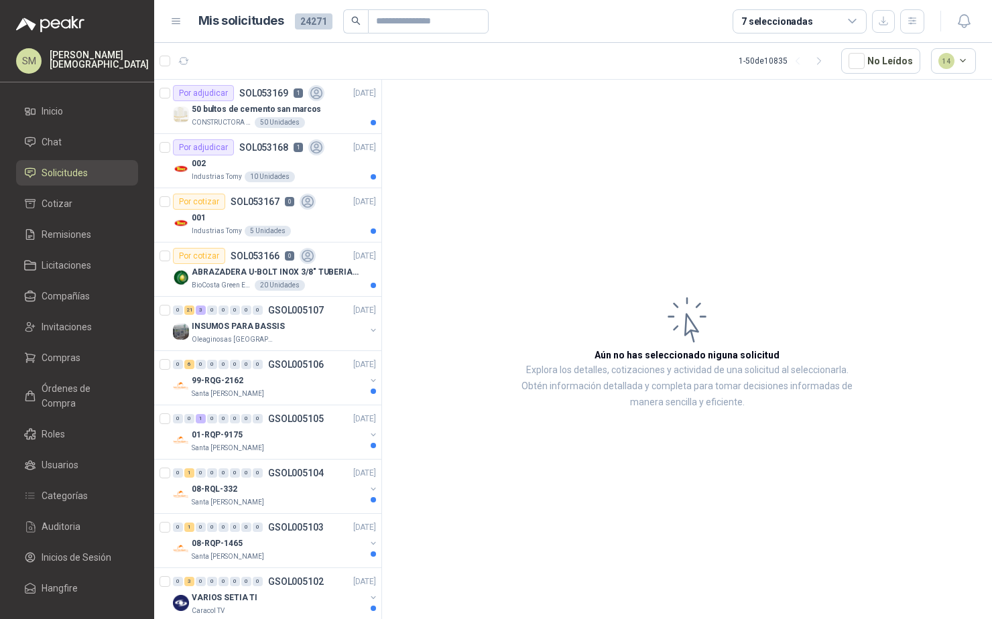
click at [834, 22] on div "7 seleccionadas" at bounding box center [800, 21] width 134 height 24
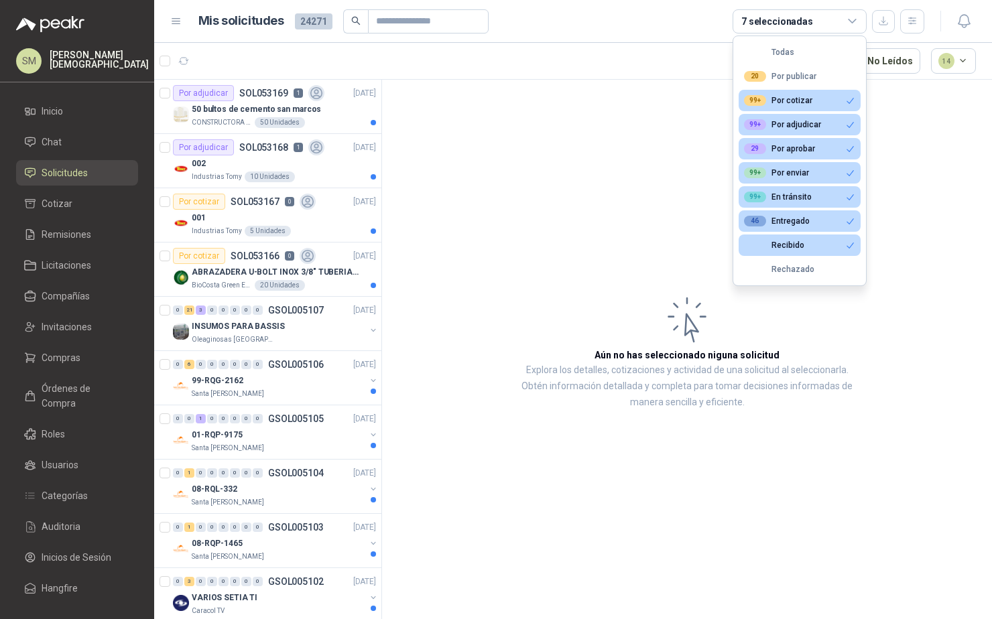
click at [822, 100] on button "99+ Por cotizar" at bounding box center [800, 100] width 122 height 21
click at [816, 124] on div "99+ Por adjudicar" at bounding box center [782, 124] width 77 height 11
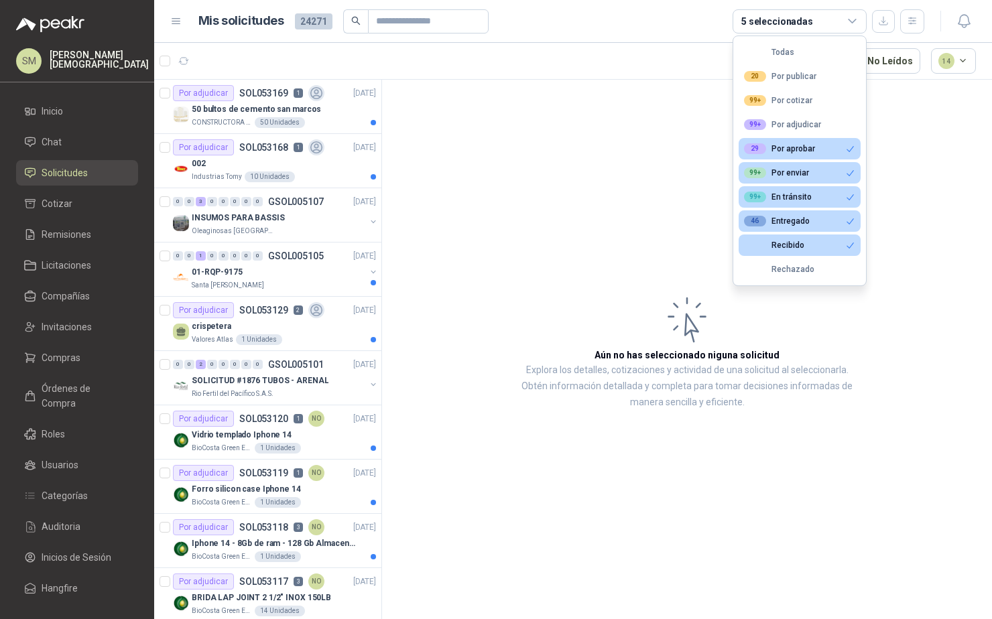
click at [814, 173] on button "99+ Por enviar" at bounding box center [800, 172] width 122 height 21
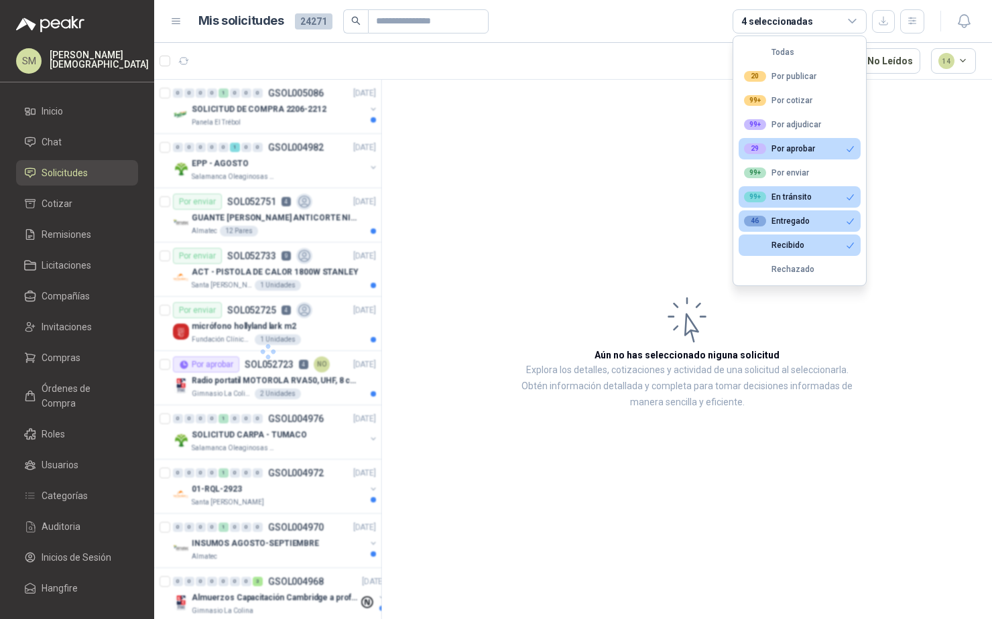
click at [808, 194] on div "99+ En [PERSON_NAME]" at bounding box center [778, 197] width 68 height 11
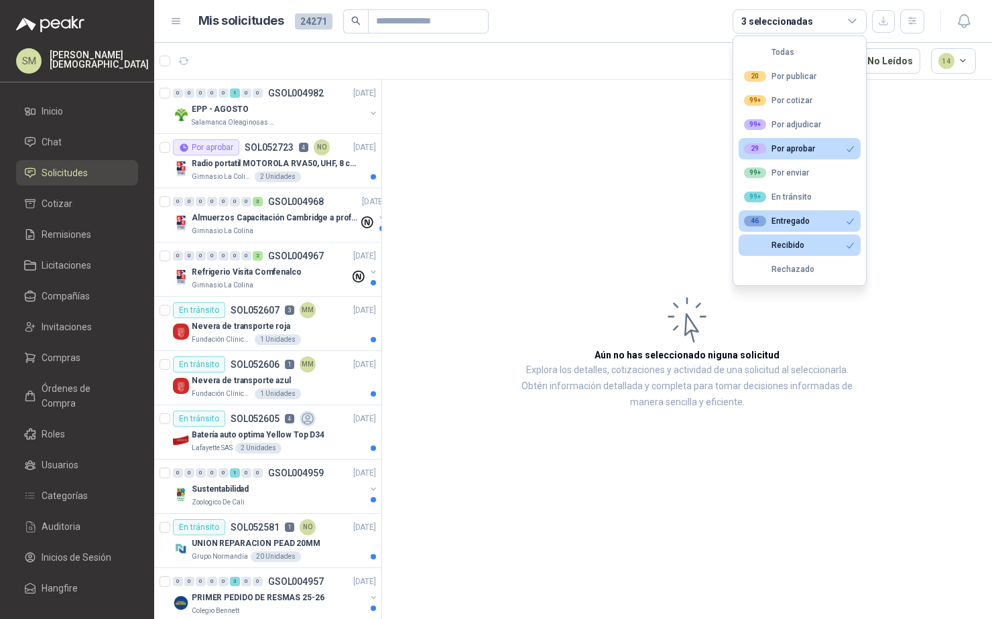
click at [800, 221] on div "46 Entregado" at bounding box center [777, 221] width 66 height 11
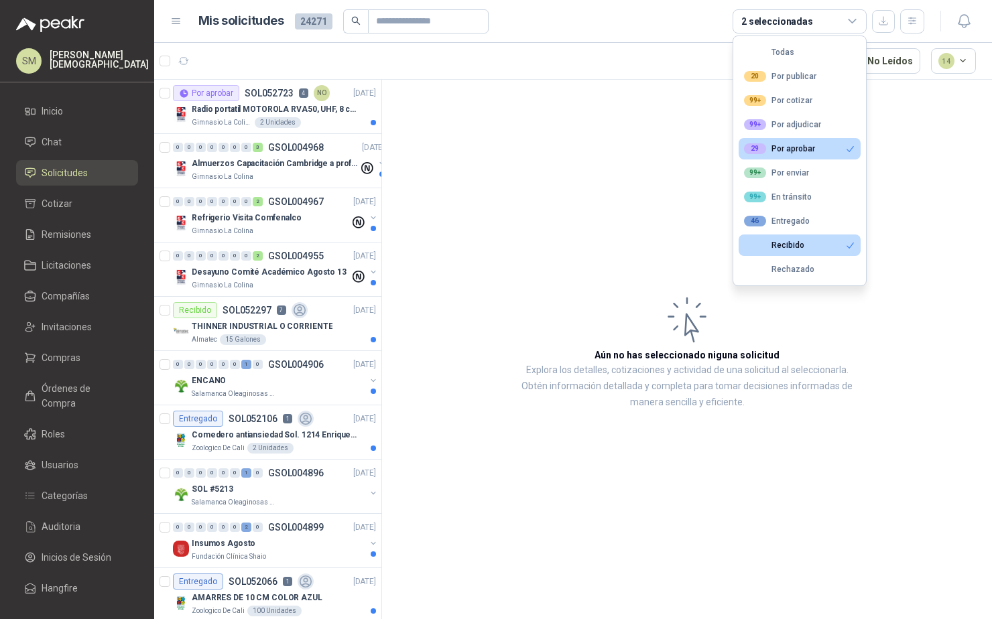
click at [795, 241] on div "Recibido" at bounding box center [774, 245] width 60 height 9
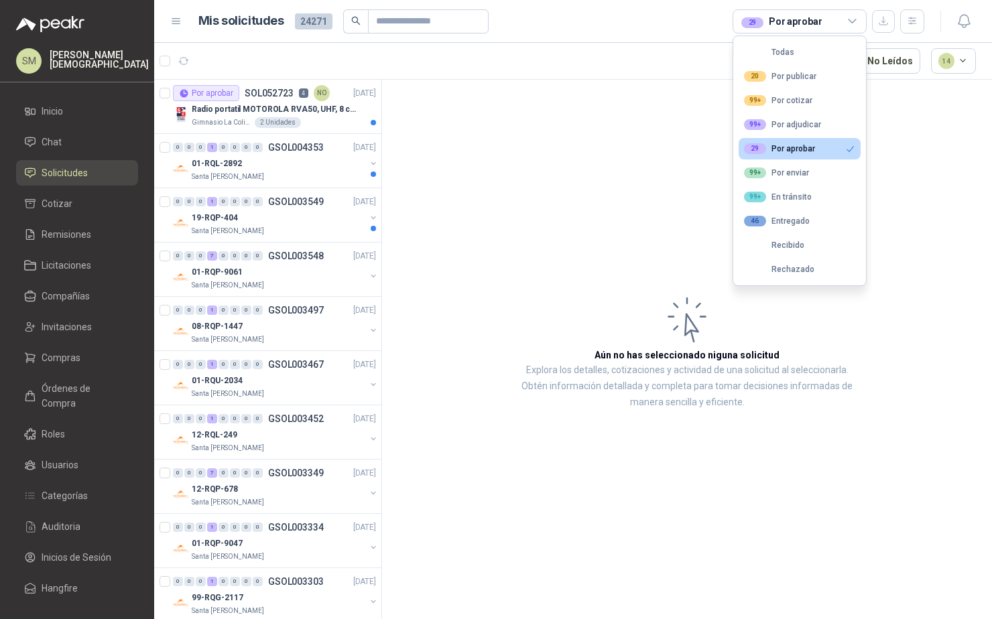
click at [517, 210] on article "Aún no has seleccionado niguna solicitud Explora los detalles, cotizaciones y a…" at bounding box center [687, 352] width 610 height 544
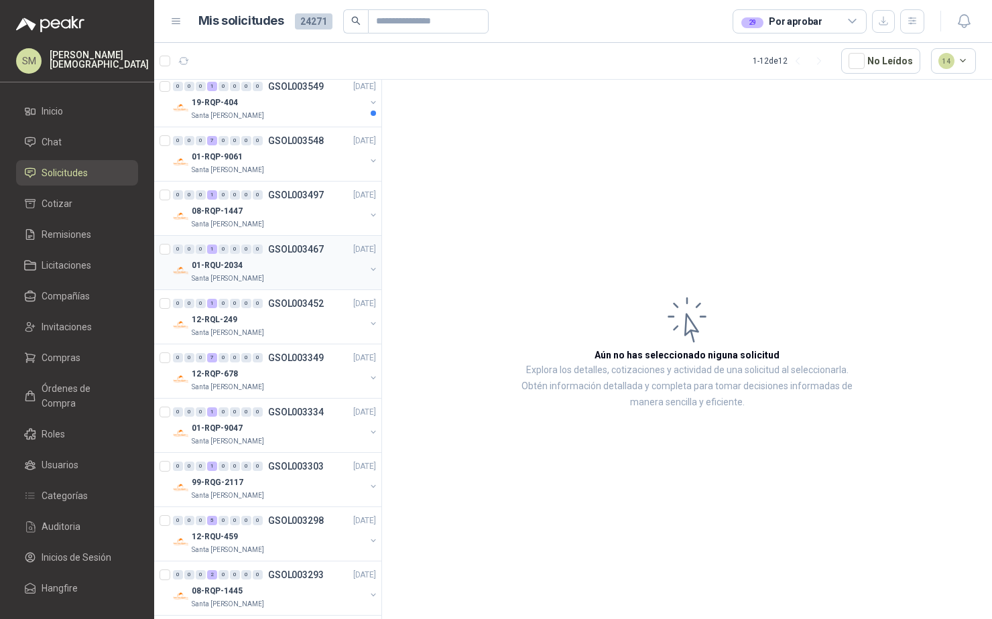
scroll to position [125, 0]
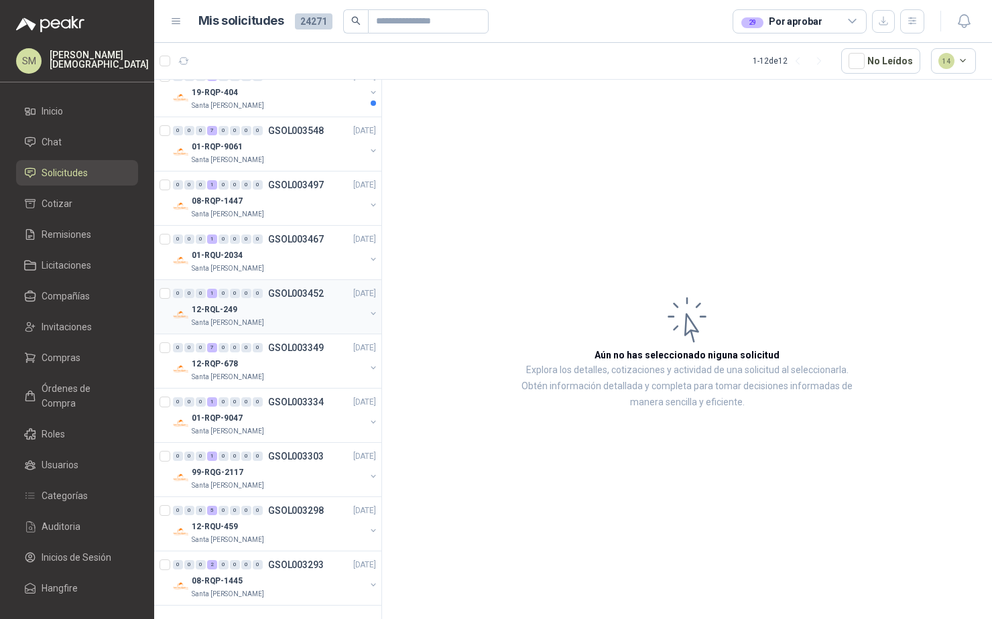
click at [271, 309] on div "12-RQL-249" at bounding box center [279, 310] width 174 height 16
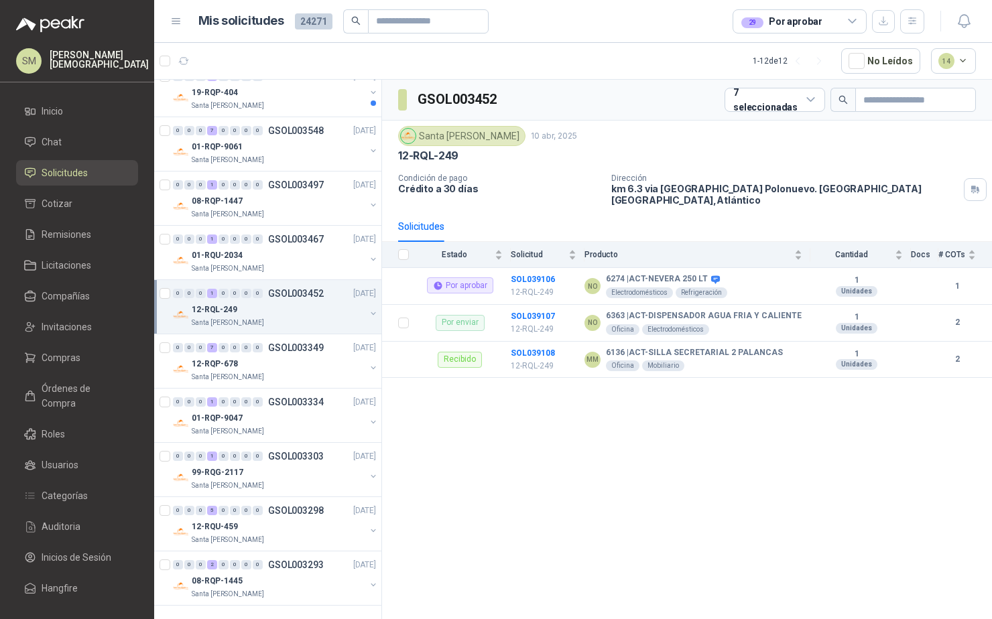
click at [263, 312] on div "12-RQL-249" at bounding box center [279, 310] width 174 height 16
click at [281, 356] on div "6274 | ACT-NEVERA 250 LT" at bounding box center [282, 364] width 188 height 16
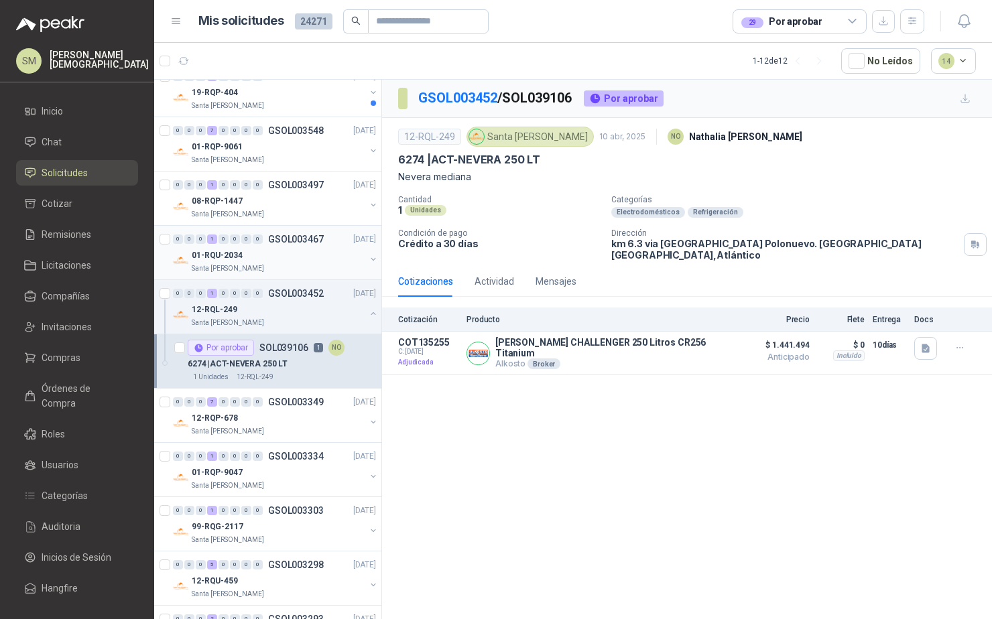
click at [273, 264] on div "Santa [PERSON_NAME]" at bounding box center [279, 268] width 174 height 11
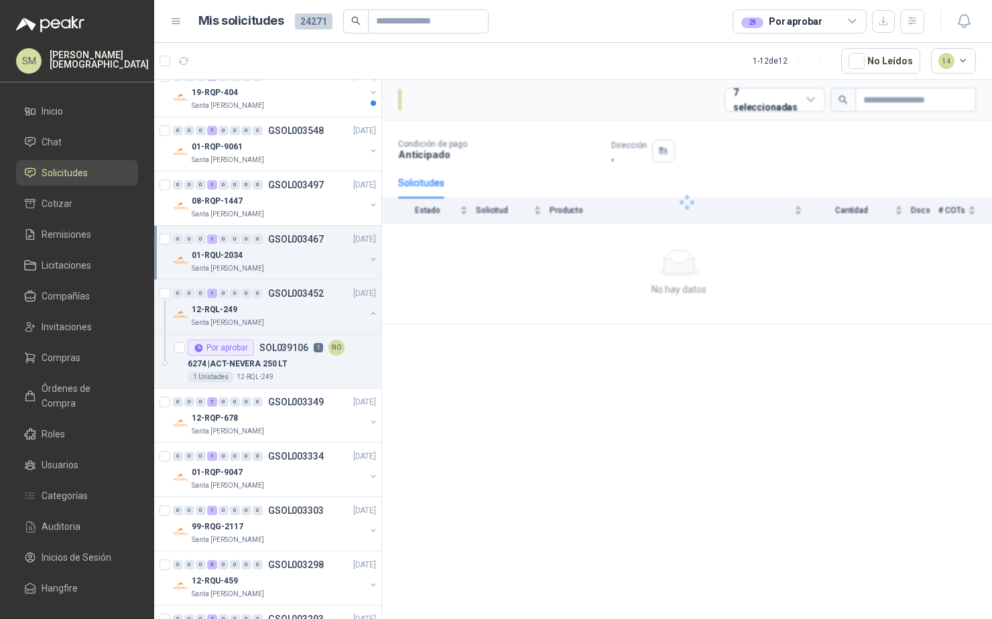
click at [275, 261] on div "01-RQU-2034" at bounding box center [279, 255] width 174 height 16
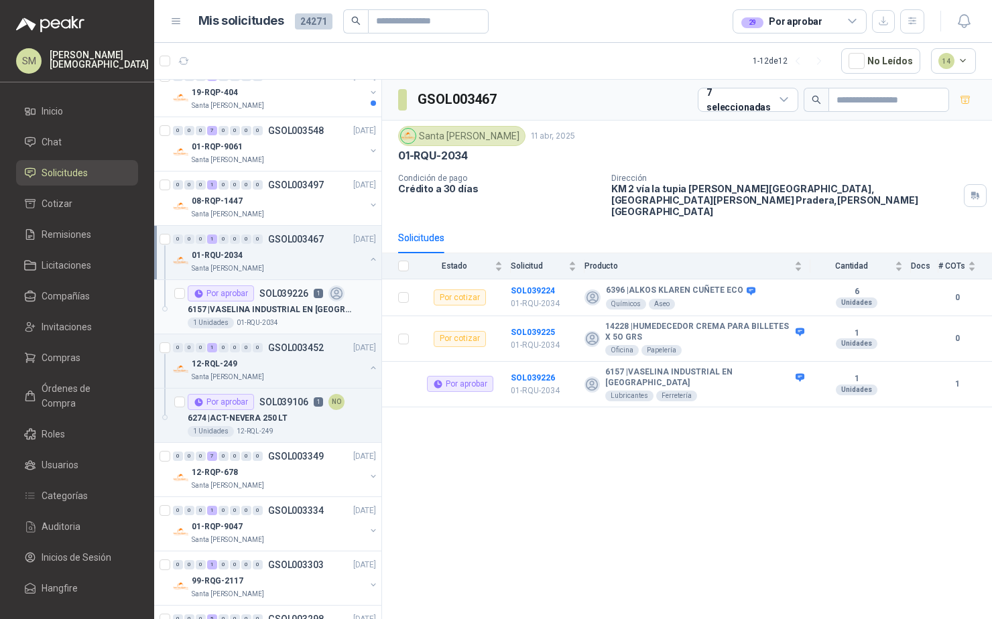
click at [259, 318] on p "01-RQU-2034" at bounding box center [258, 323] width 42 height 11
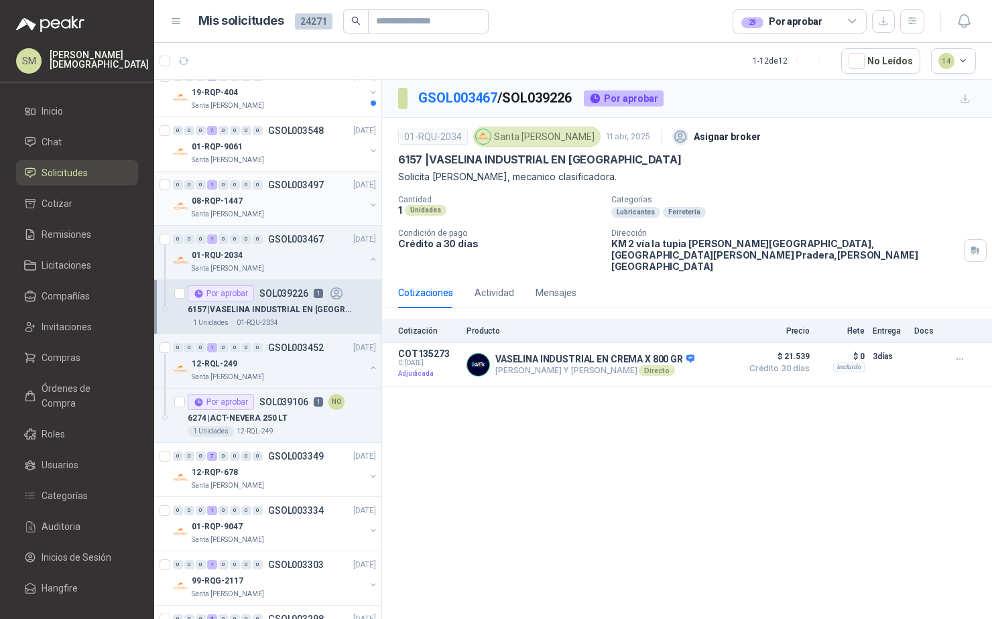
click at [256, 220] on div "0 0 0 1 0 0 0 0 GSOL003497 [DATE] 08-RQP-1447 Santa [PERSON_NAME]" at bounding box center [267, 199] width 227 height 54
click at [265, 210] on div "Santa [PERSON_NAME]" at bounding box center [279, 214] width 174 height 11
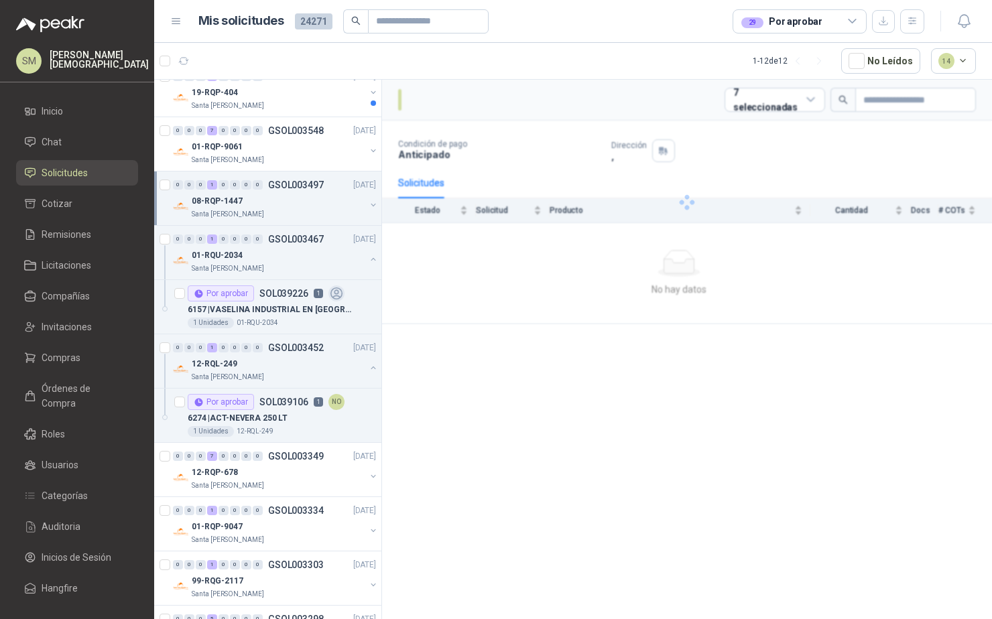
click at [263, 209] on div "Santa [PERSON_NAME]" at bounding box center [279, 214] width 174 height 11
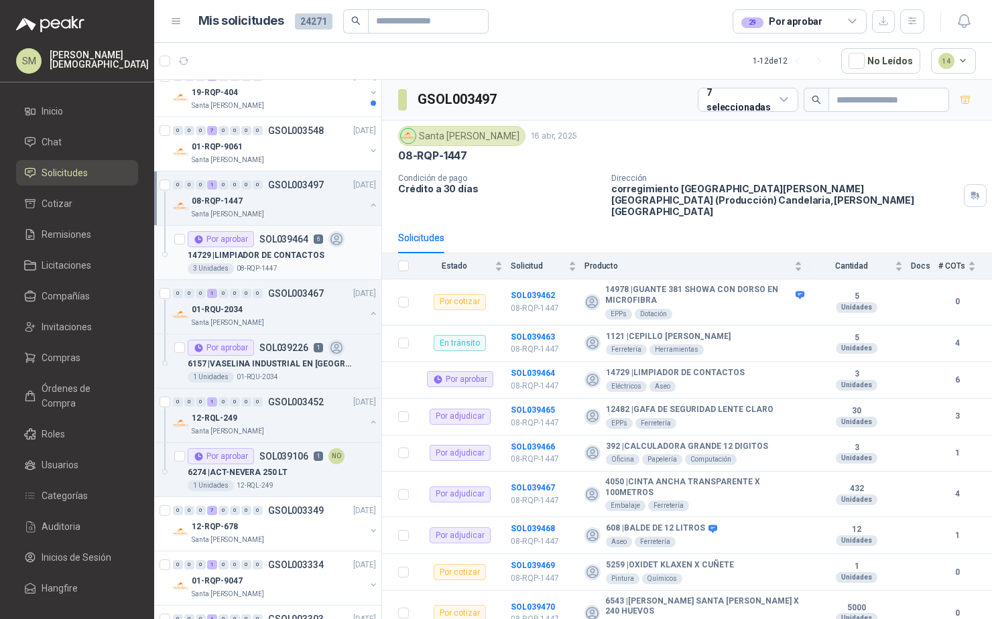
scroll to position [5, 0]
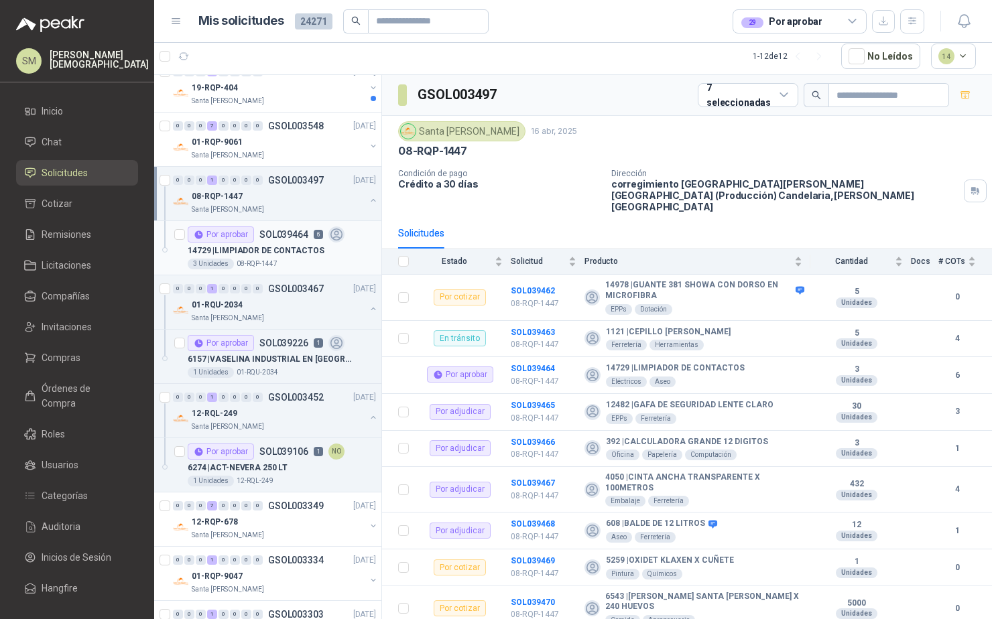
click at [262, 255] on p "14729 | LIMPIADOR DE CONTACTOS" at bounding box center [256, 251] width 137 height 13
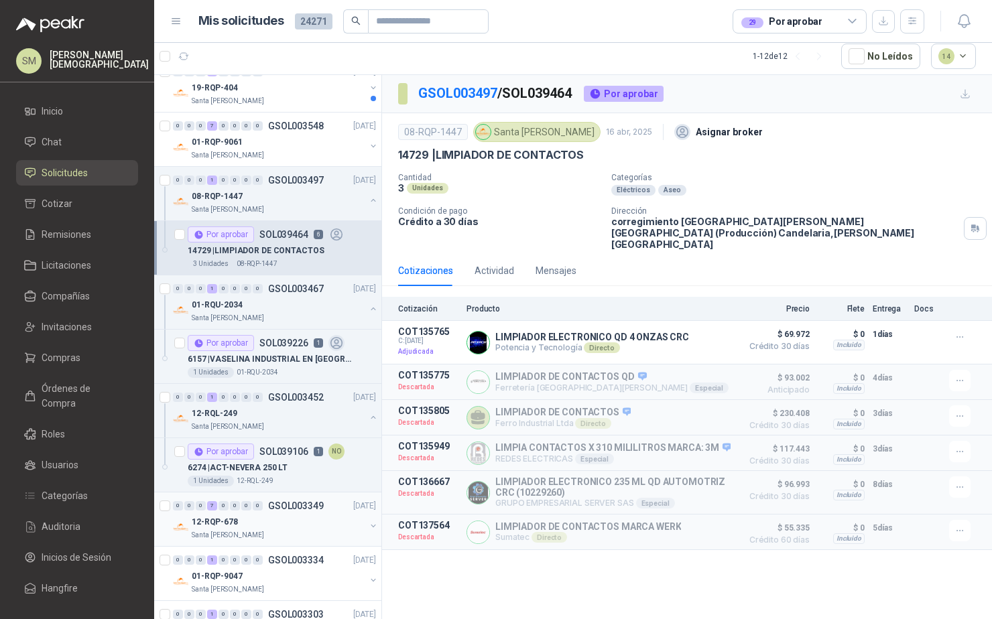
scroll to position [289, 0]
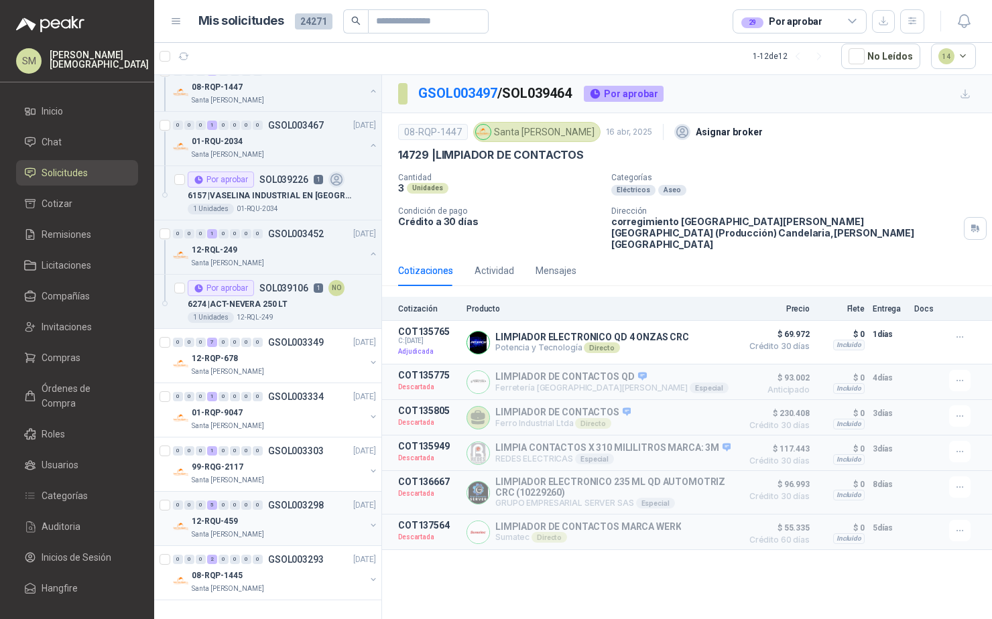
click at [273, 501] on p "GSOL003298" at bounding box center [296, 505] width 56 height 9
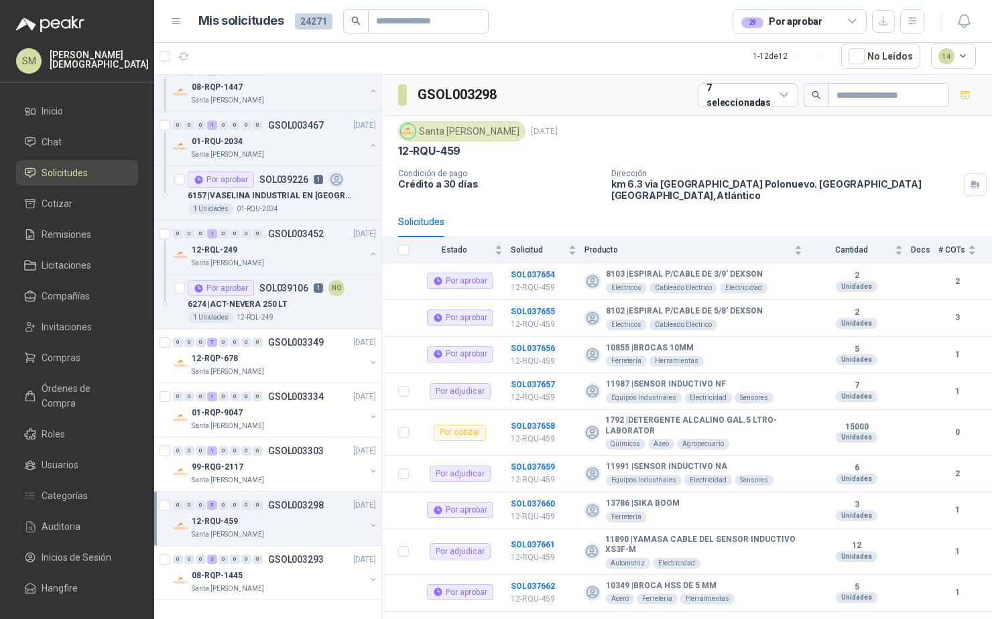
click at [256, 514] on div "12-RQU-459" at bounding box center [279, 521] width 174 height 16
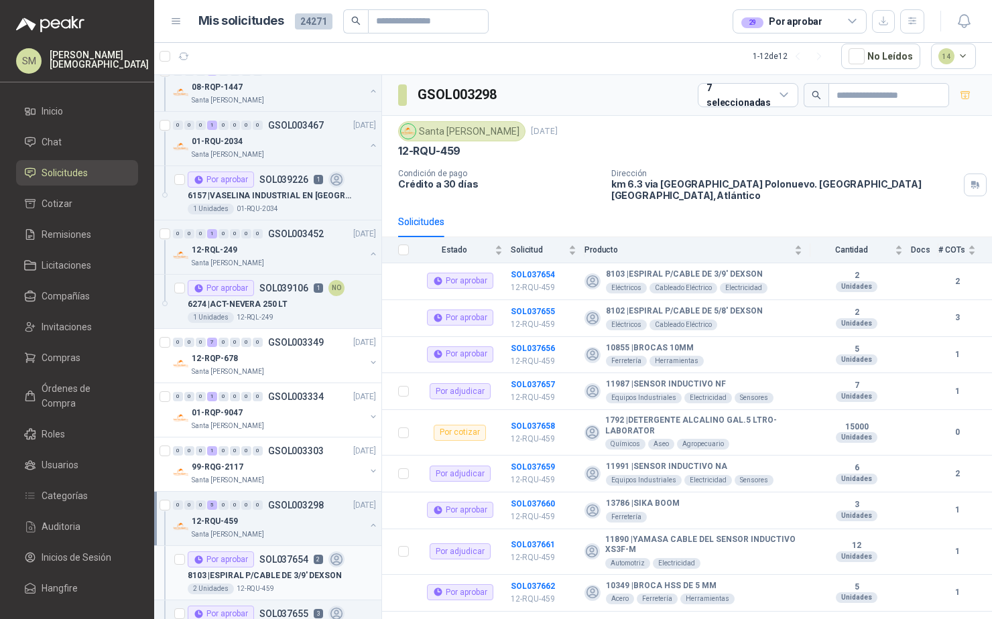
scroll to position [306, 0]
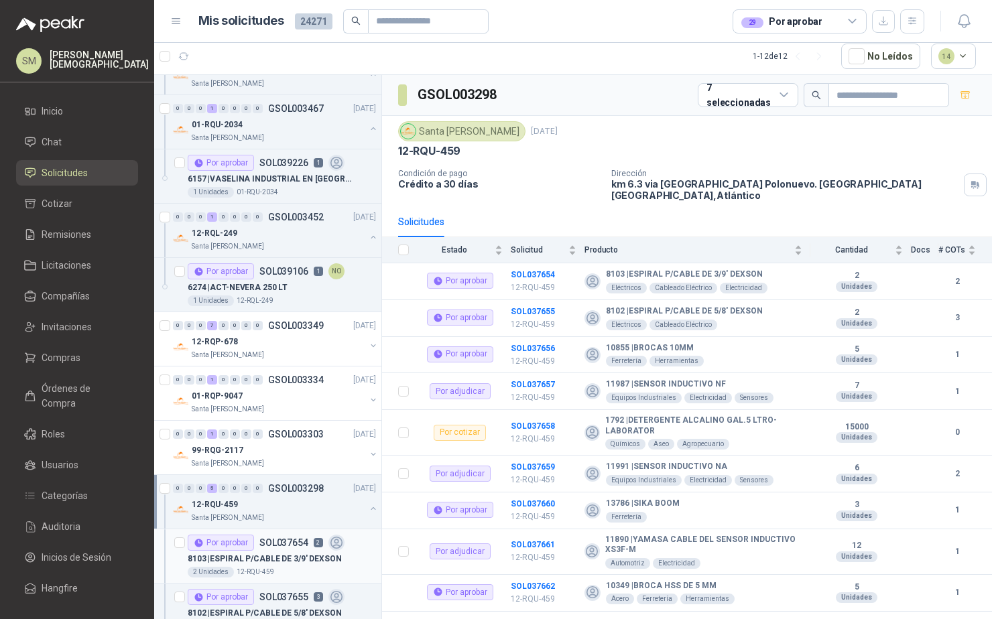
click at [279, 554] on p "8103 | ESPIRAL P/CABLE DE 3/9' DEXSON" at bounding box center [265, 559] width 154 height 13
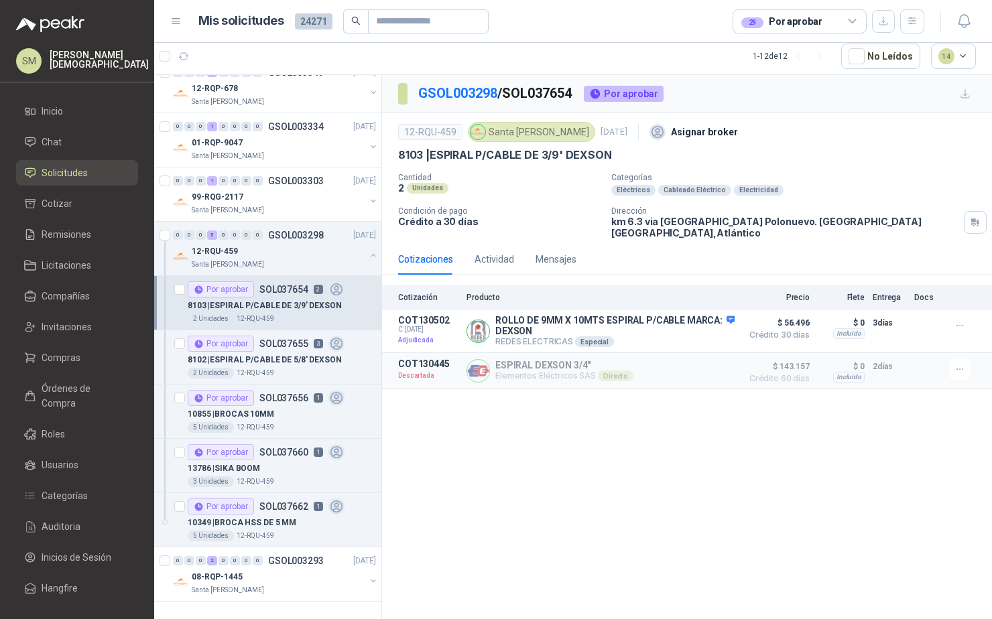
scroll to position [560, 0]
click at [290, 361] on p "8102 | ESPIRAL P/CABLE DE 5/8' DEXSON" at bounding box center [265, 359] width 154 height 13
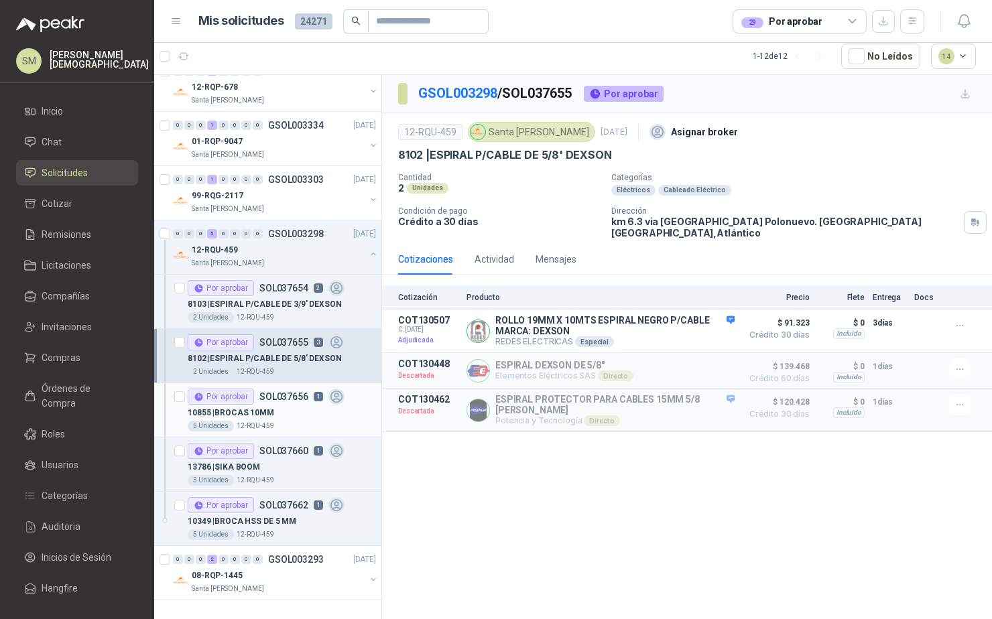
click at [289, 411] on div "10855 | BROCAS 10MM" at bounding box center [282, 413] width 188 height 16
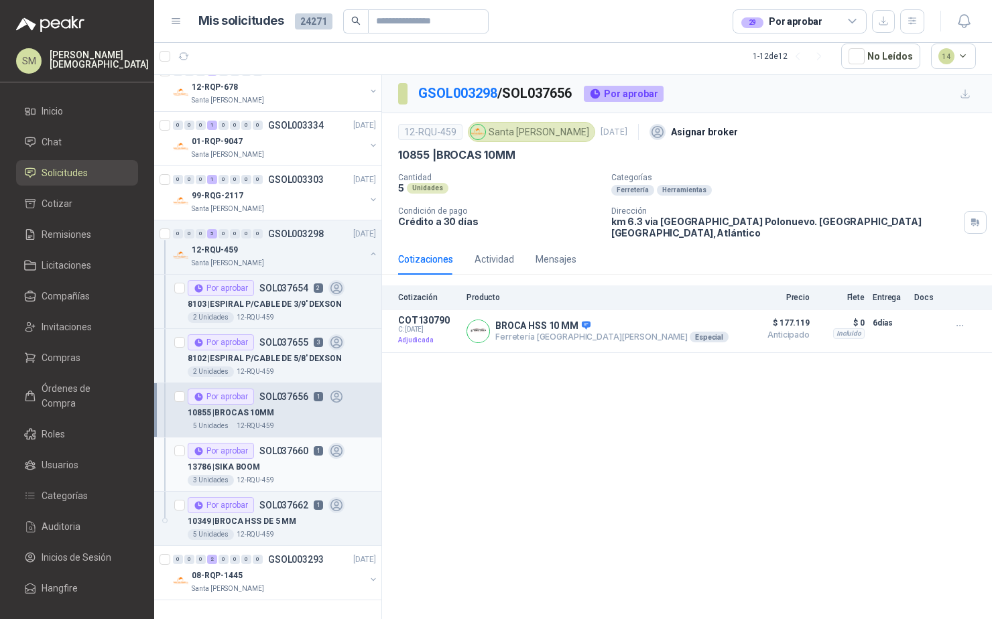
click at [294, 447] on p "SOL037660" at bounding box center [283, 450] width 49 height 9
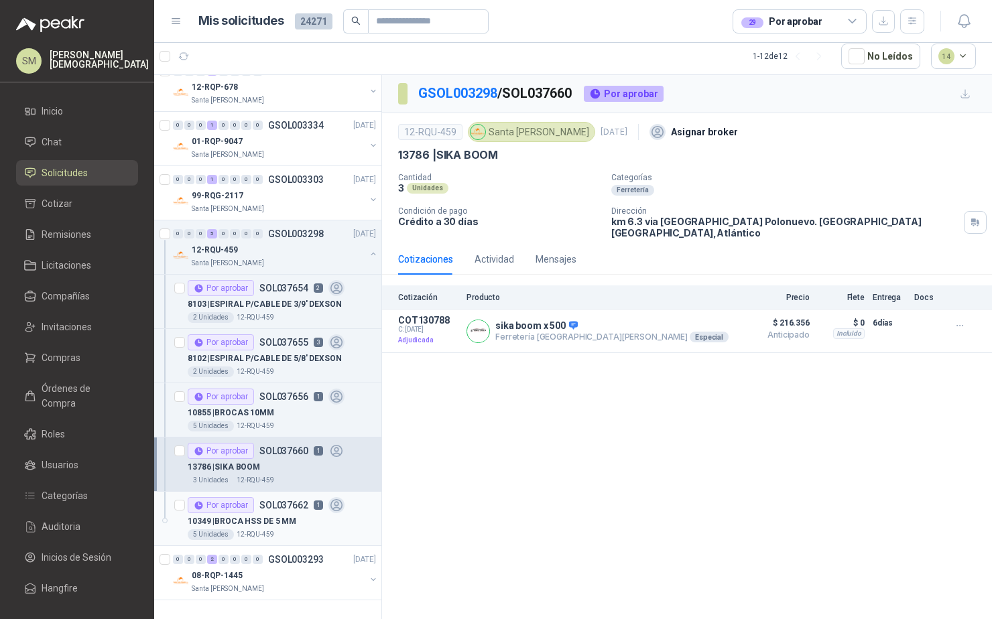
click at [288, 503] on p "SOL037662" at bounding box center [283, 505] width 49 height 9
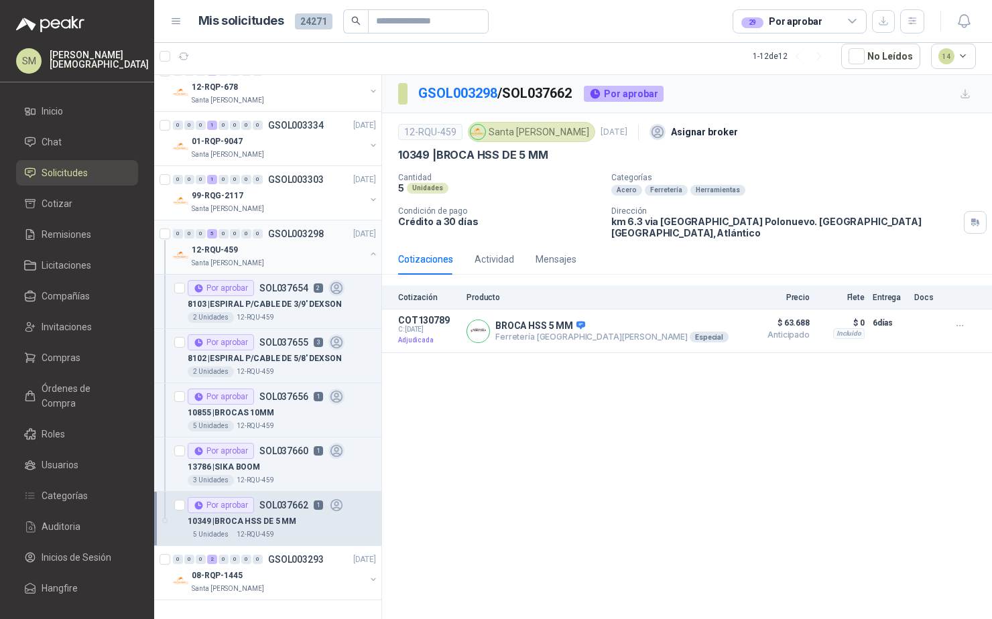
click at [271, 253] on div "12-RQU-459" at bounding box center [279, 250] width 174 height 16
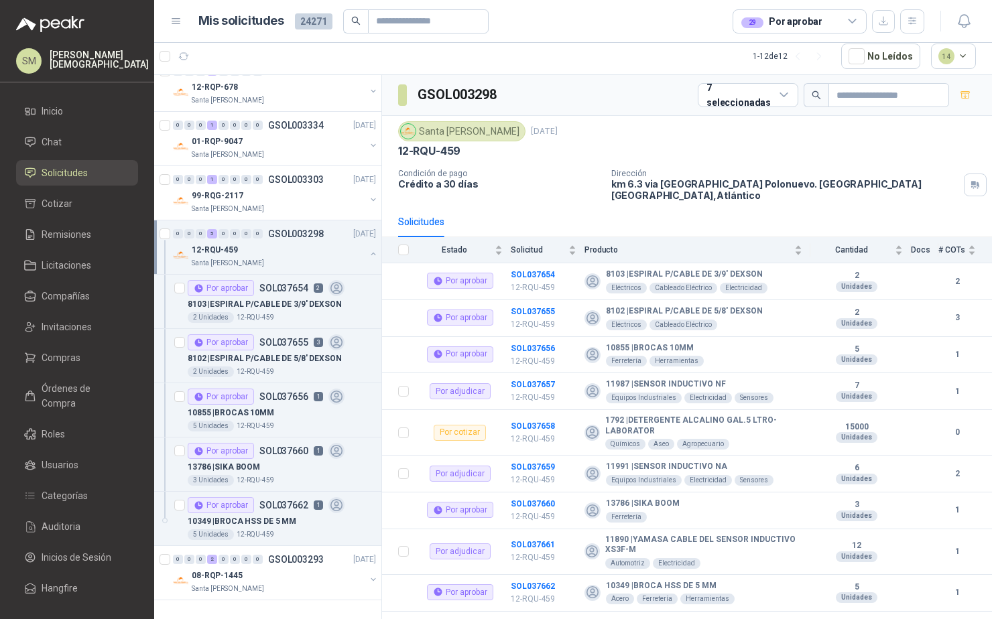
click at [279, 250] on div "12-RQU-459" at bounding box center [279, 250] width 174 height 16
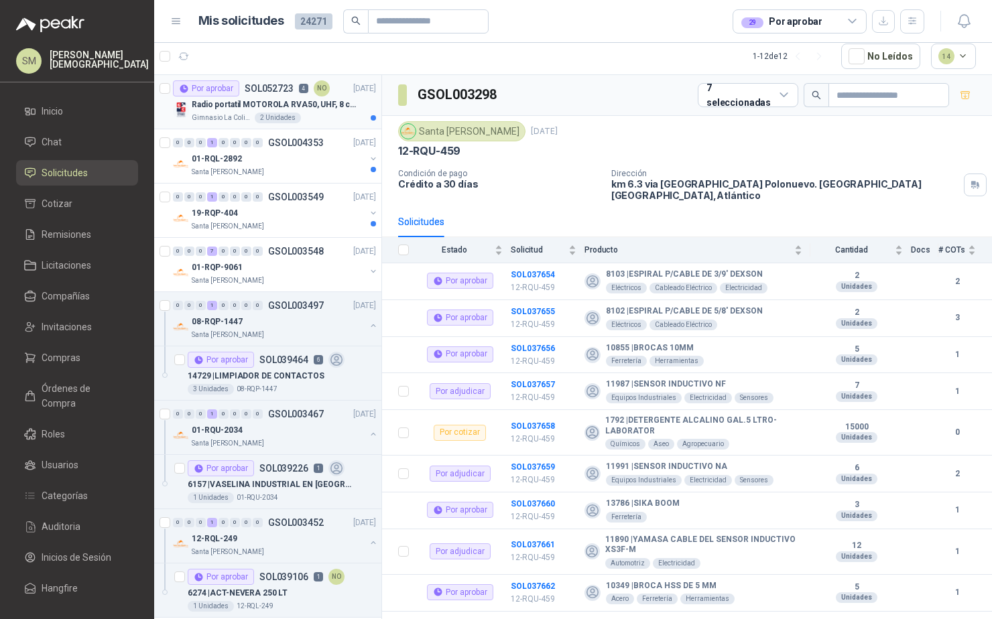
click at [295, 89] on div "Por aprobar SOL052723 4 NO" at bounding box center [251, 88] width 157 height 16
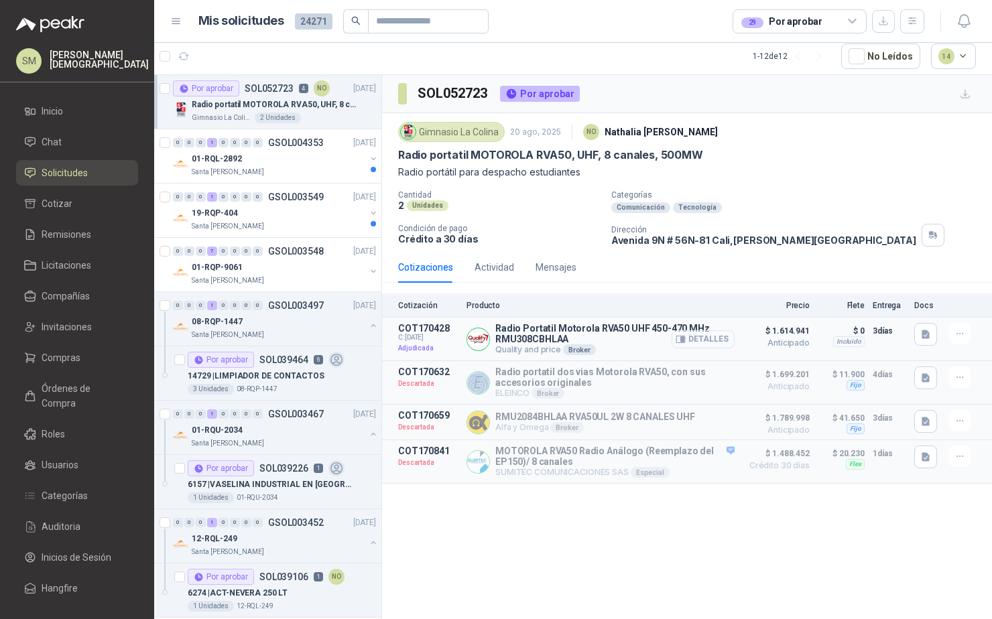
click at [708, 342] on button "Detalles" at bounding box center [703, 339] width 63 height 18
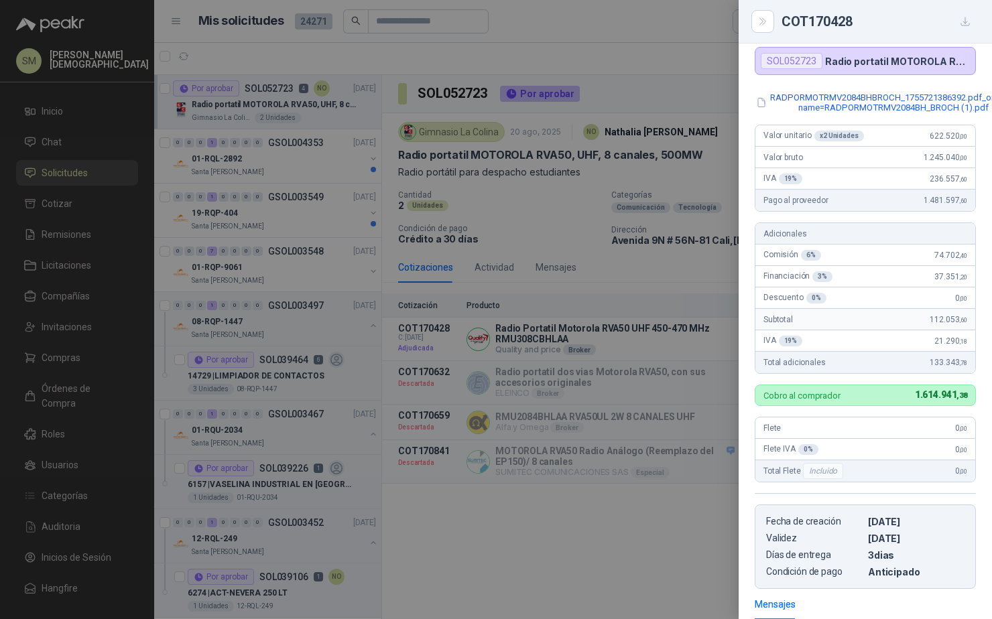
scroll to position [95, 0]
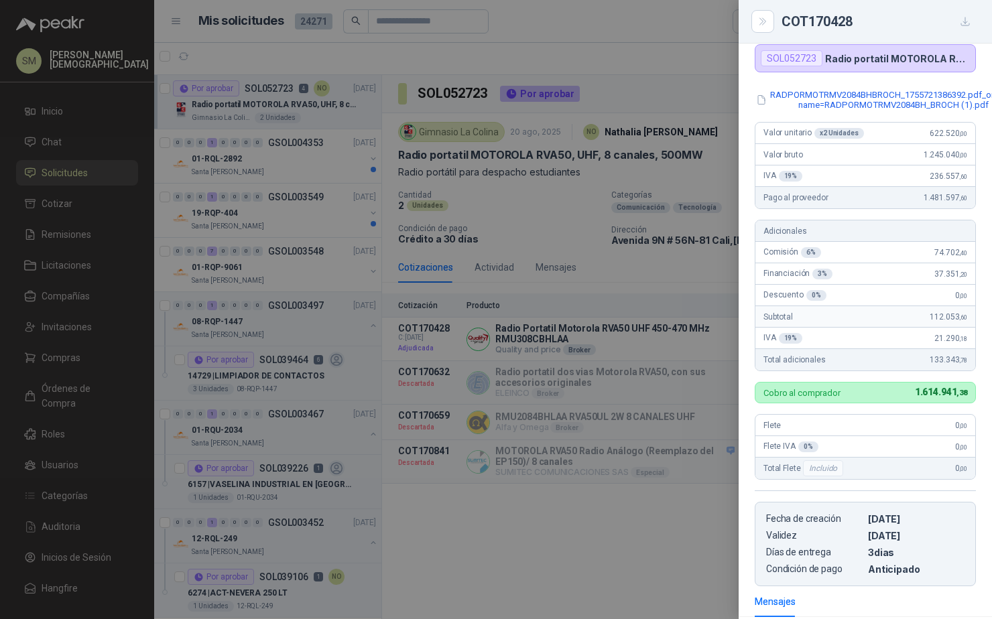
click at [705, 300] on div at bounding box center [496, 309] width 992 height 619
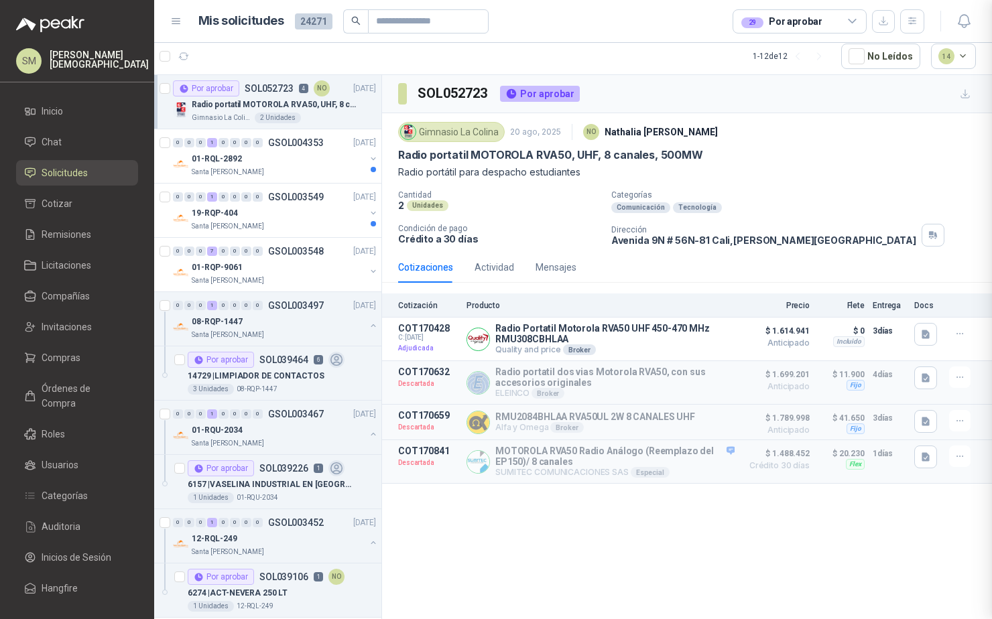
scroll to position [296, 0]
click at [725, 463] on button "Detalles" at bounding box center [703, 462] width 63 height 18
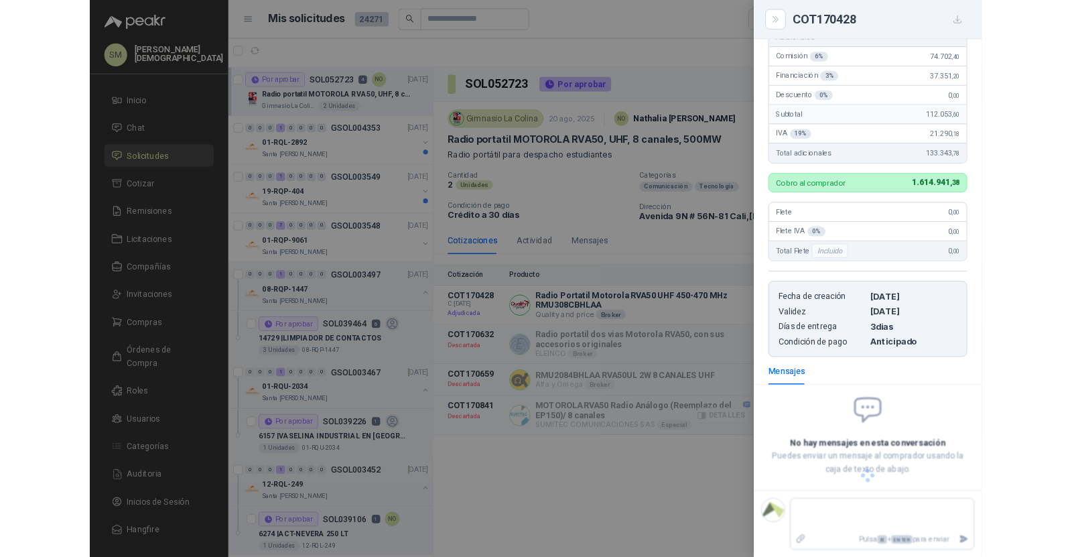
scroll to position [249, 0]
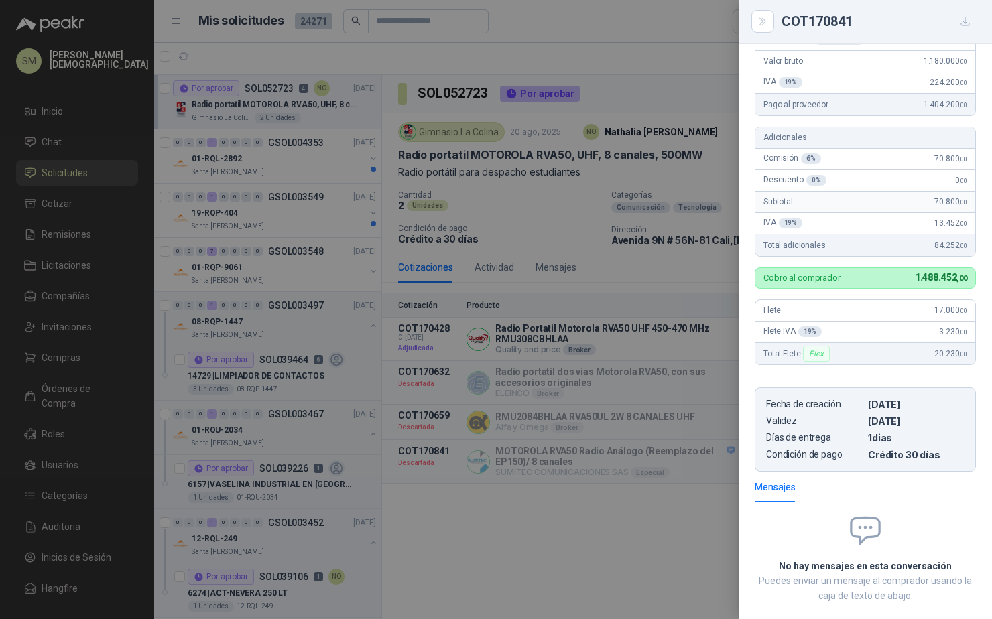
click at [696, 480] on div at bounding box center [496, 309] width 992 height 619
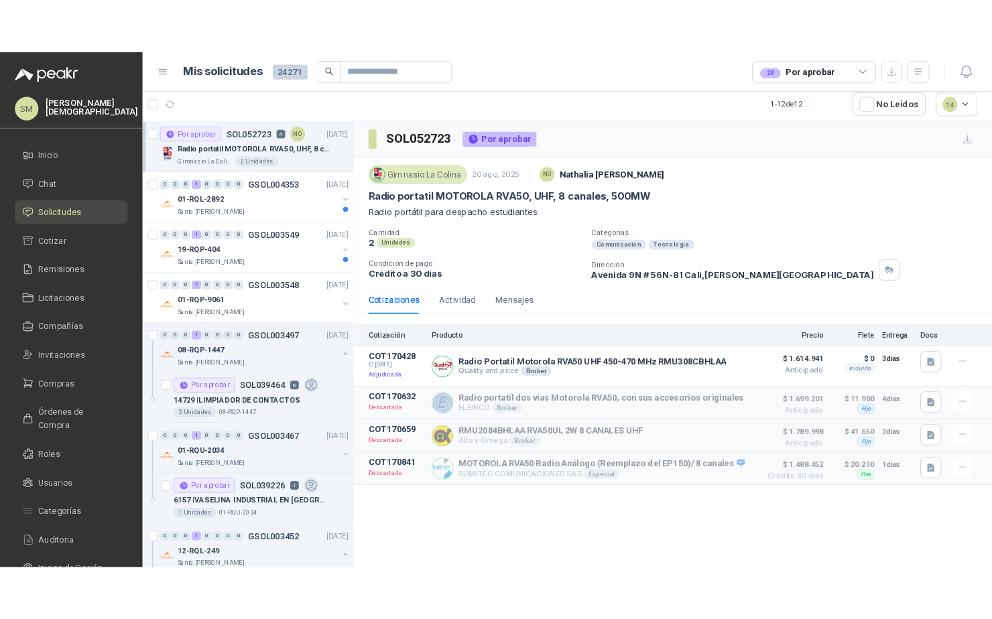
scroll to position [3, 0]
